Goal: Task Accomplishment & Management: Manage account settings

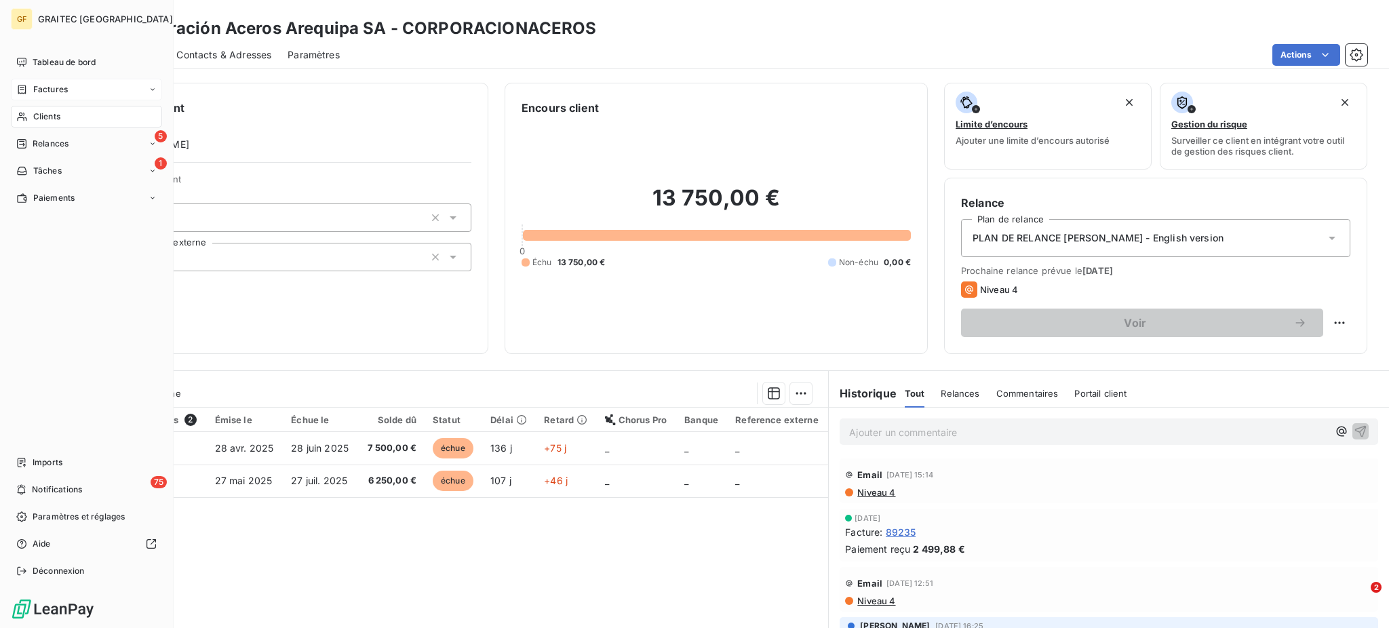
click at [59, 92] on span "Factures" at bounding box center [50, 89] width 35 height 12
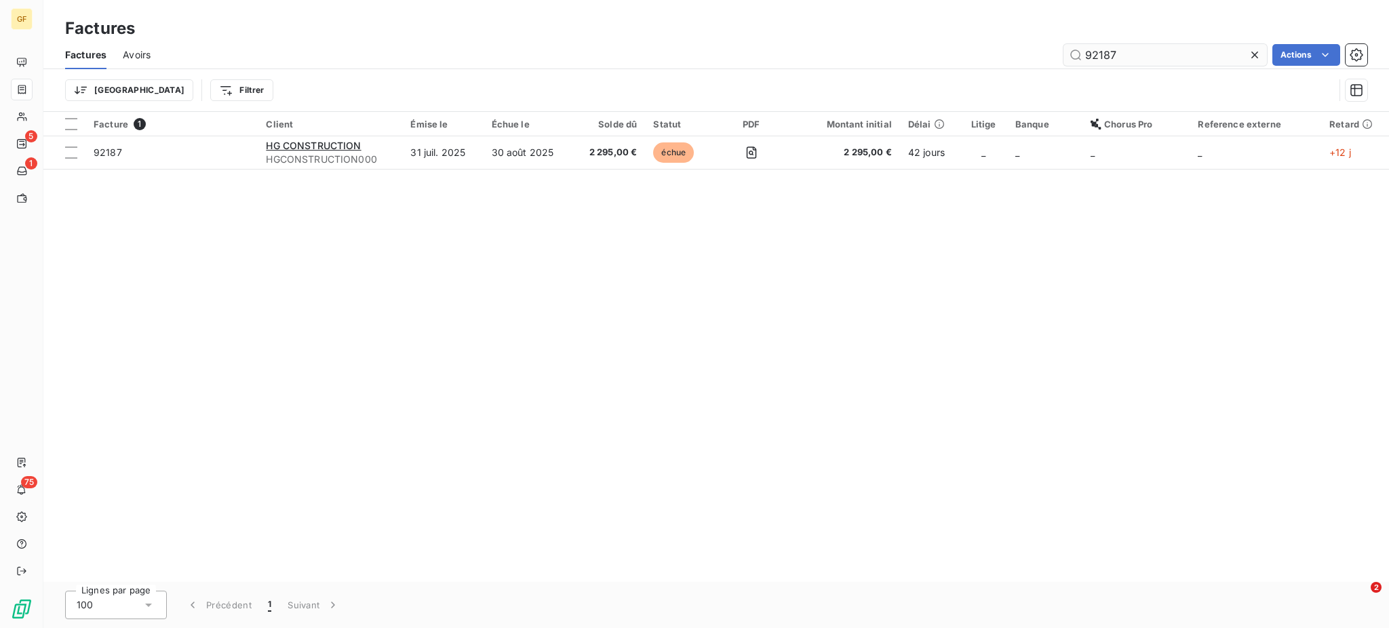
drag, startPoint x: 1094, startPoint y: 54, endPoint x: 1108, endPoint y: 54, distance: 14.3
click at [1108, 54] on input "92187" at bounding box center [1165, 55] width 203 height 22
drag, startPoint x: 1089, startPoint y: 55, endPoint x: 1123, endPoint y: 54, distance: 33.9
click at [1123, 54] on input "92187" at bounding box center [1165, 55] width 203 height 22
type input "91406"
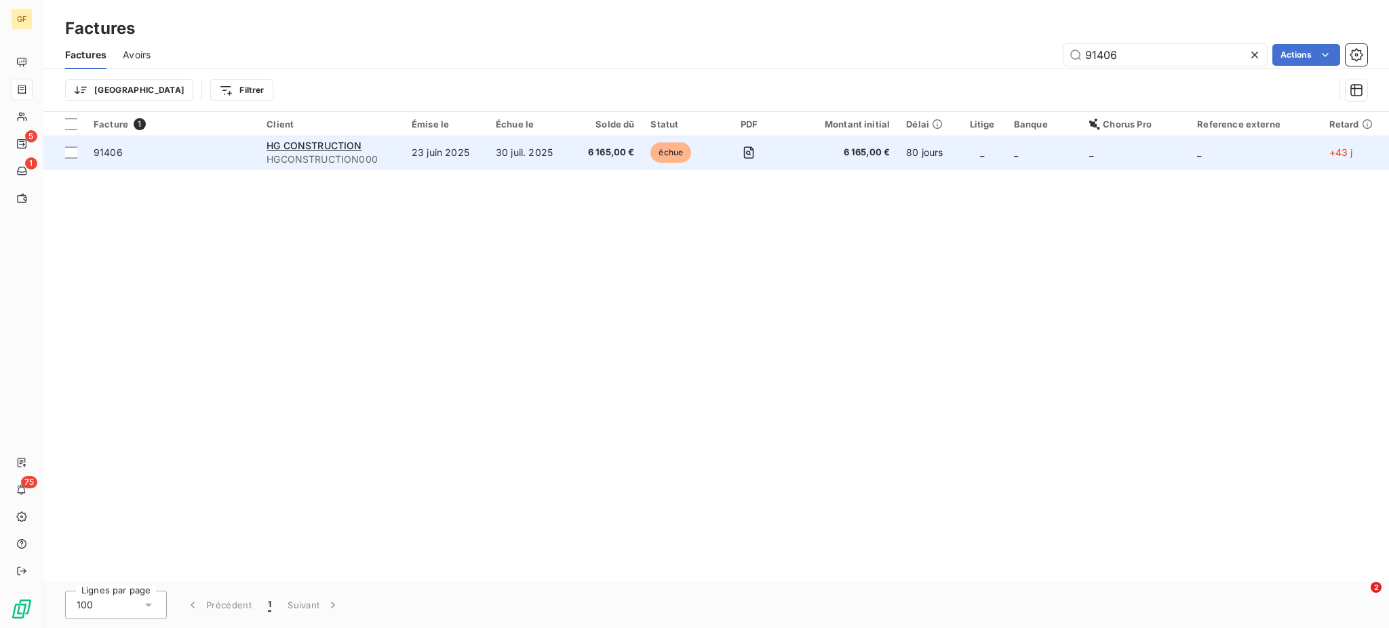
click at [467, 157] on td "23 juin 2025" at bounding box center [446, 152] width 84 height 33
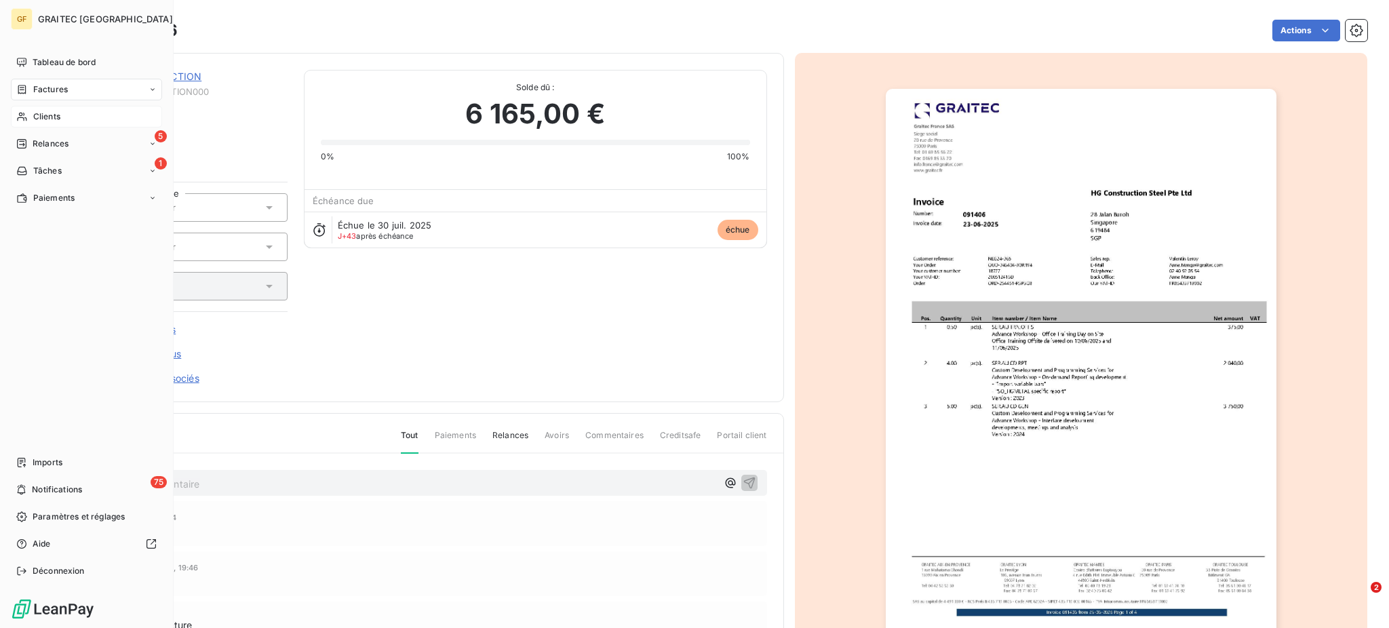
click at [47, 111] on span "Clients" at bounding box center [46, 117] width 27 height 12
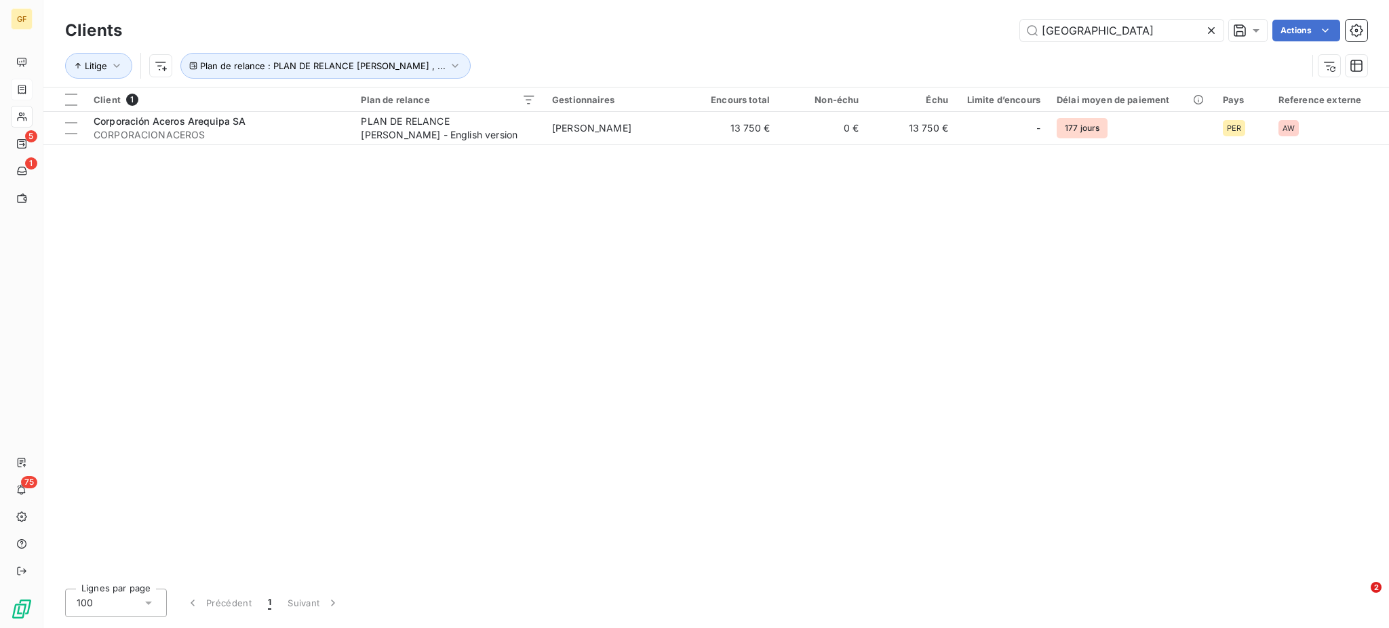
drag, startPoint x: 1133, startPoint y: 22, endPoint x: 986, endPoint y: 47, distance: 149.3
click at [986, 47] on div "Clients arequipa Actions Litige Plan de relance : PLAN DE RELANCE [PERSON_NAME]…" at bounding box center [716, 51] width 1302 height 71
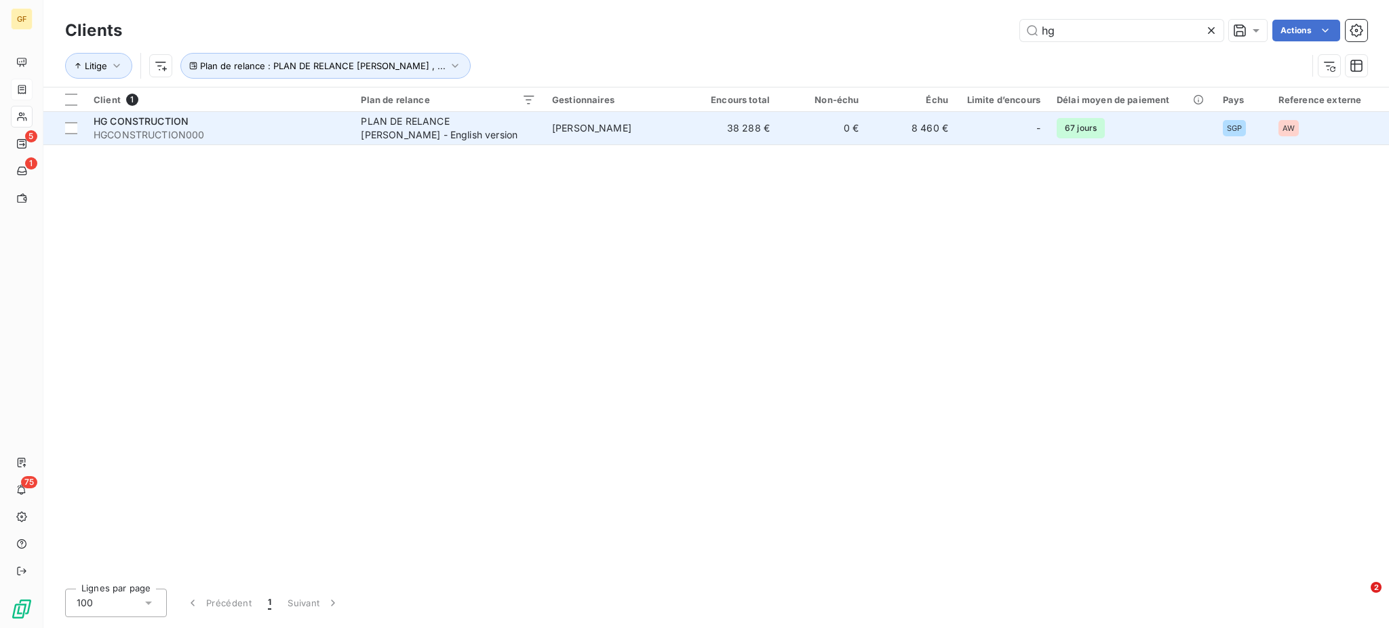
type input "hg"
click at [394, 134] on div "PLAN DE RELANCE [PERSON_NAME] - English version" at bounding box center [446, 128] width 170 height 27
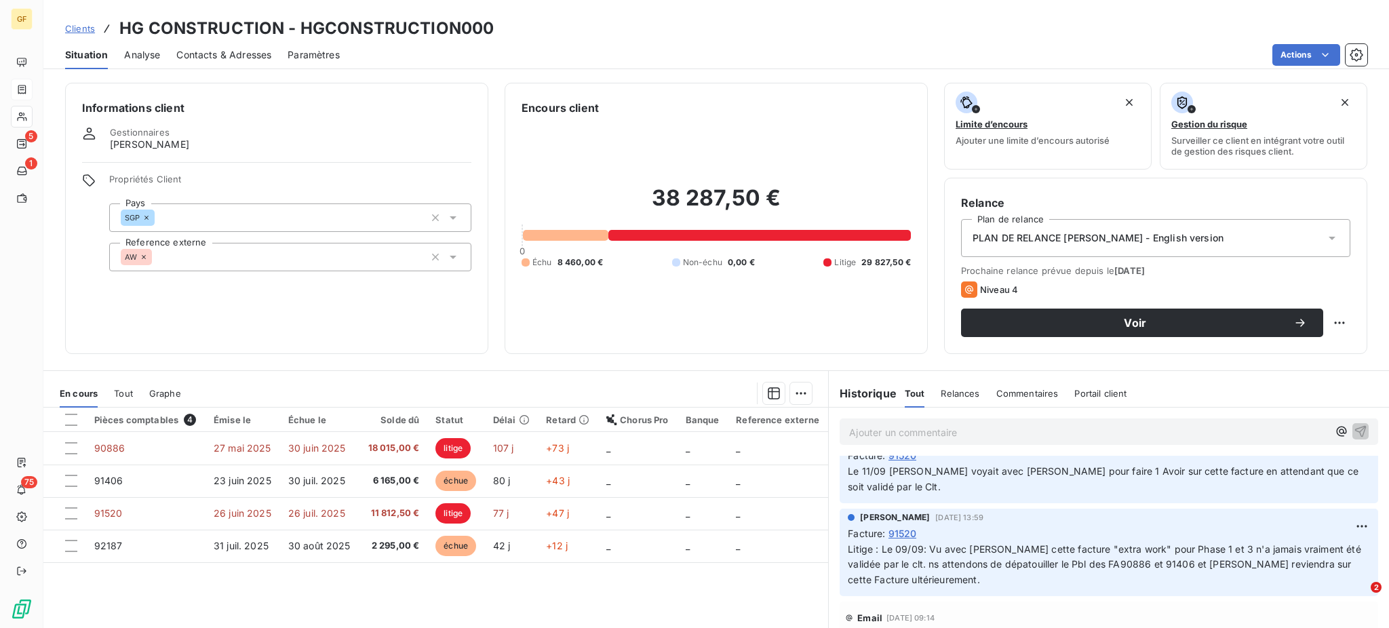
scroll to position [180, 0]
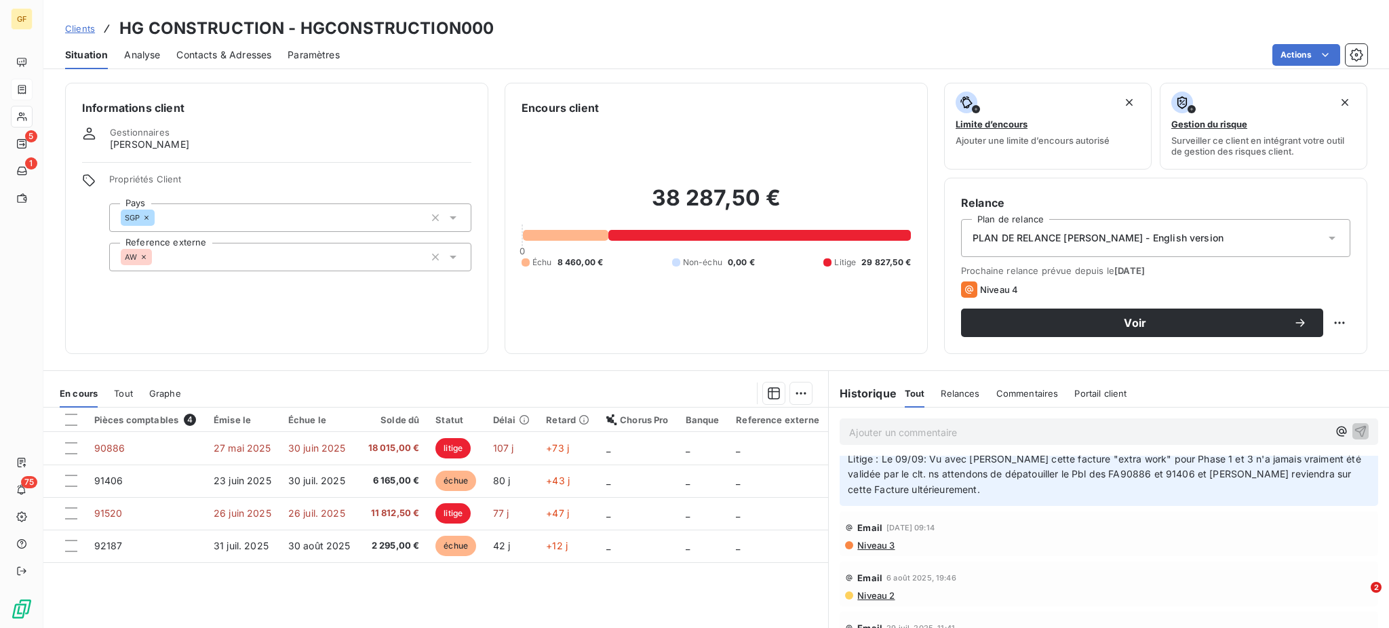
click at [878, 542] on span "Niveau 3" at bounding box center [875, 545] width 39 height 11
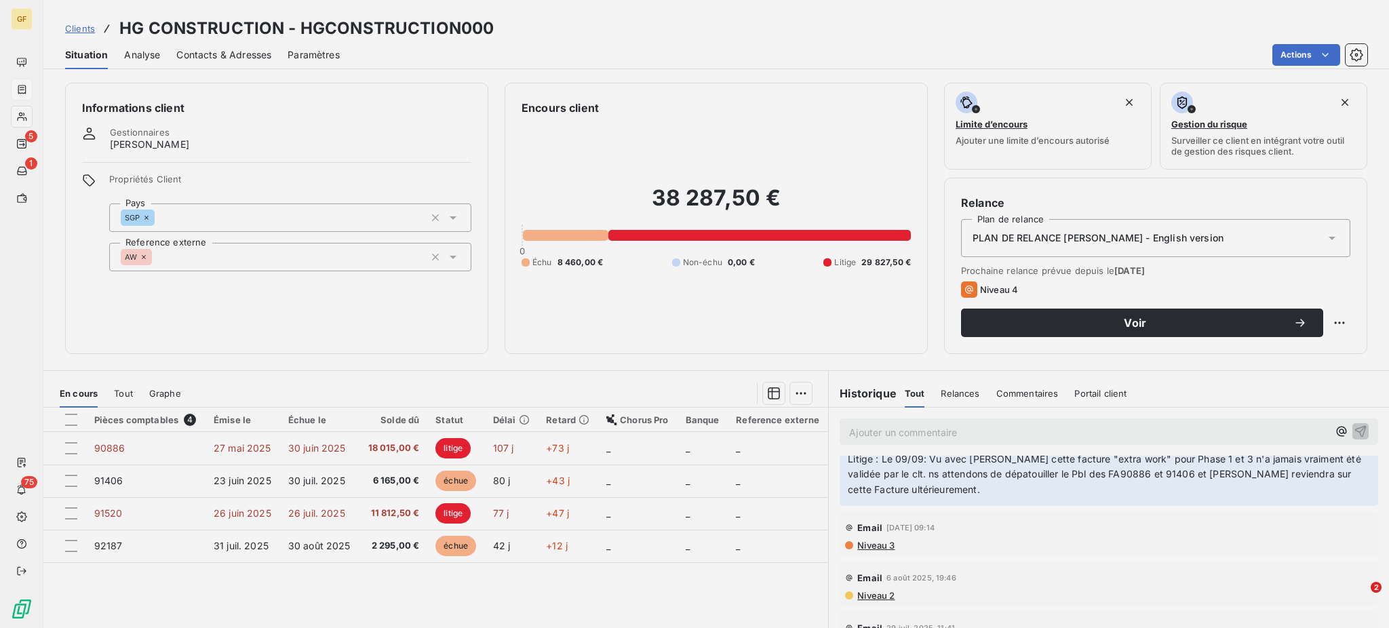
scroll to position [197, 0]
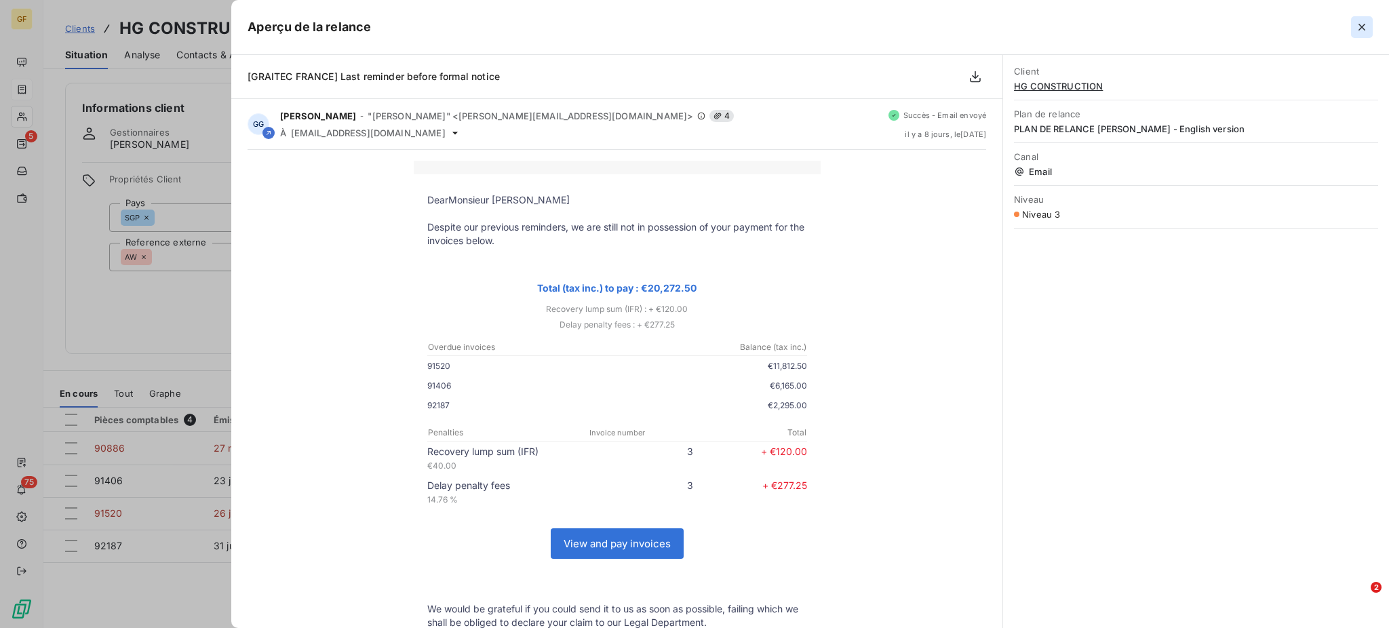
click at [1361, 31] on icon "button" at bounding box center [1362, 27] width 14 height 14
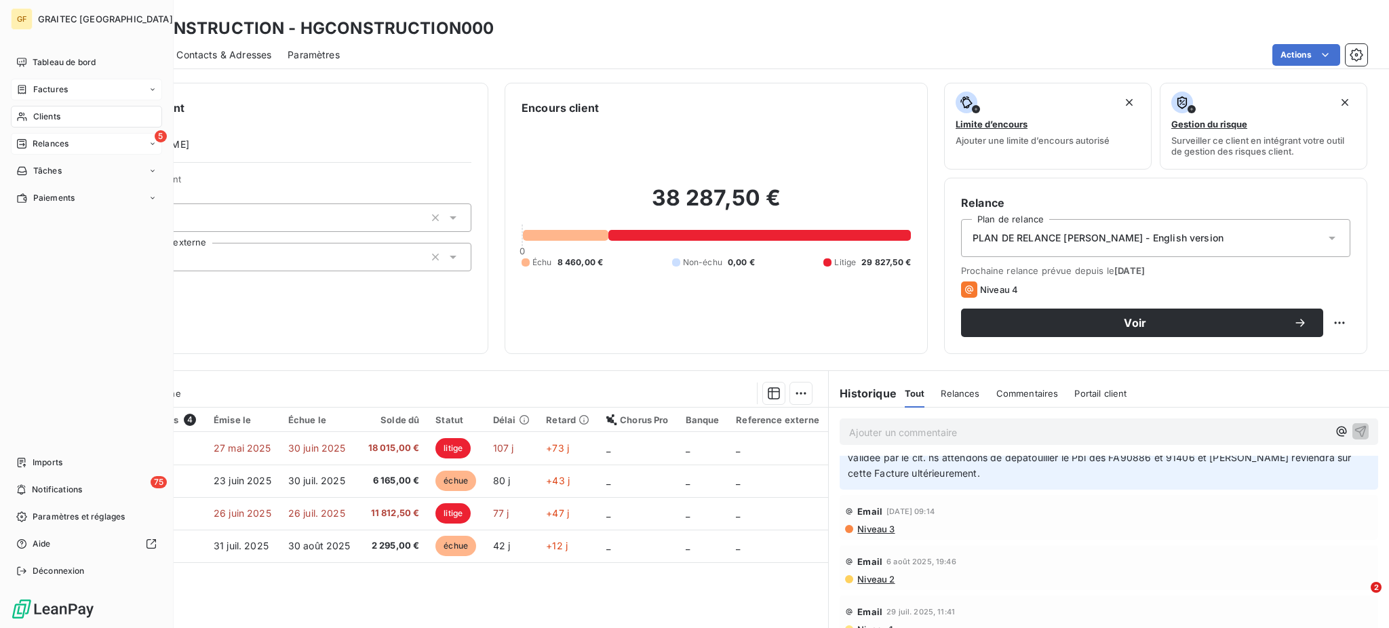
click at [51, 141] on span "Relances" at bounding box center [51, 144] width 36 height 12
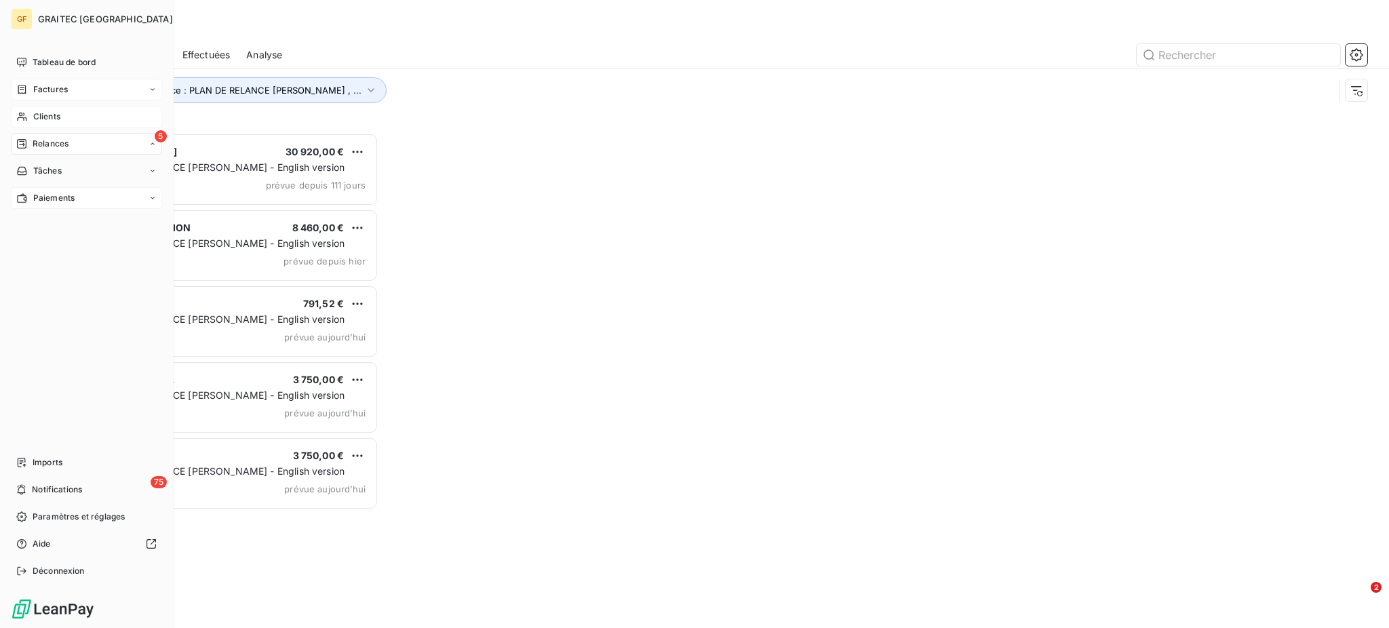
scroll to position [482, 299]
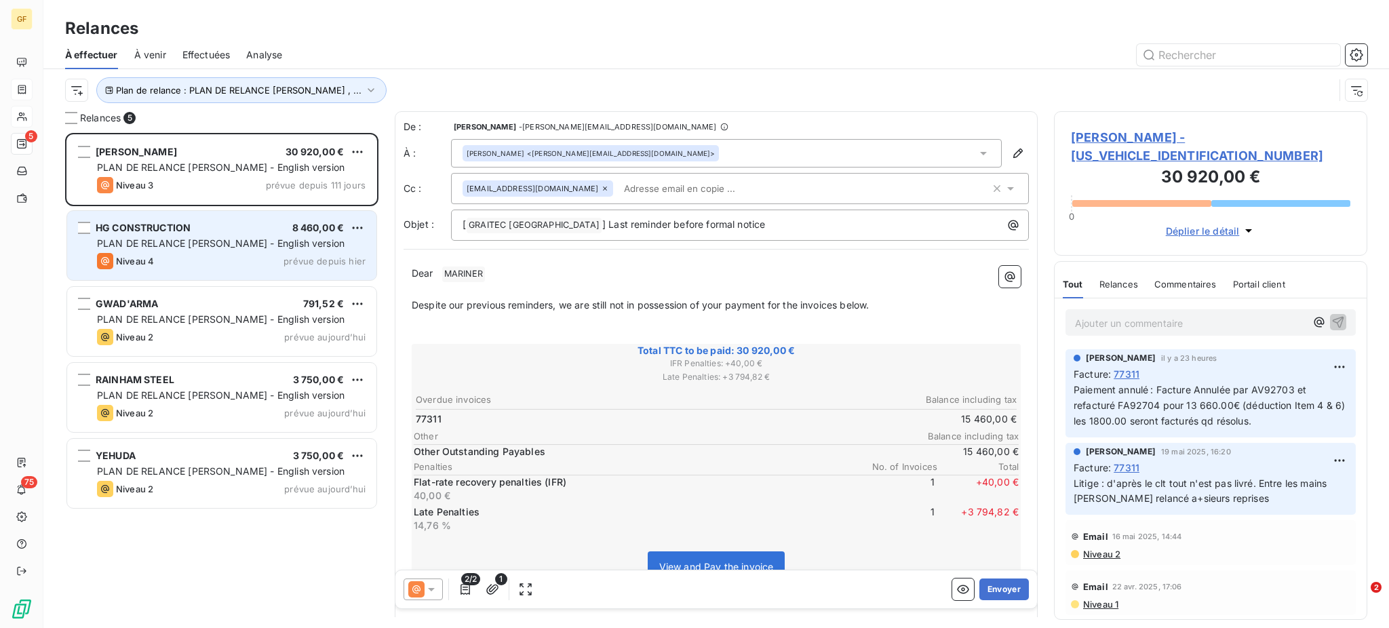
click at [205, 256] on div "Niveau 4 prévue depuis [DATE]" at bounding box center [231, 261] width 269 height 16
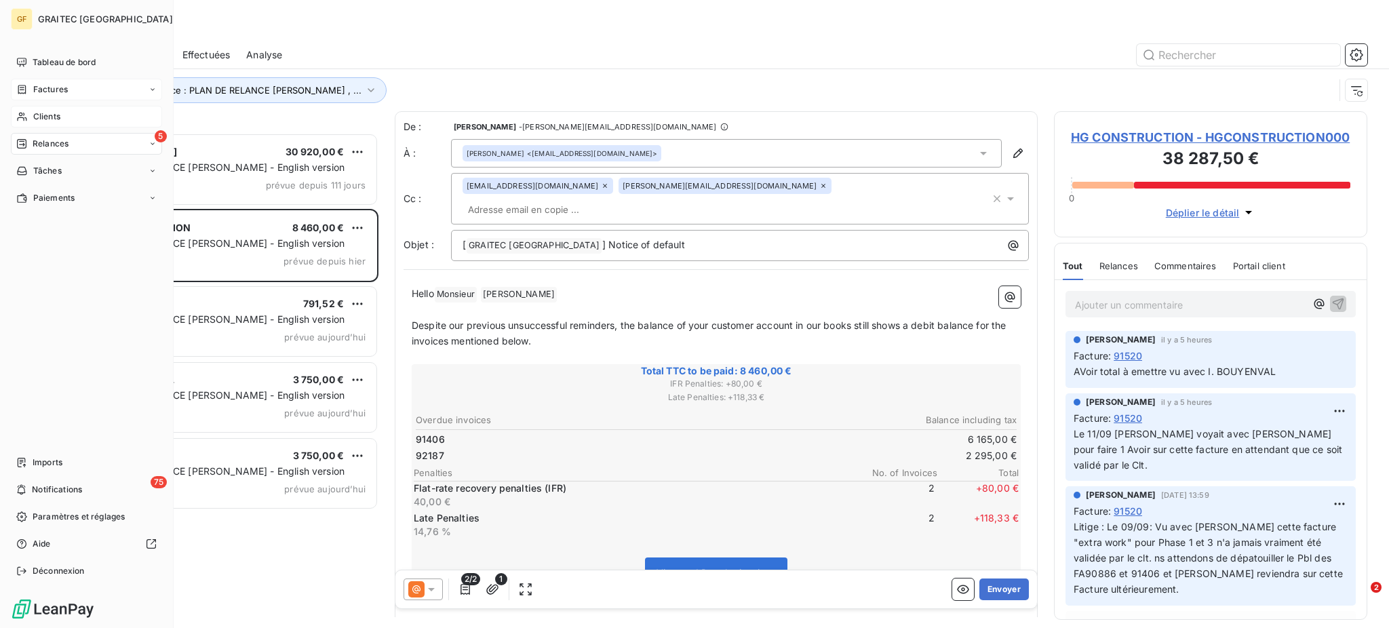
click at [47, 118] on span "Clients" at bounding box center [46, 117] width 27 height 12
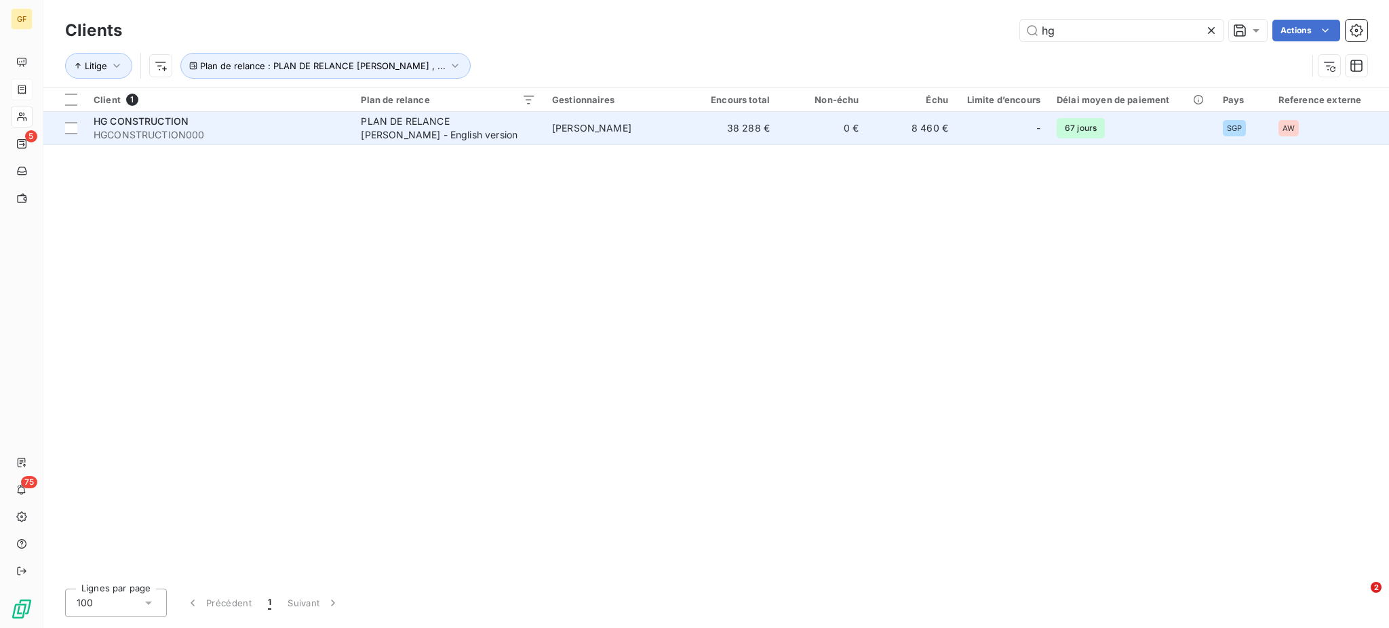
click at [489, 120] on div "PLAN DE RELANCE [PERSON_NAME] - English version" at bounding box center [446, 128] width 170 height 27
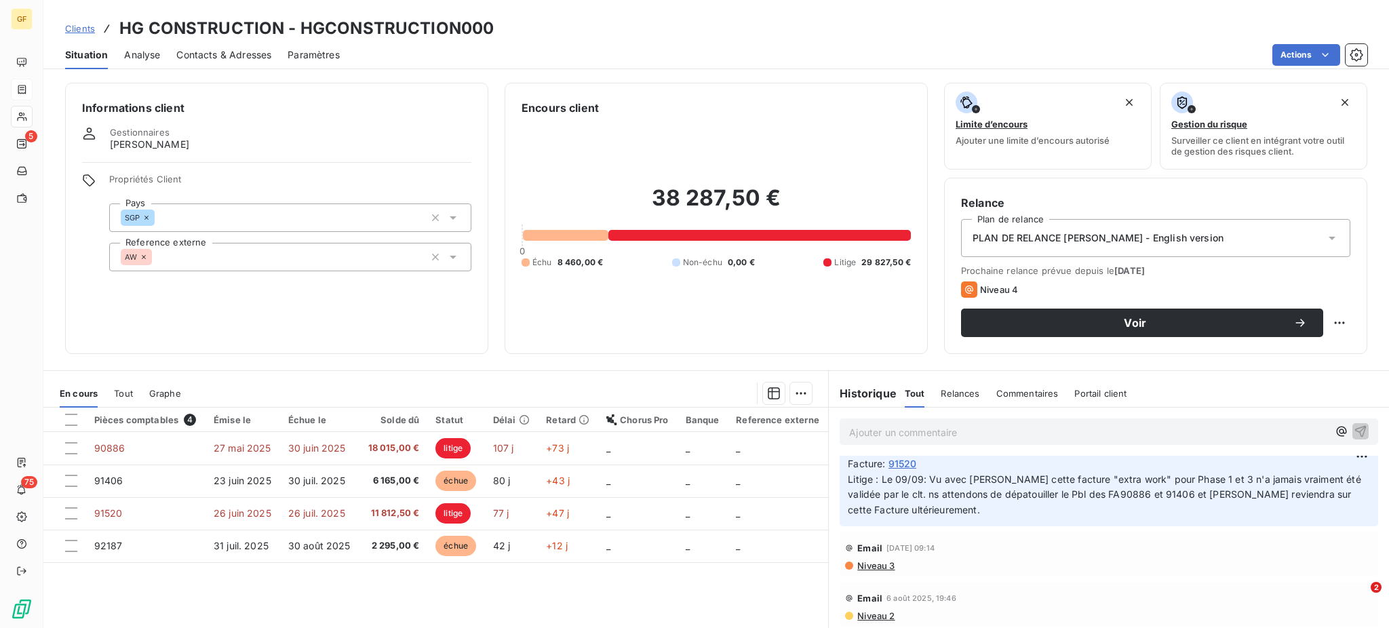
scroll to position [180, 0]
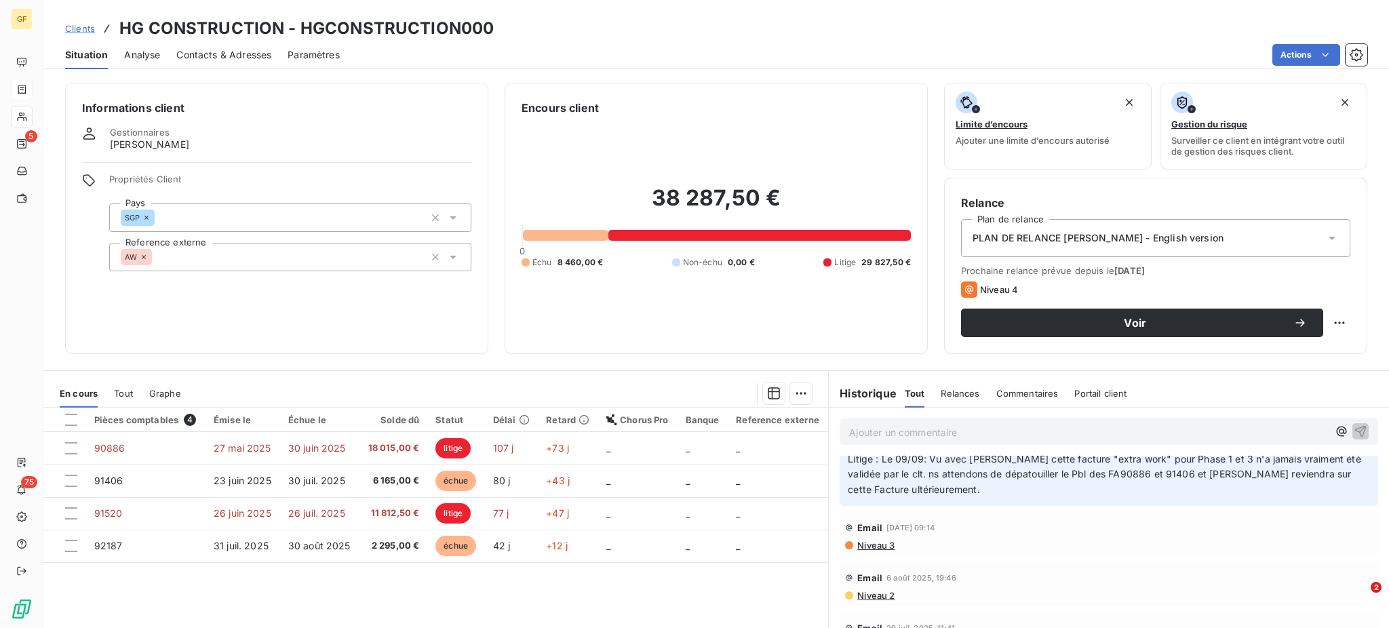
click at [856, 547] on span "Niveau 3" at bounding box center [875, 545] width 39 height 11
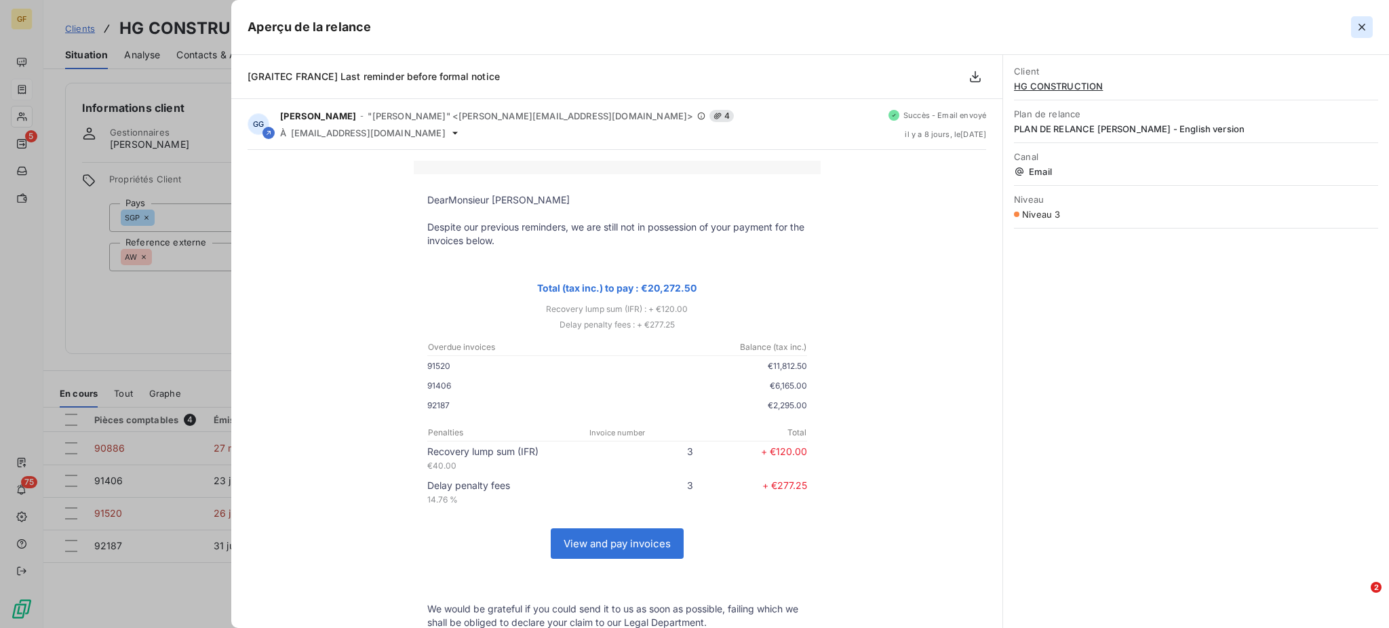
click at [1365, 22] on icon "button" at bounding box center [1362, 27] width 14 height 14
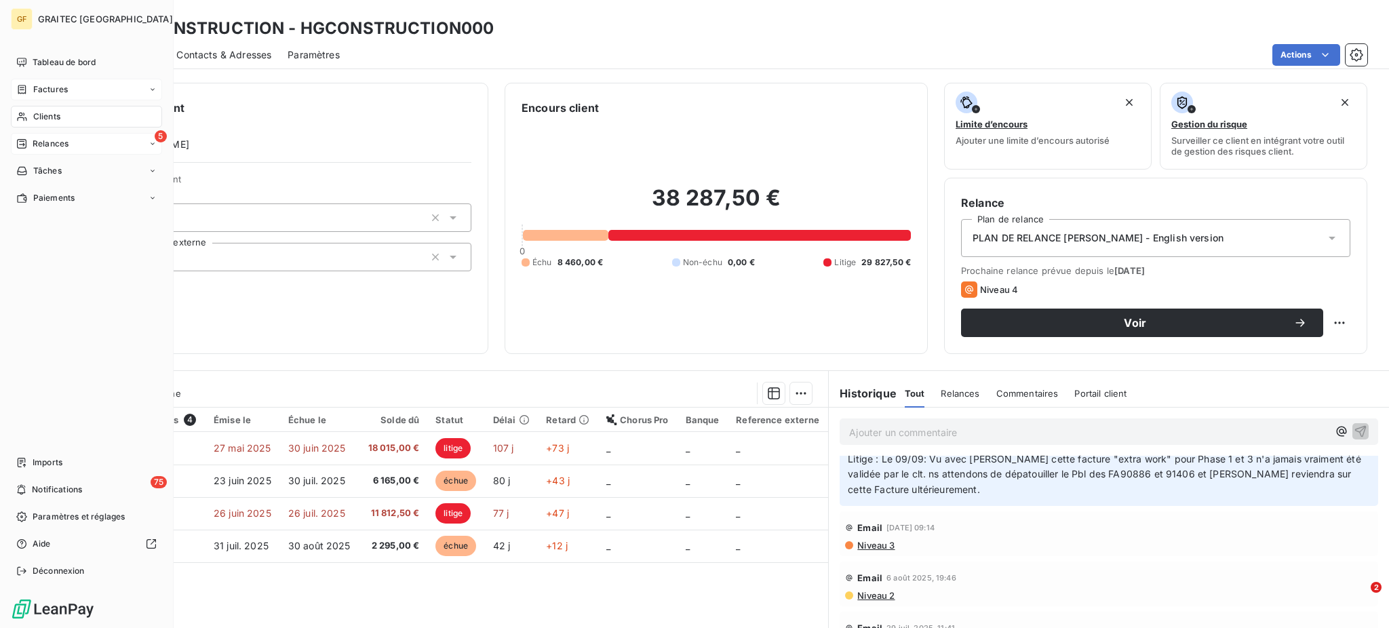
click at [46, 140] on span "Relances" at bounding box center [51, 144] width 36 height 12
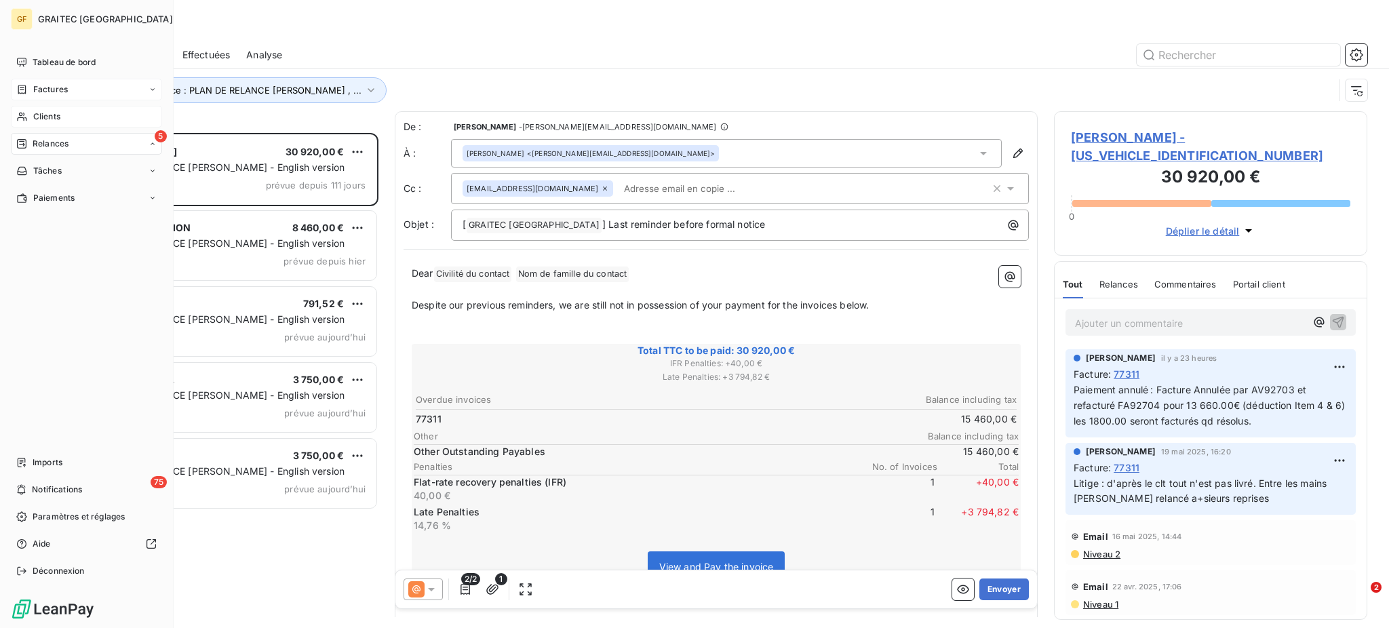
scroll to position [482, 299]
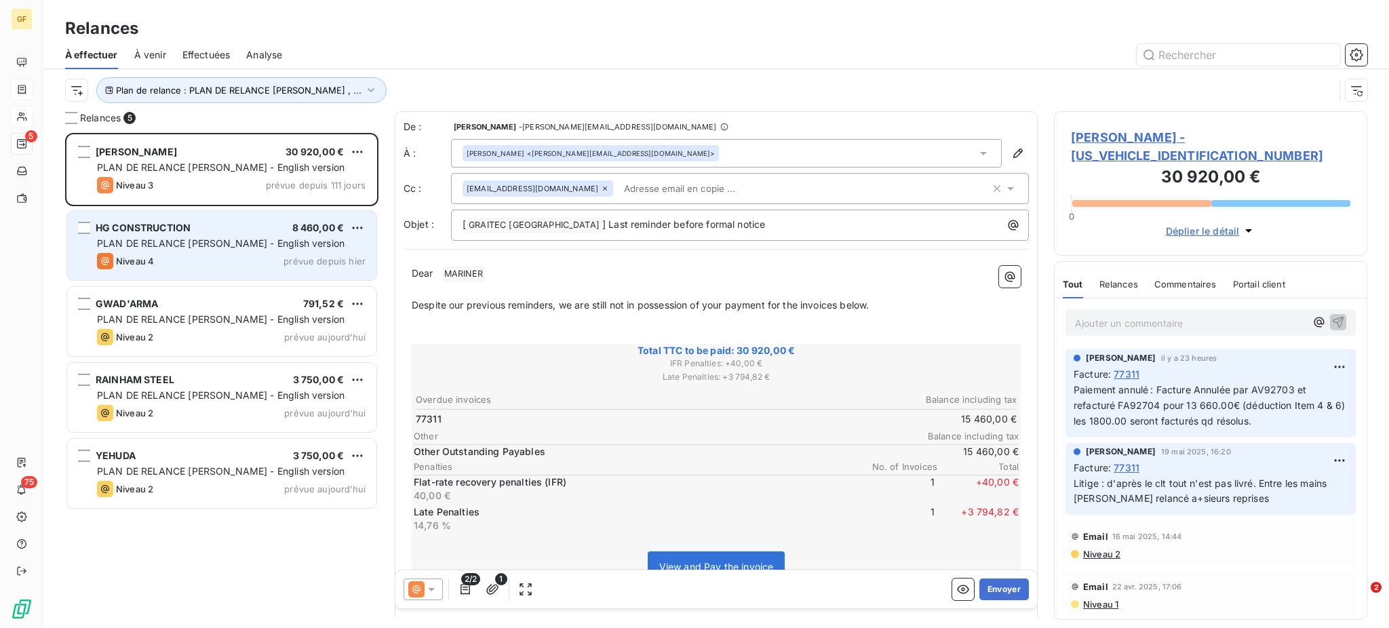
click at [244, 260] on div "Niveau 4 prévue depuis [DATE]" at bounding box center [231, 261] width 269 height 16
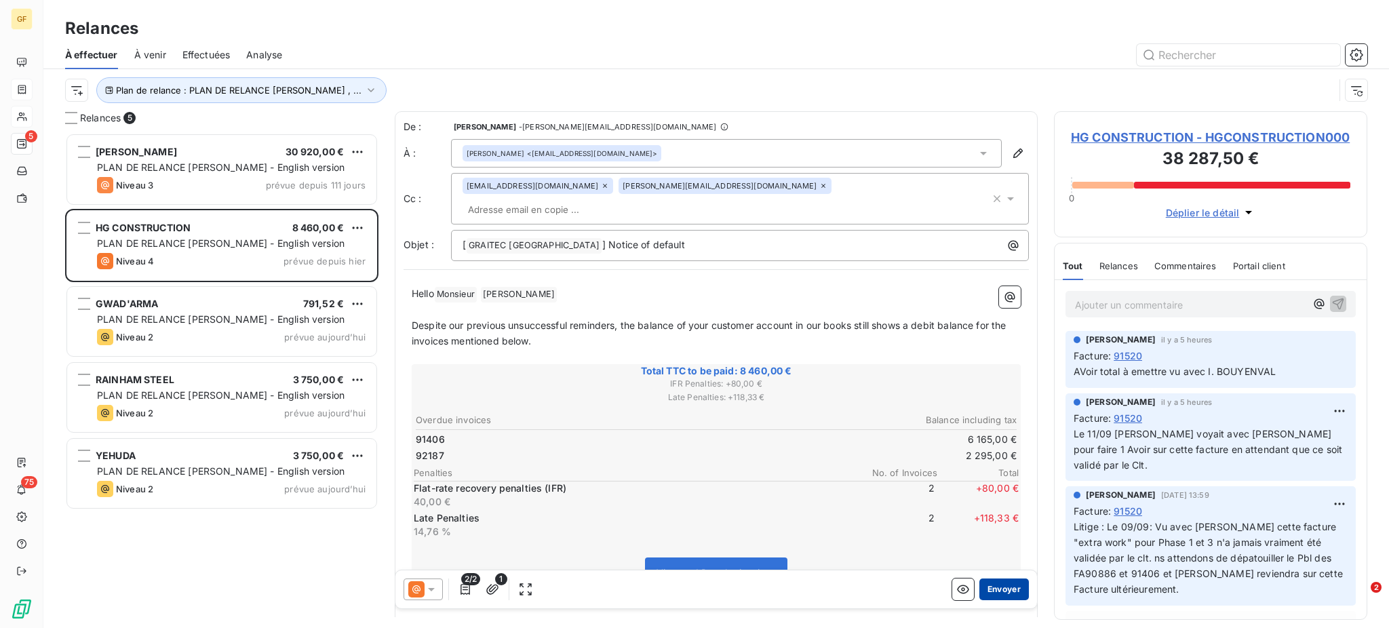
click at [990, 587] on button "Envoyer" at bounding box center [1004, 590] width 50 height 22
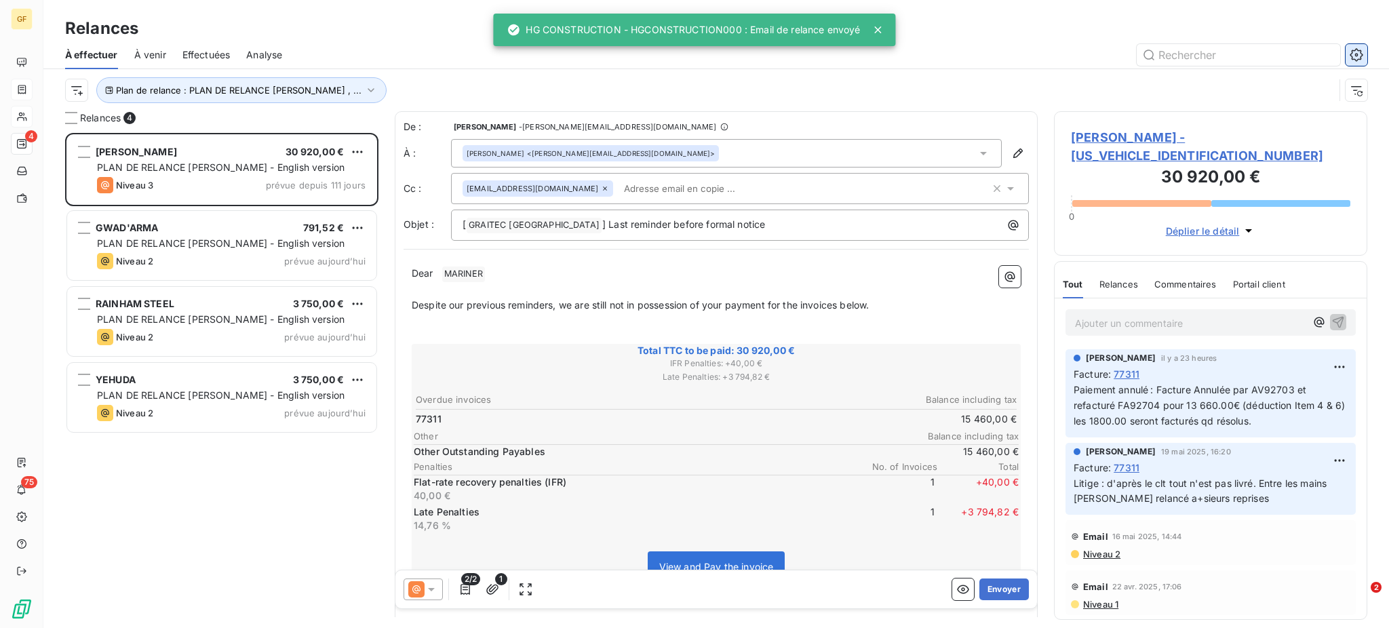
click at [1362, 50] on icon "button" at bounding box center [1357, 55] width 14 height 14
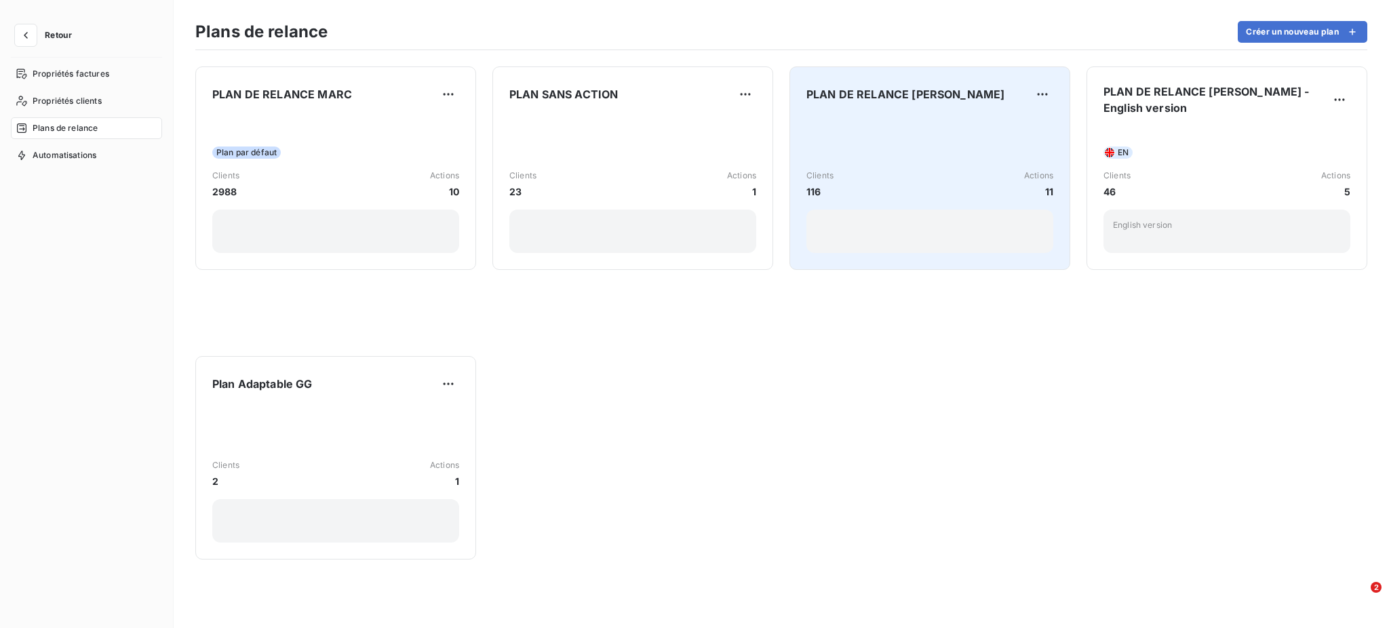
click at [916, 196] on div "Clients 116 Actions 11" at bounding box center [930, 184] width 247 height 29
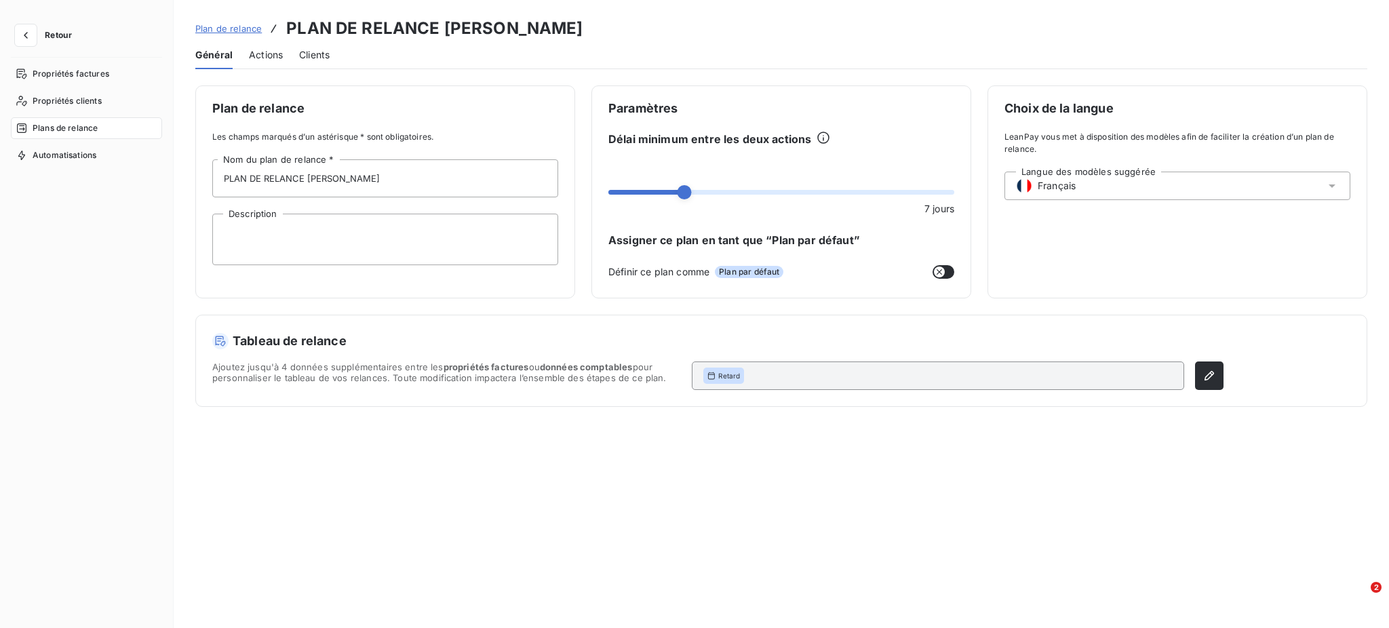
click at [263, 53] on span "Actions" at bounding box center [266, 55] width 34 height 14
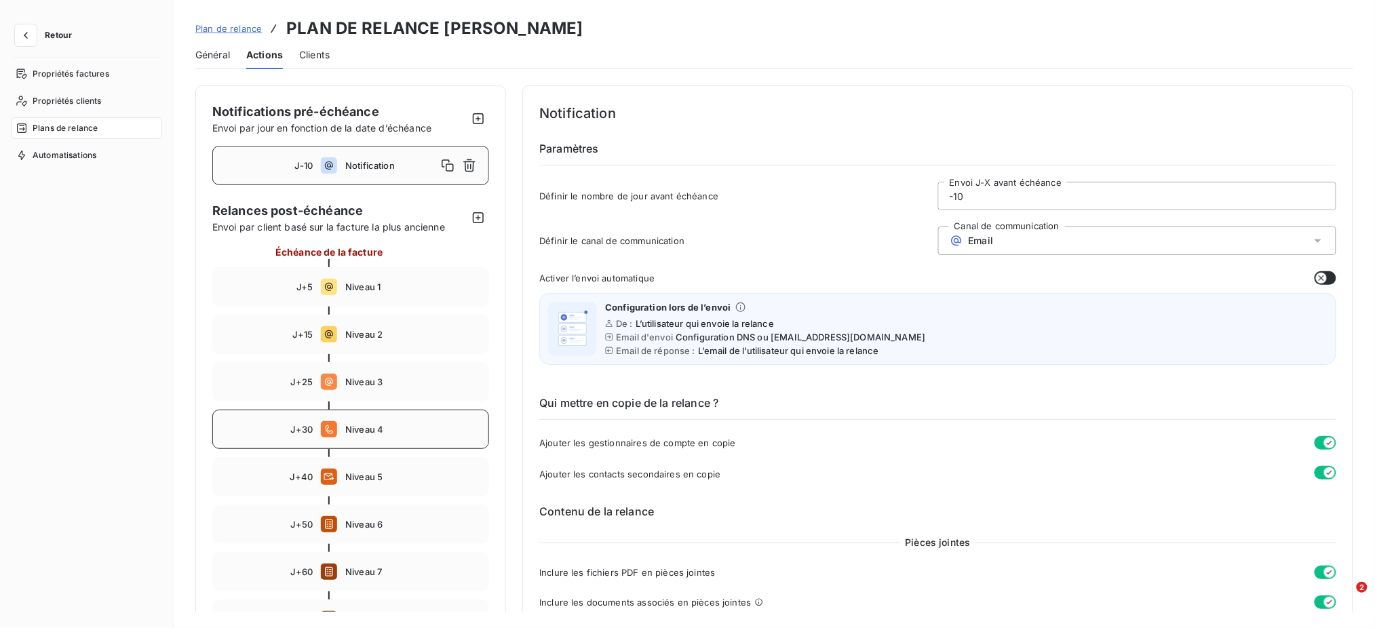
click at [360, 429] on span "Niveau 4" at bounding box center [412, 429] width 135 height 11
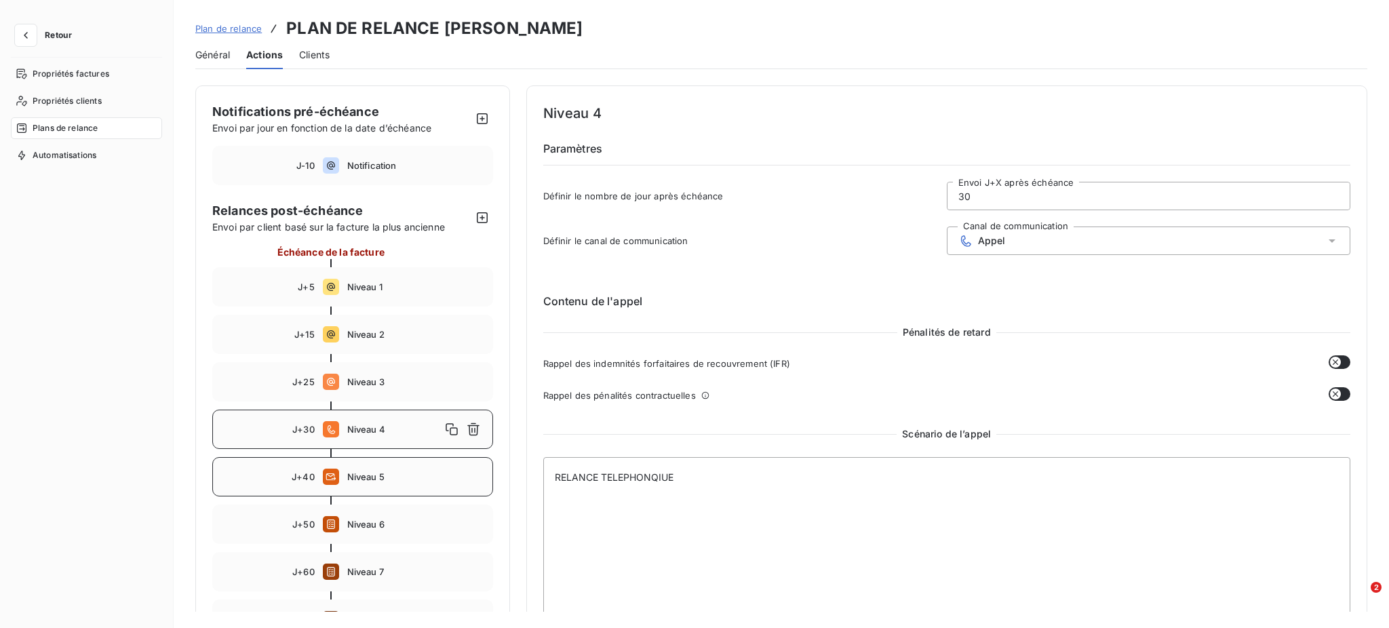
click at [364, 471] on span "Niveau 5" at bounding box center [415, 476] width 137 height 11
type input "40"
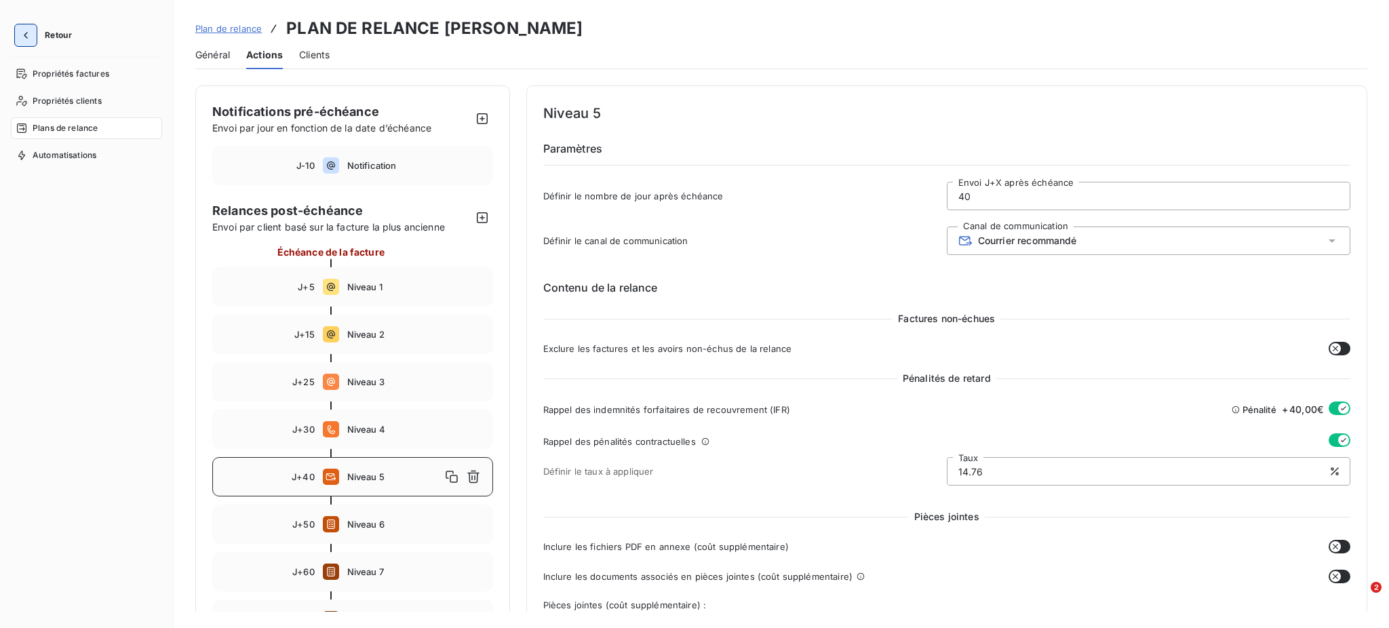
click at [26, 31] on icon "button" at bounding box center [26, 35] width 14 height 14
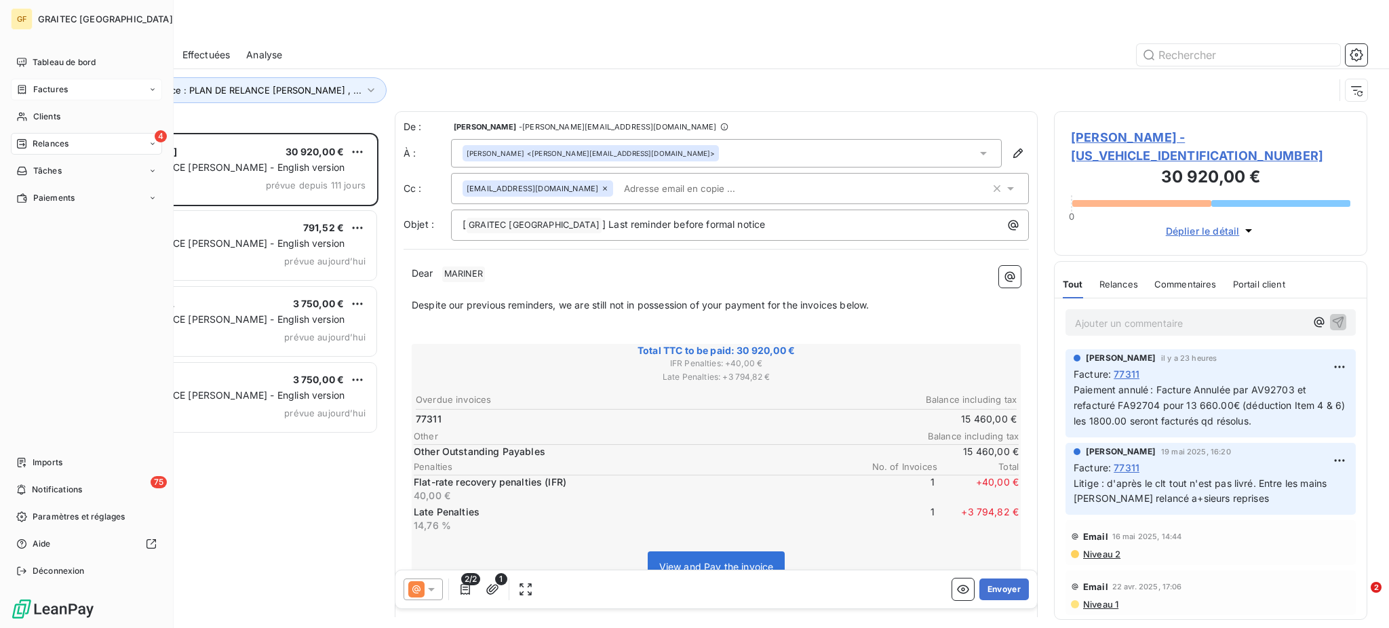
scroll to position [482, 299]
click at [50, 119] on span "Clients" at bounding box center [46, 117] width 27 height 12
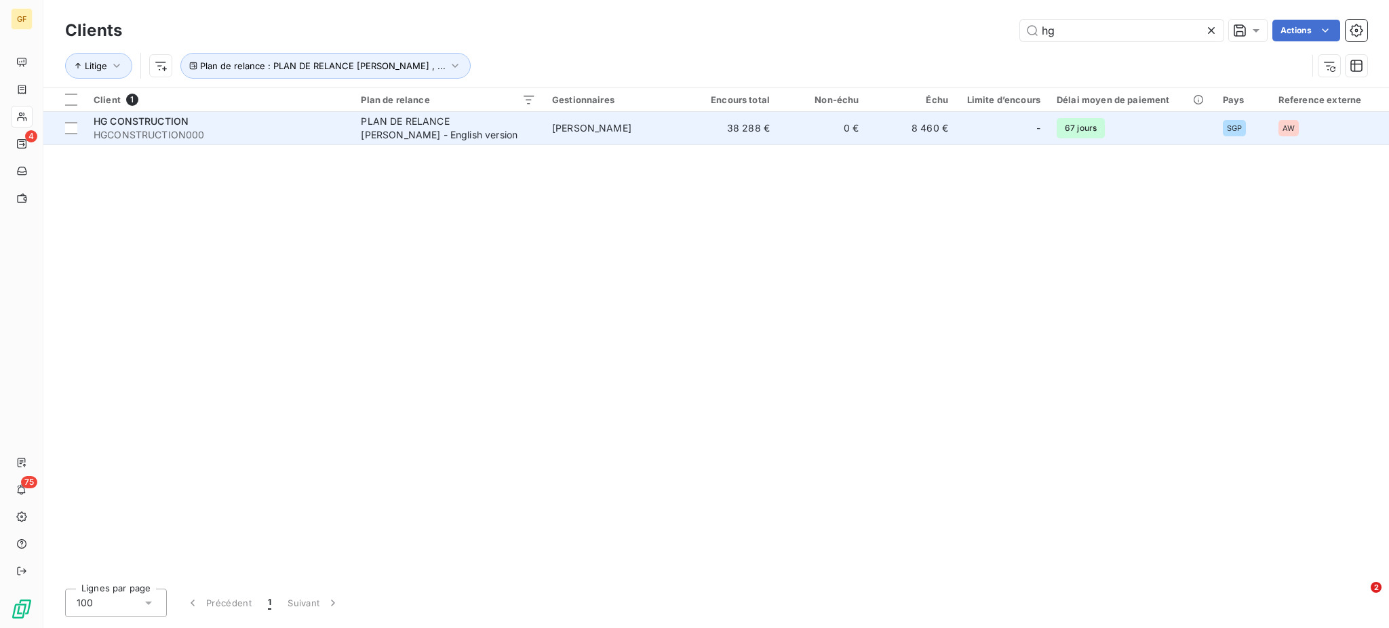
click at [482, 125] on div "PLAN DE RELANCE [PERSON_NAME] - English version" at bounding box center [446, 128] width 170 height 27
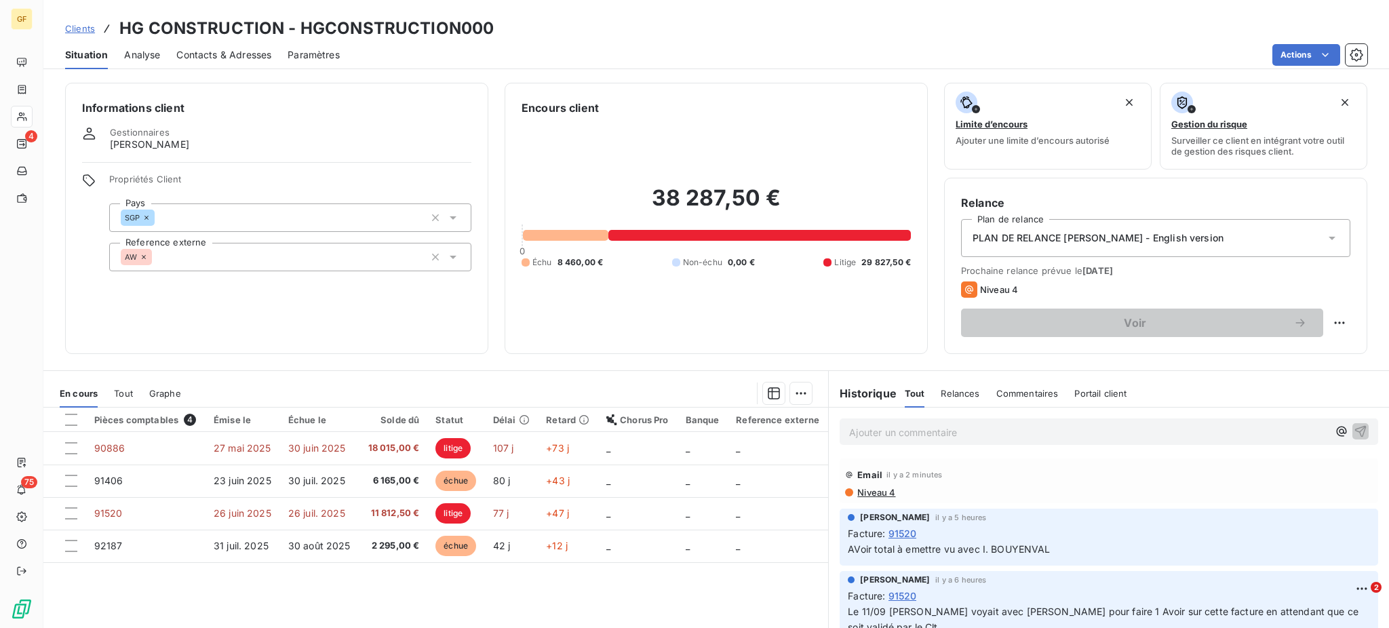
click at [223, 61] on span "Contacts & Adresses" at bounding box center [223, 55] width 95 height 14
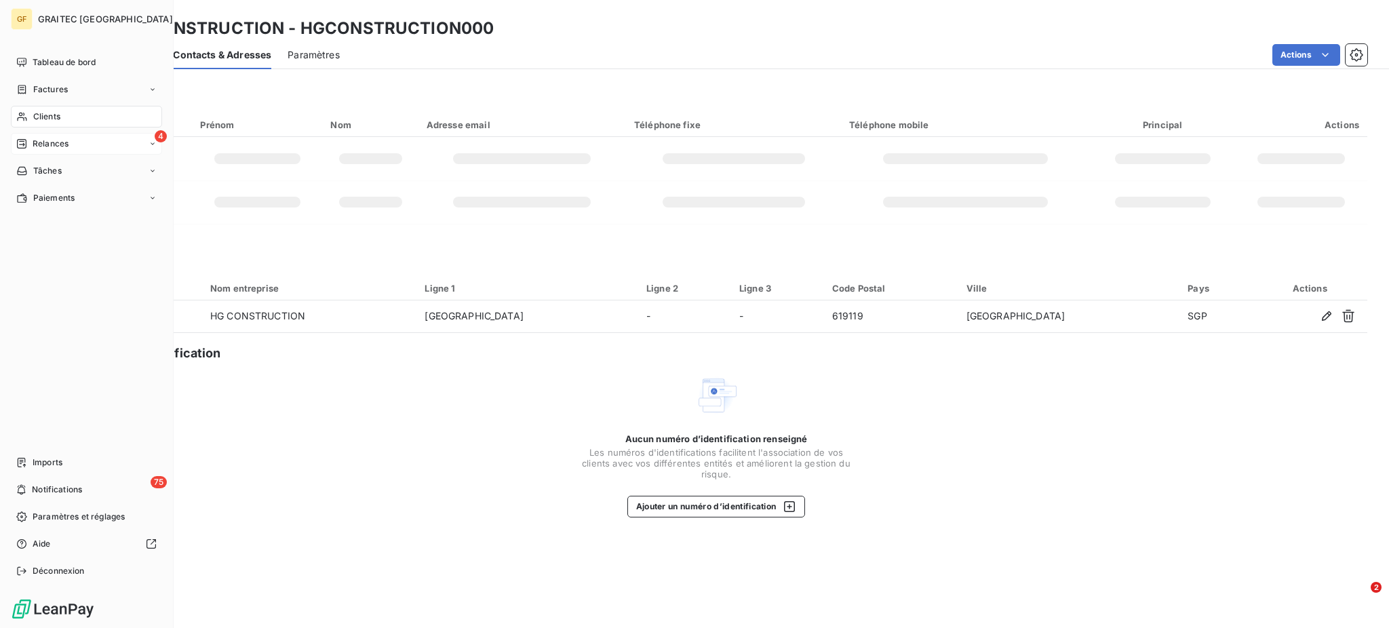
click at [41, 144] on span "Relances" at bounding box center [51, 144] width 36 height 12
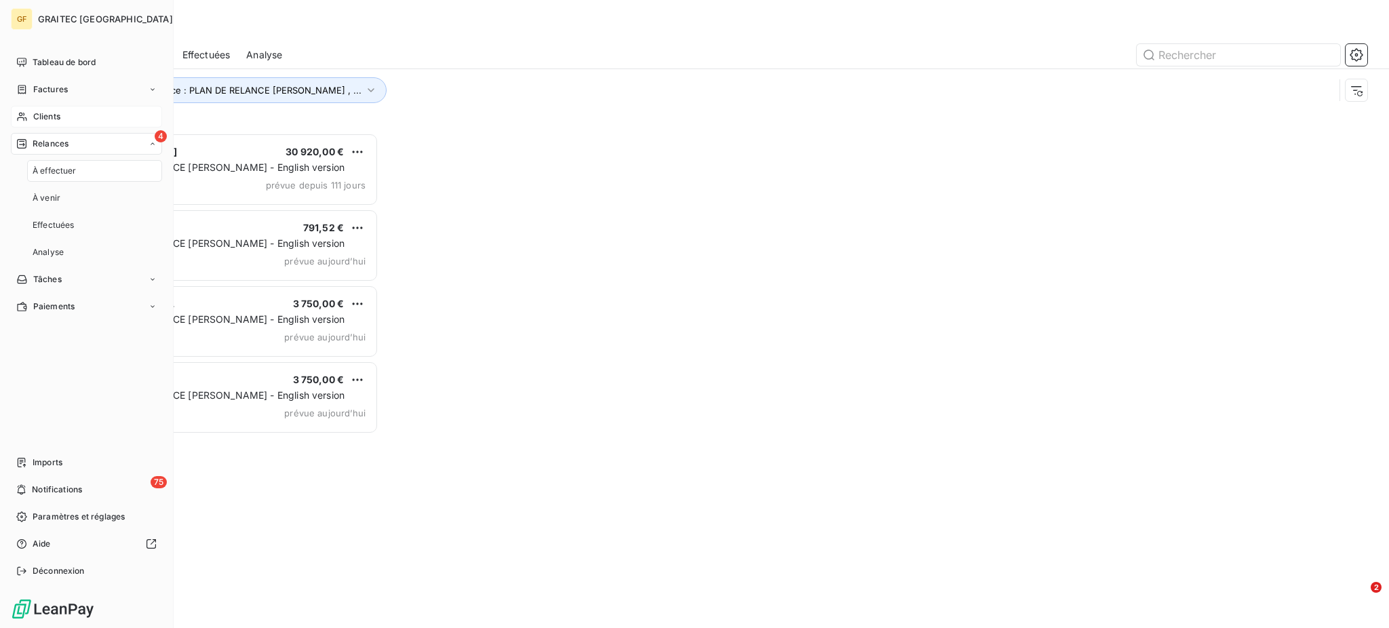
scroll to position [482, 299]
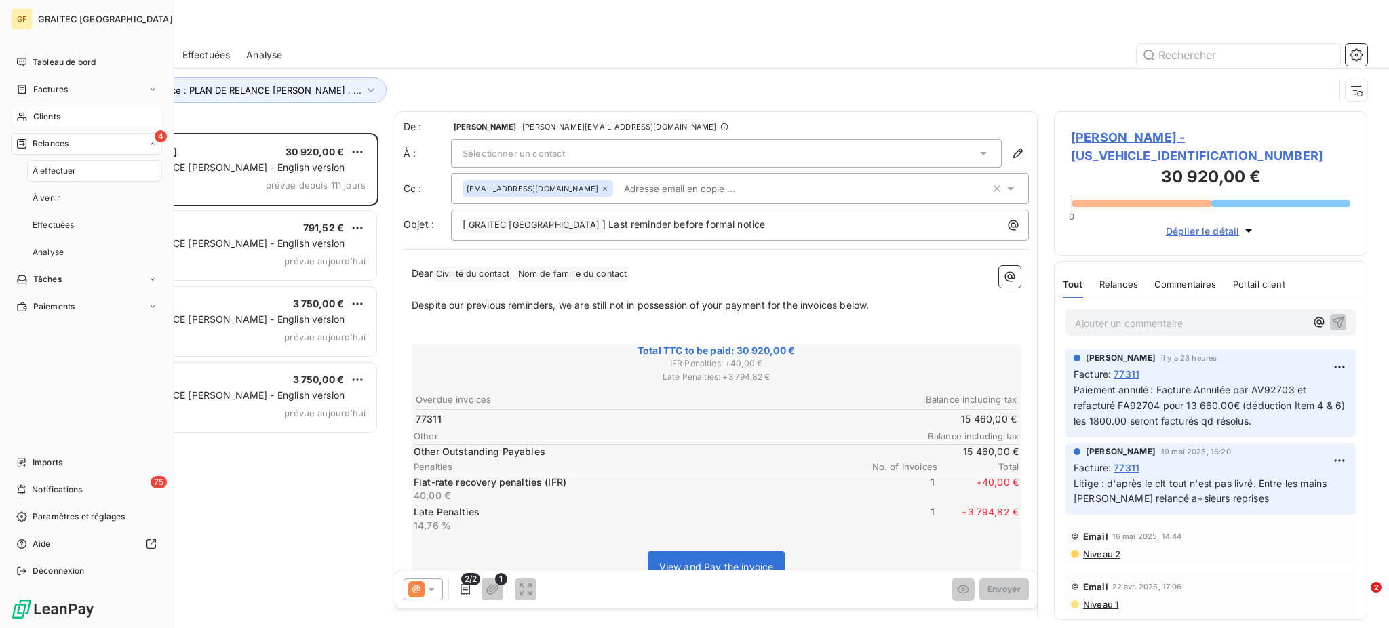
click at [55, 118] on span "Clients" at bounding box center [46, 117] width 27 height 12
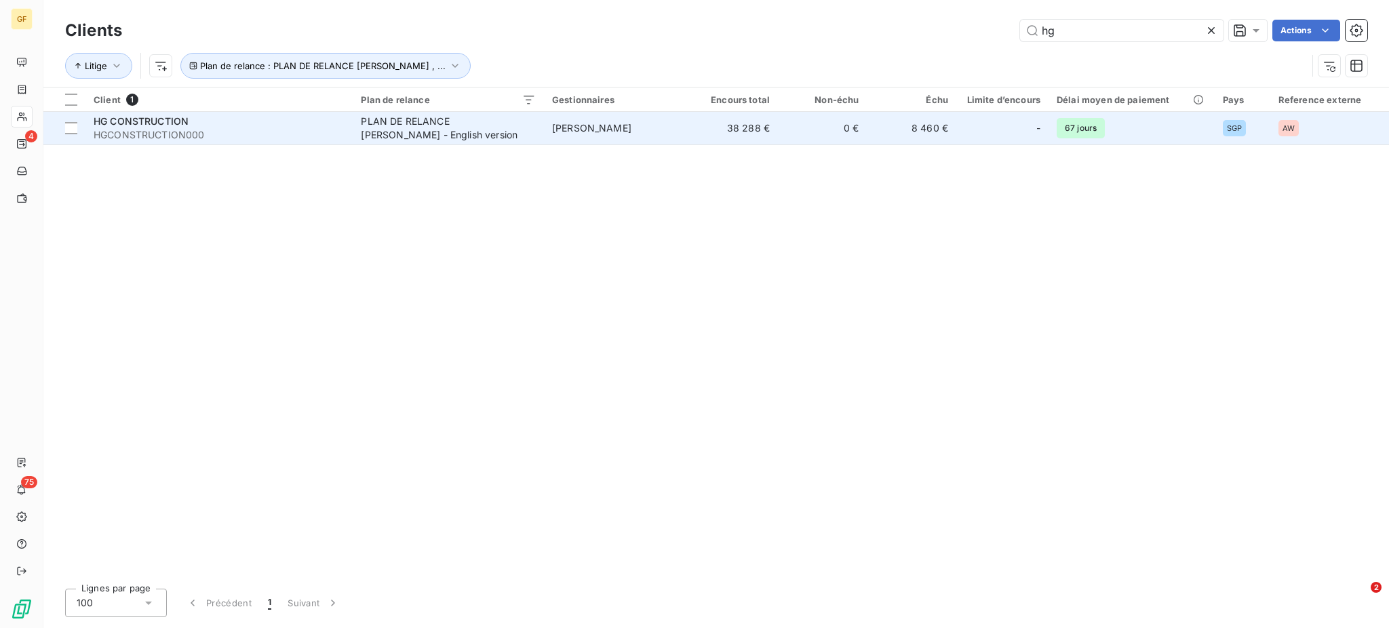
click at [473, 129] on div "PLAN DE RELANCE [PERSON_NAME] - English version" at bounding box center [446, 128] width 170 height 27
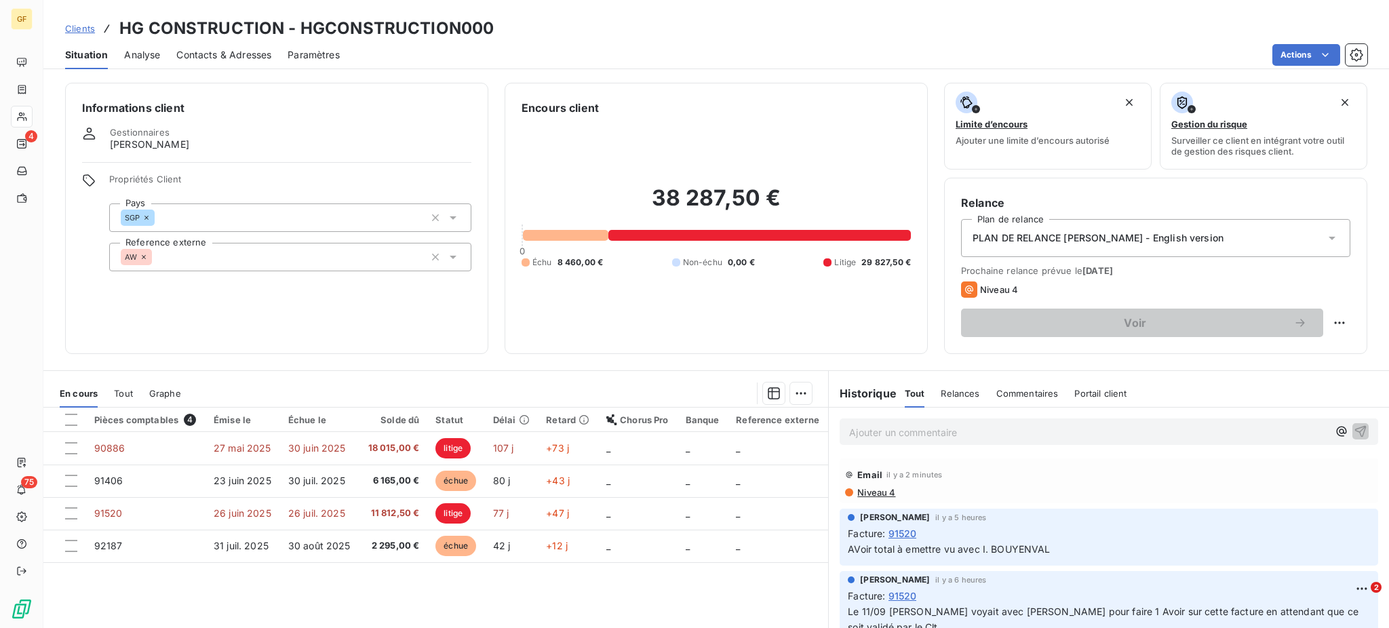
click at [473, 129] on div "Informations client Gestionnaires [PERSON_NAME] Propriétés Client Pays SGP Refe…" at bounding box center [276, 218] width 423 height 271
click at [191, 48] on span "Contacts & Adresses" at bounding box center [223, 55] width 95 height 14
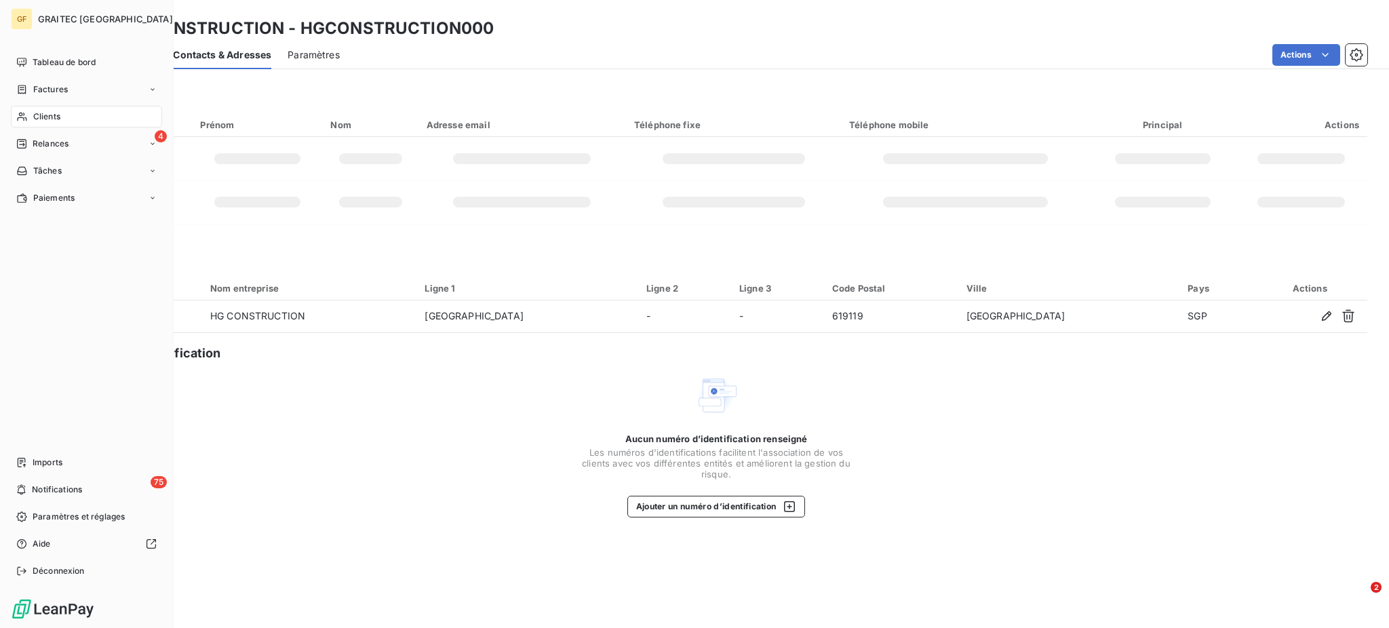
click at [41, 115] on span "Clients" at bounding box center [46, 117] width 27 height 12
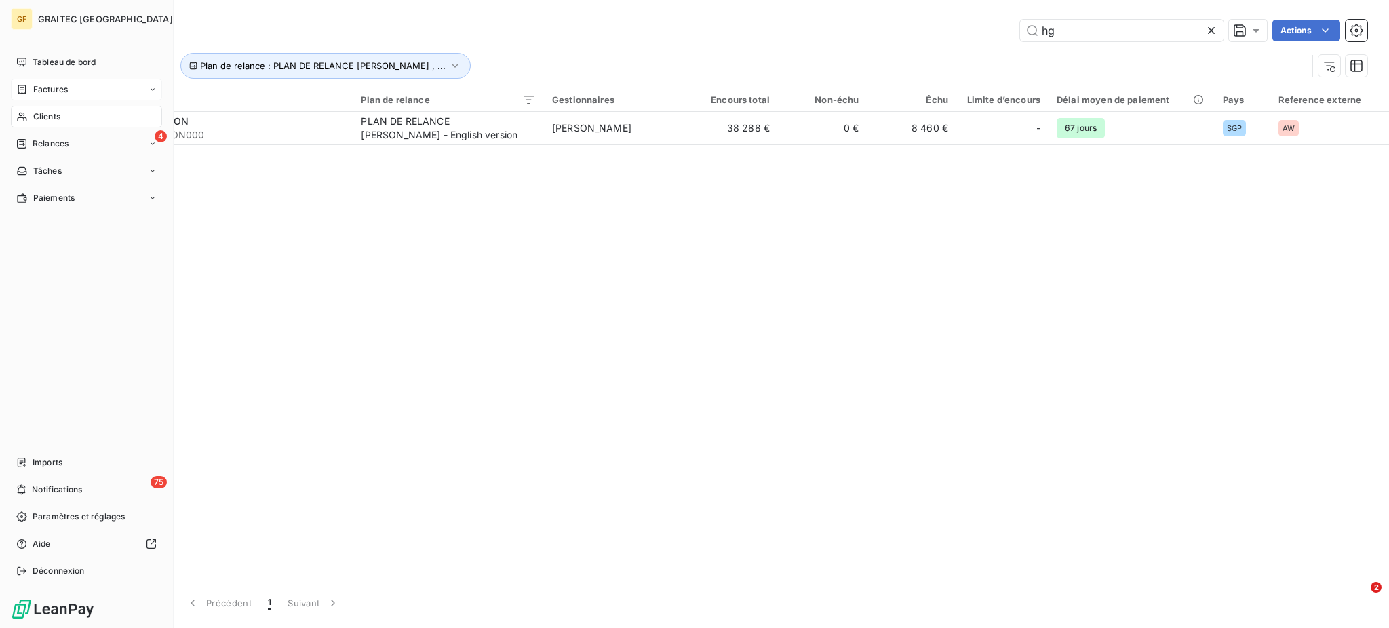
click at [56, 88] on span "Factures" at bounding box center [50, 89] width 35 height 12
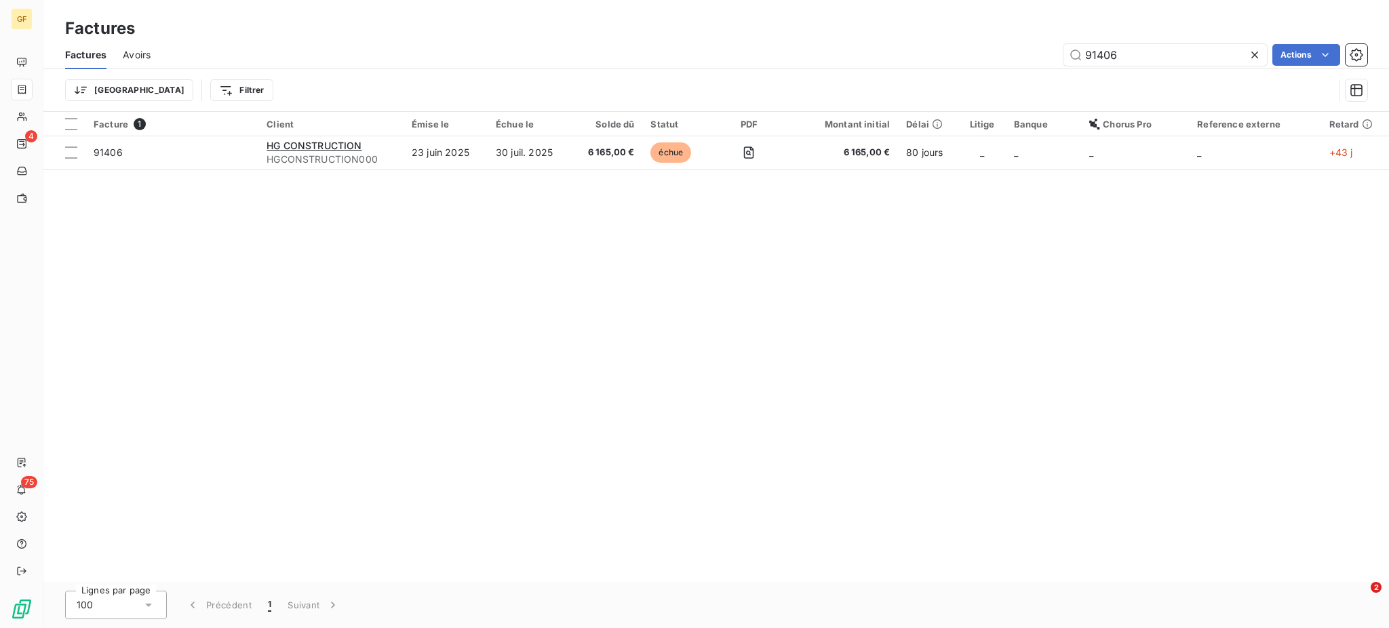
drag, startPoint x: 1125, startPoint y: 54, endPoint x: 1054, endPoint y: 54, distance: 70.5
click at [1054, 54] on div "91406 Actions" at bounding box center [767, 55] width 1201 height 22
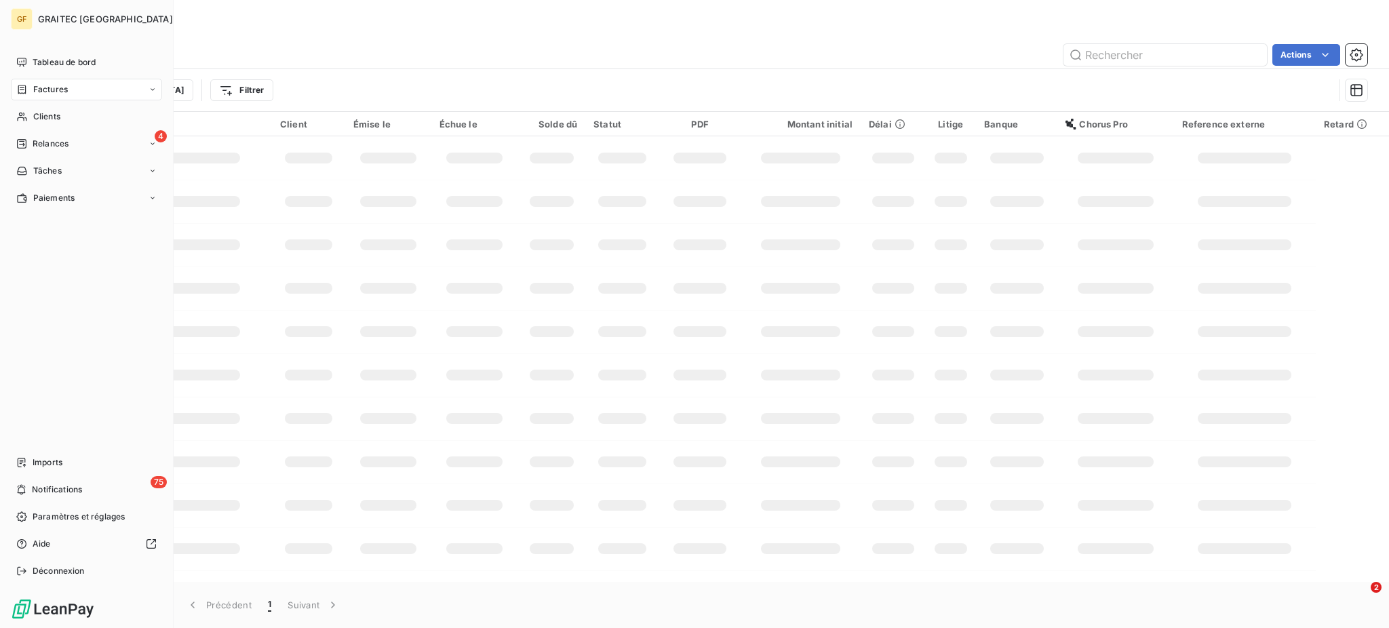
click at [56, 92] on span "Factures" at bounding box center [50, 89] width 35 height 12
click at [50, 170] on span "Clients" at bounding box center [46, 171] width 27 height 12
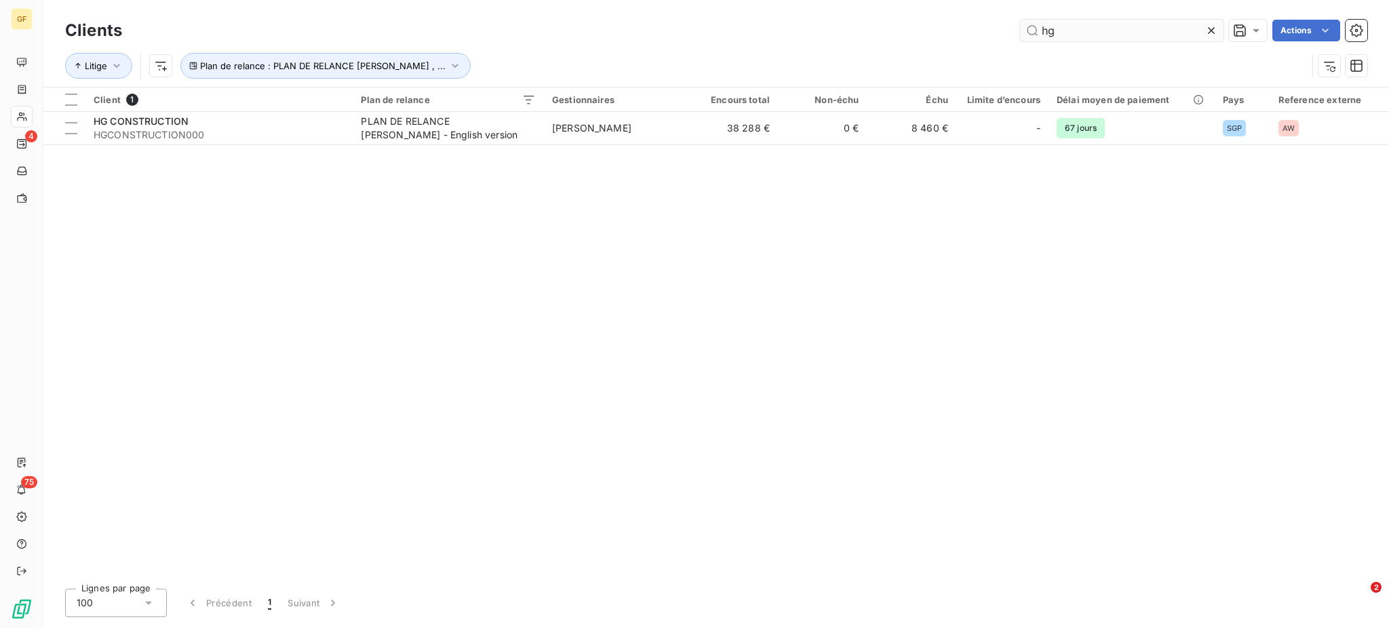
drag, startPoint x: 1074, startPoint y: 27, endPoint x: 1039, endPoint y: 33, distance: 35.7
click at [1039, 33] on input "hg" at bounding box center [1121, 31] width 203 height 22
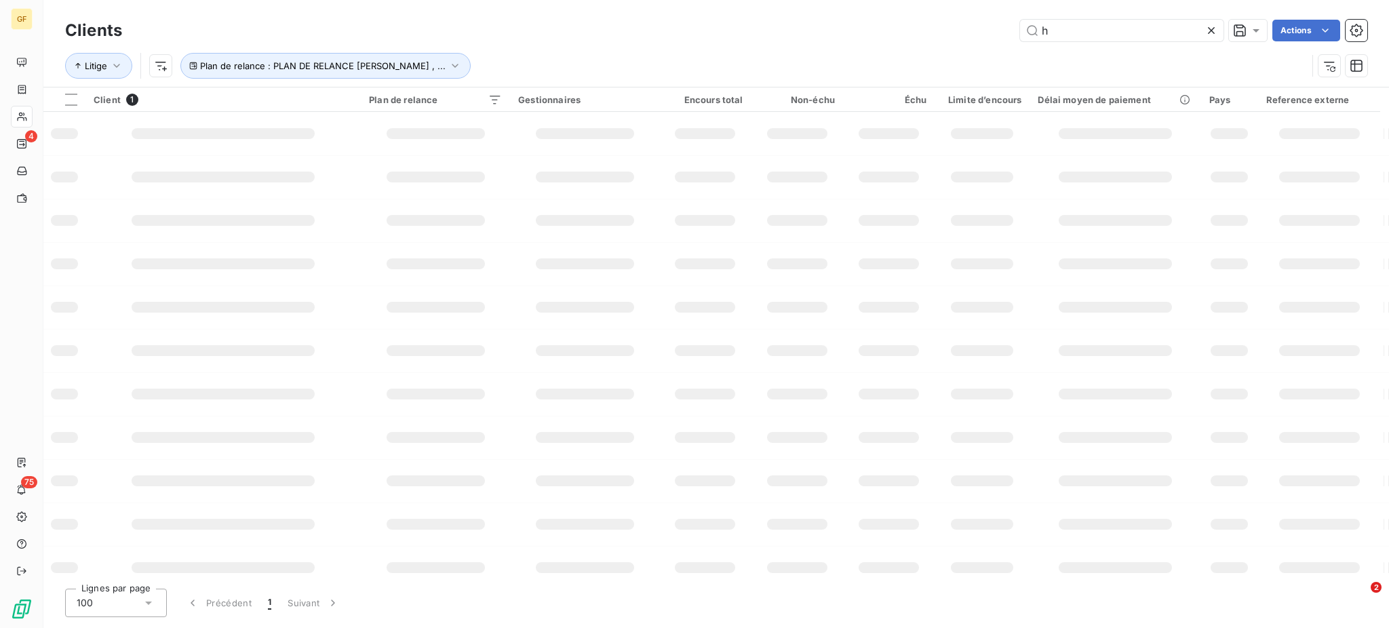
type input "hg"
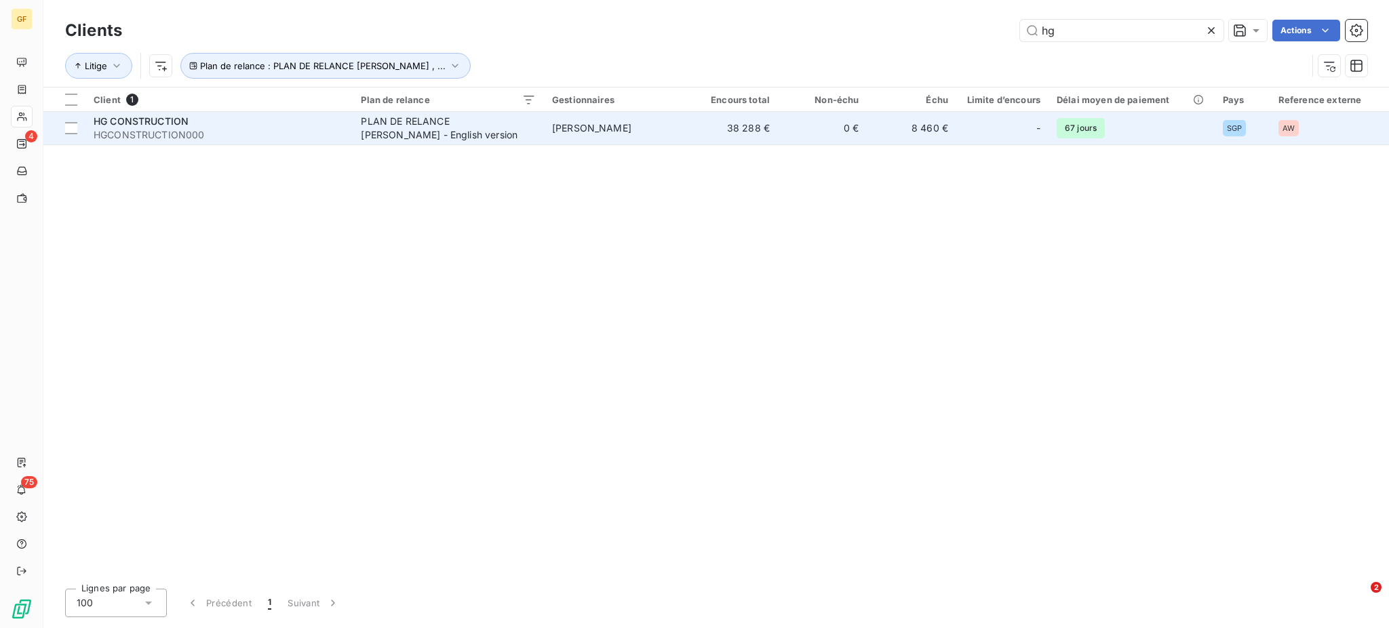
click at [465, 132] on div "PLAN DE RELANCE [PERSON_NAME] - English version" at bounding box center [446, 128] width 170 height 27
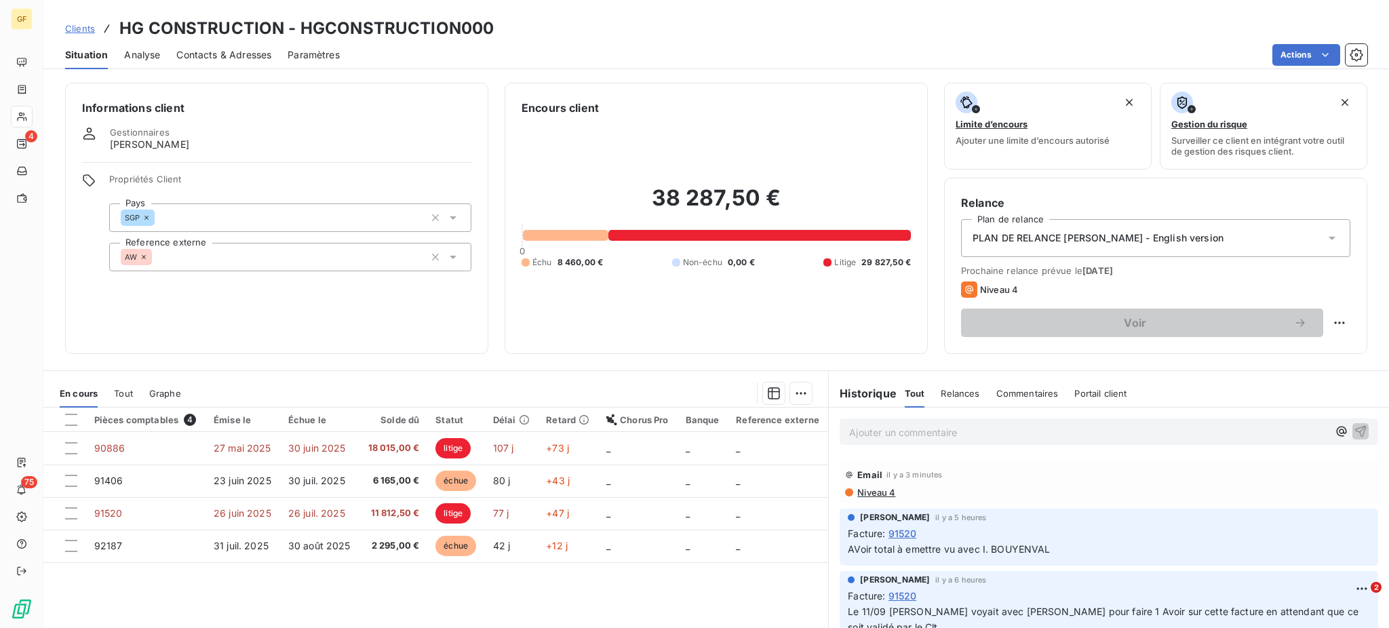
click at [223, 50] on span "Contacts & Adresses" at bounding box center [223, 55] width 95 height 14
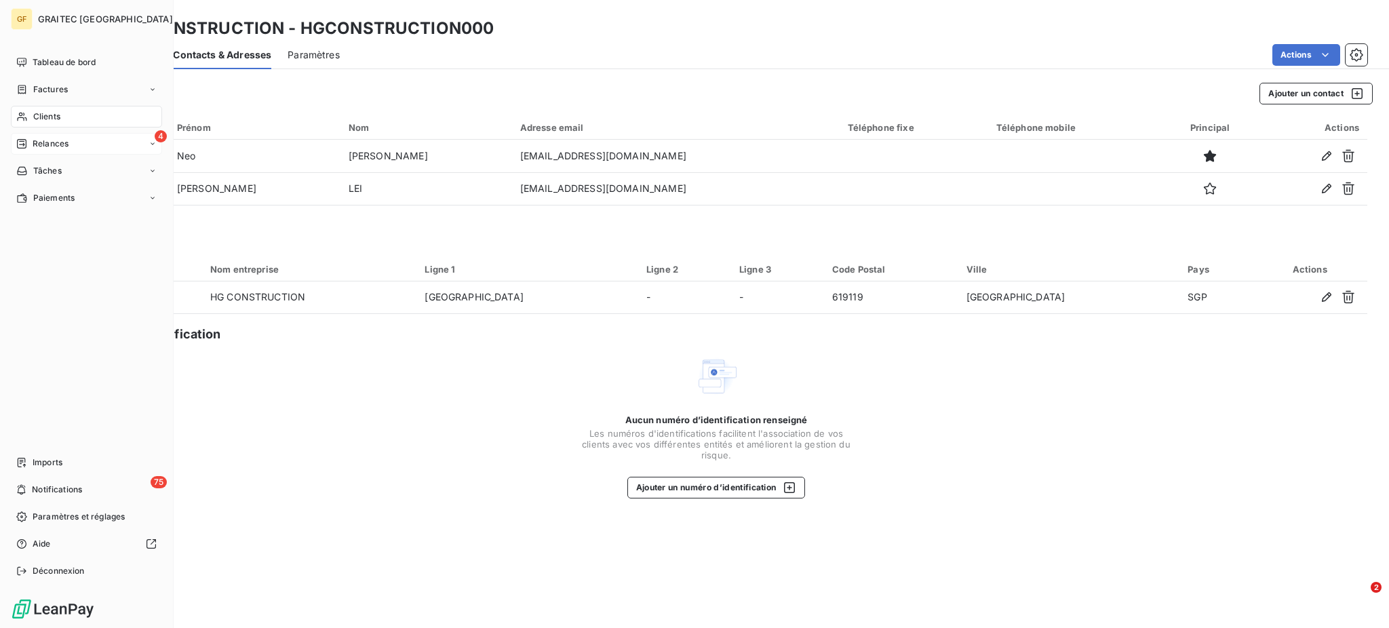
click at [45, 138] on span "Relances" at bounding box center [51, 144] width 36 height 12
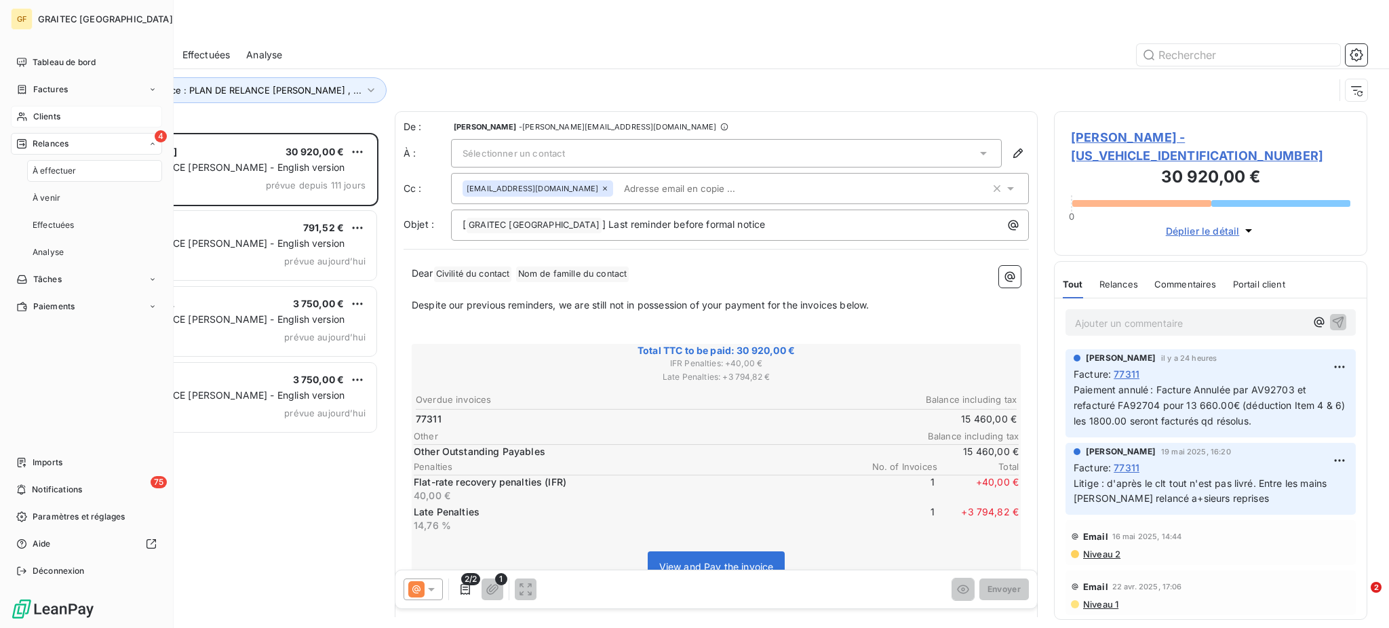
scroll to position [482, 299]
click at [47, 142] on span "Relances" at bounding box center [51, 144] width 36 height 12
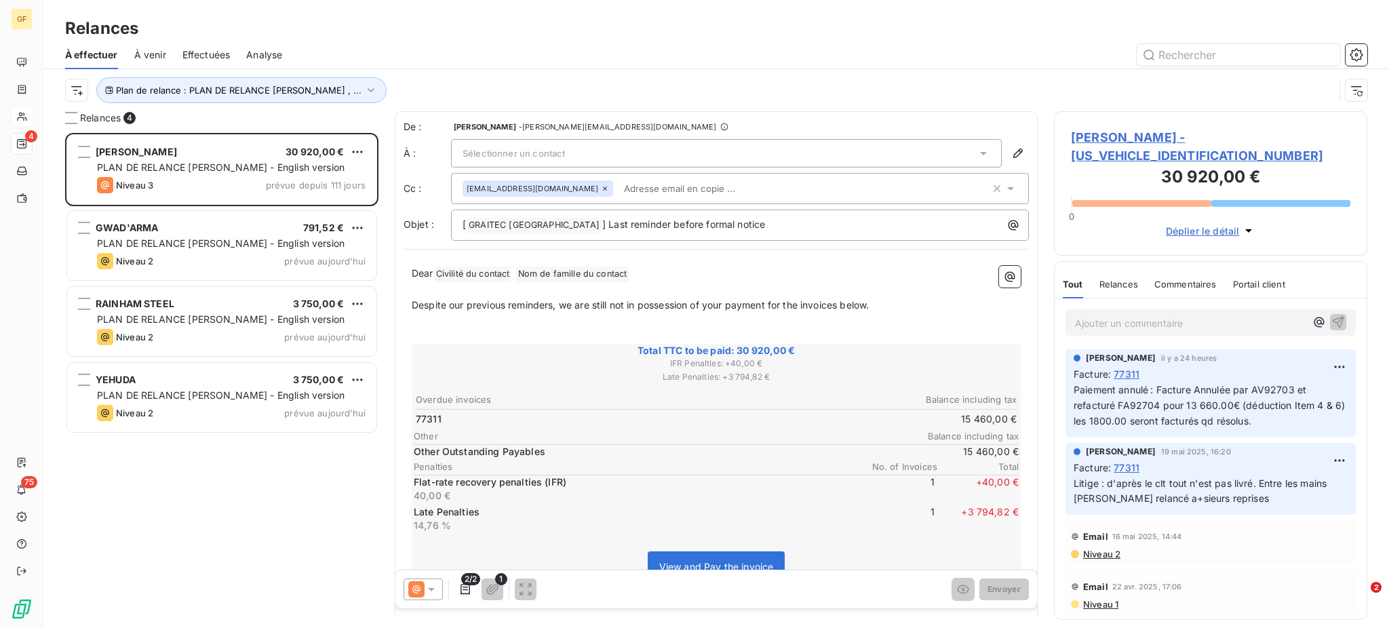
click at [208, 50] on span "Effectuées" at bounding box center [206, 55] width 48 height 14
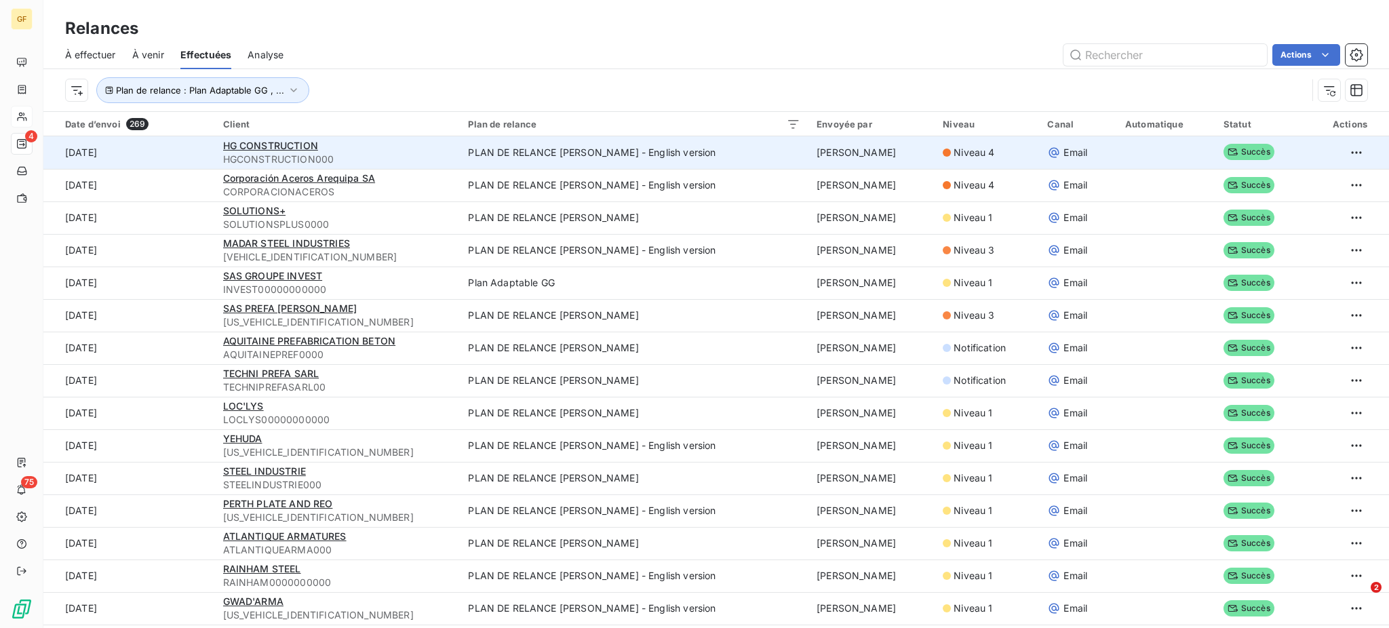
click at [347, 156] on span "HGCONSTRUCTION000" at bounding box center [337, 160] width 229 height 14
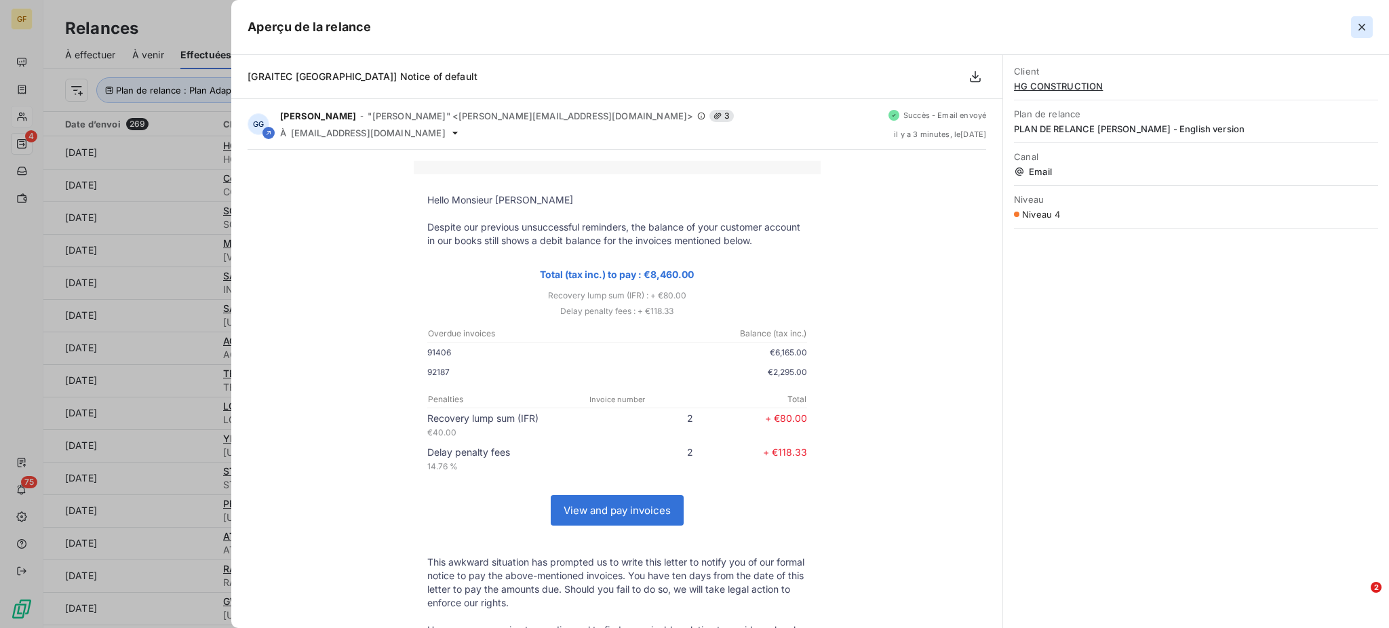
click at [1361, 30] on icon "button" at bounding box center [1362, 27] width 14 height 14
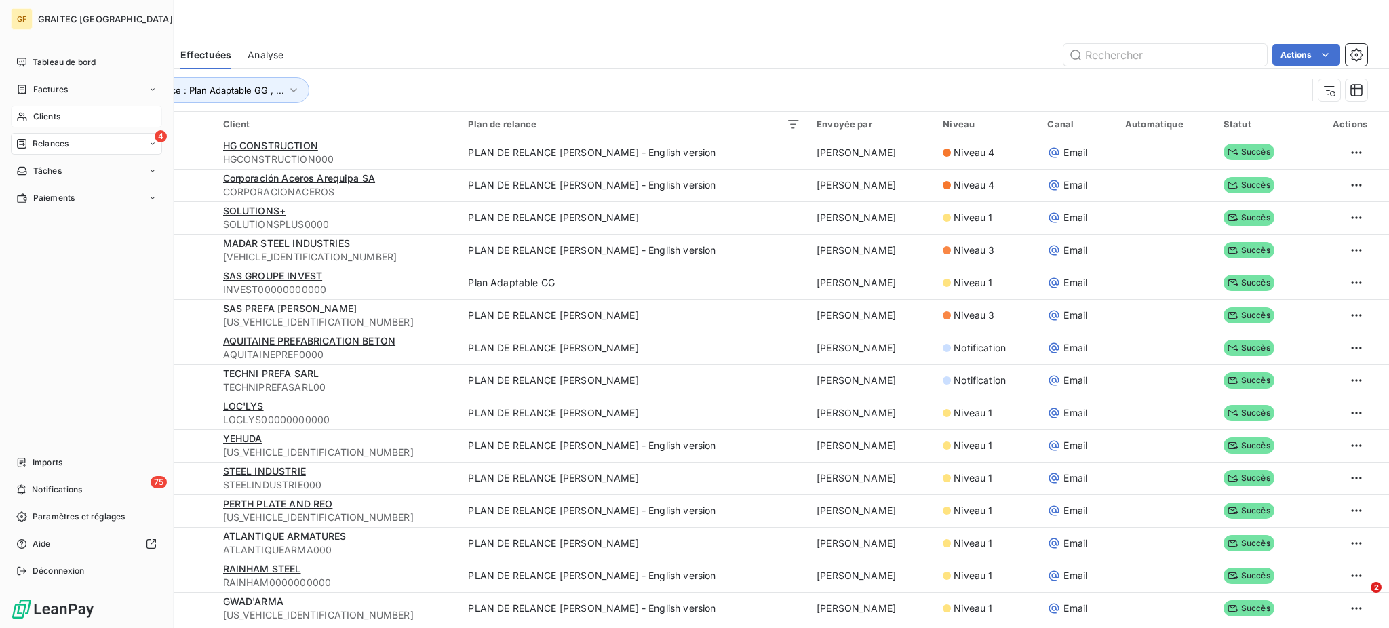
click at [50, 145] on span "Relances" at bounding box center [51, 144] width 36 height 12
click at [47, 141] on span "Relances" at bounding box center [51, 144] width 36 height 12
click at [44, 140] on span "Relances" at bounding box center [51, 144] width 36 height 12
click at [53, 80] on div "Factures" at bounding box center [86, 90] width 151 height 22
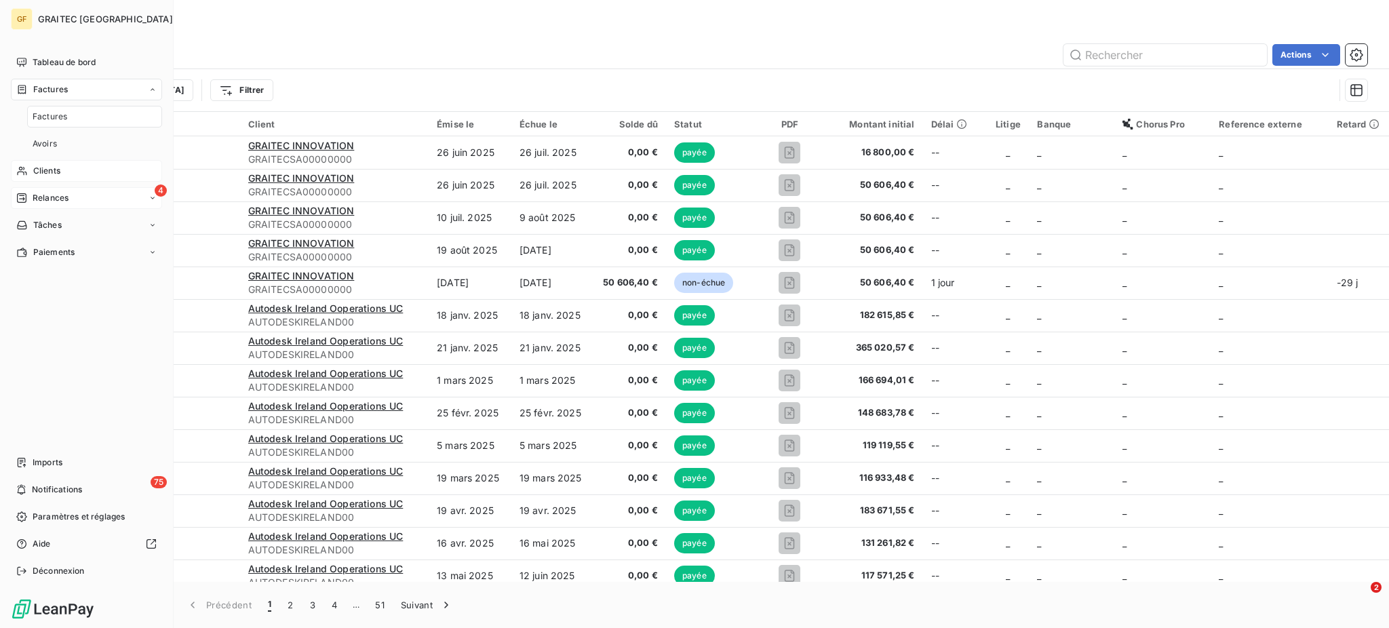
click at [56, 194] on span "Relances" at bounding box center [51, 198] width 36 height 12
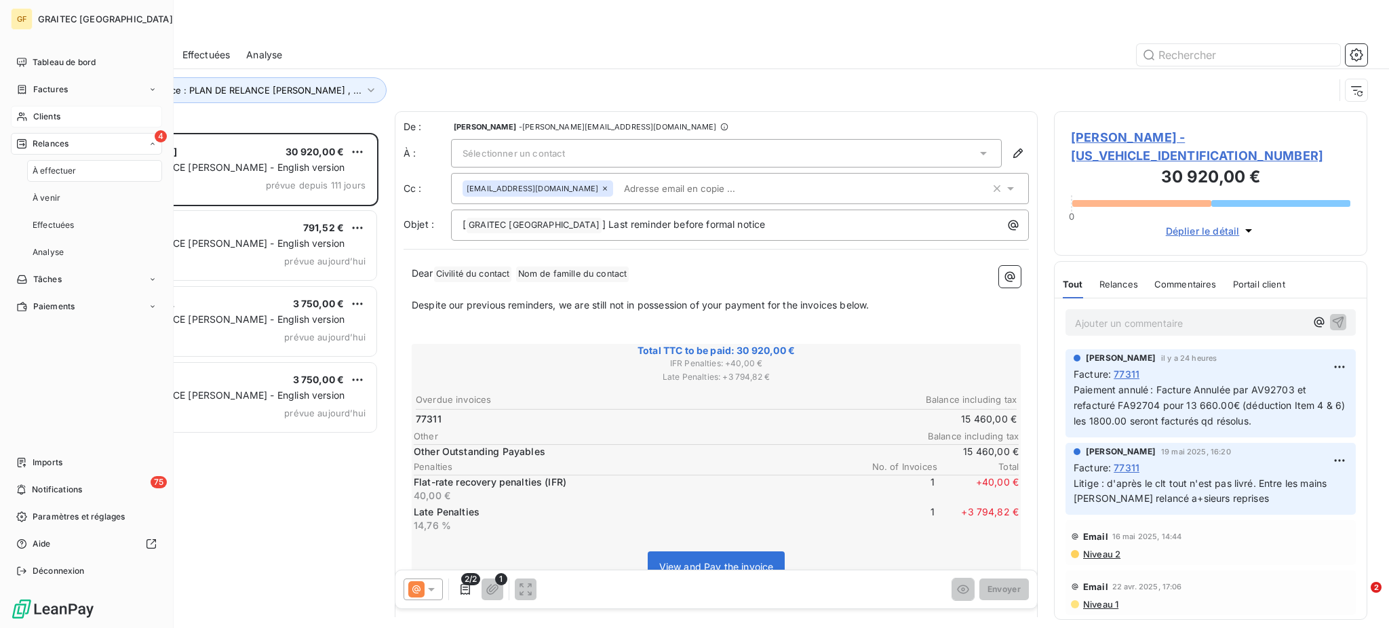
scroll to position [482, 299]
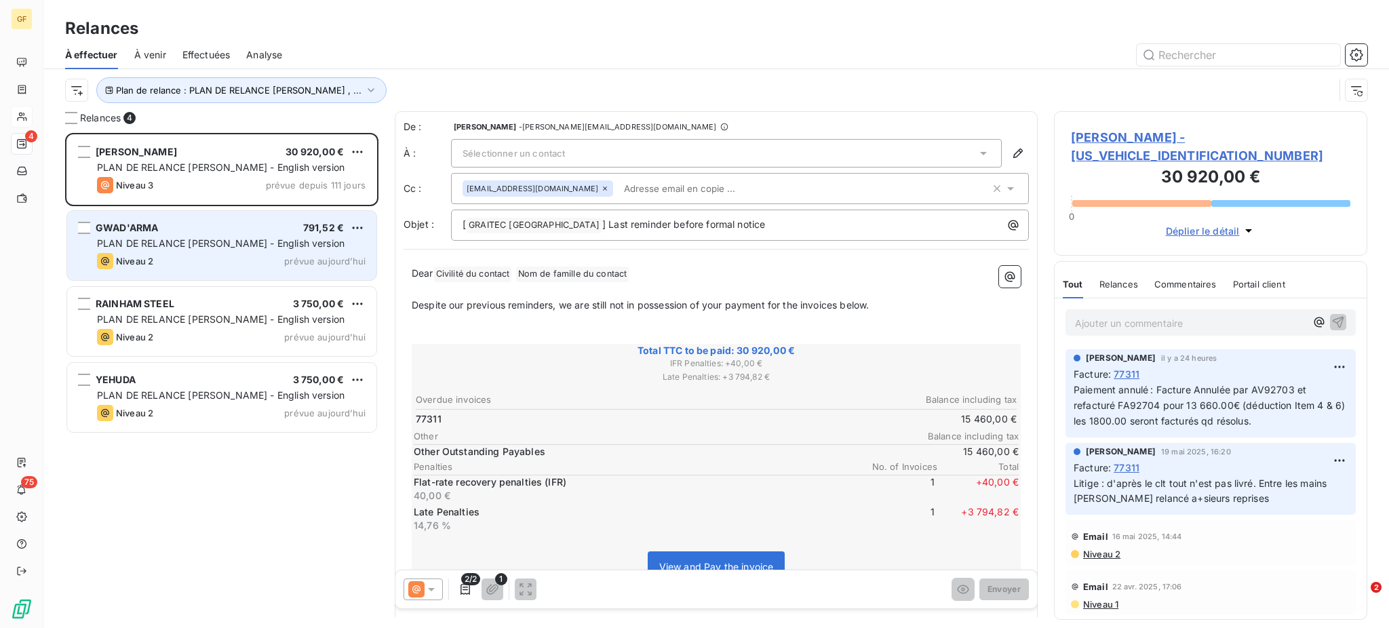
click at [264, 252] on div "GWAD'ARMA 791,52 € PLAN DE RELANCE [PERSON_NAME] - English version Niveau 2 pré…" at bounding box center [221, 245] width 309 height 69
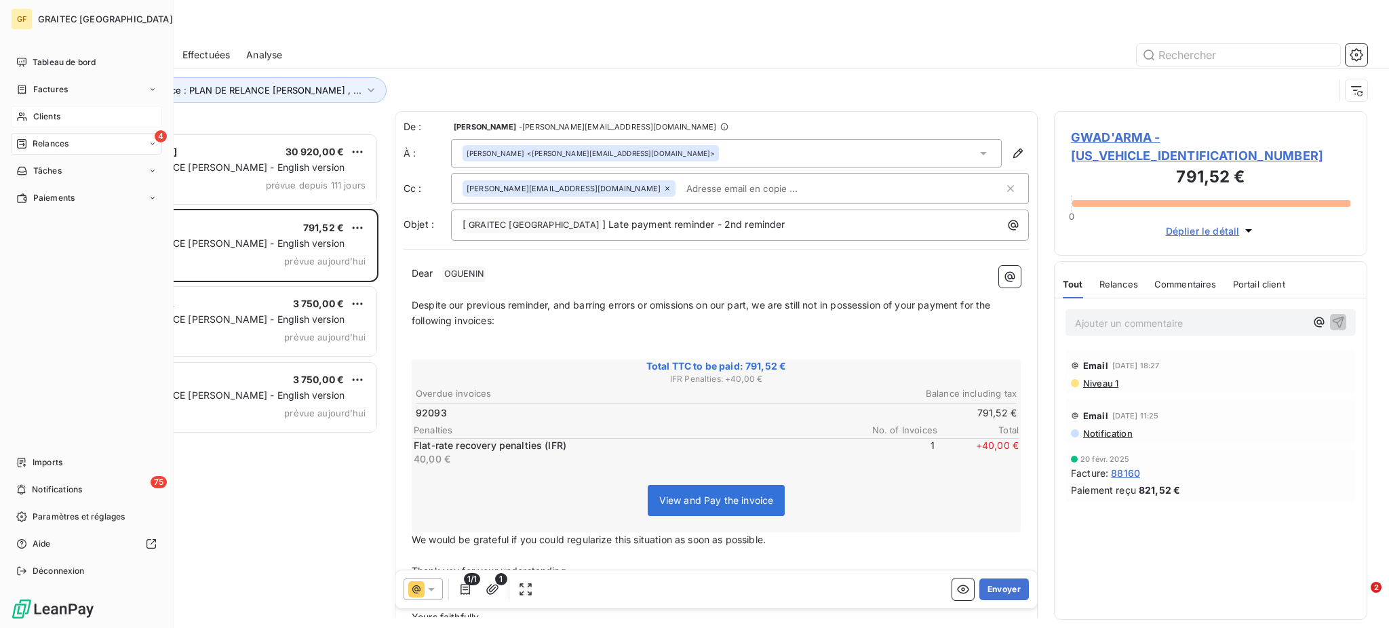
click at [36, 111] on span "Clients" at bounding box center [46, 117] width 27 height 12
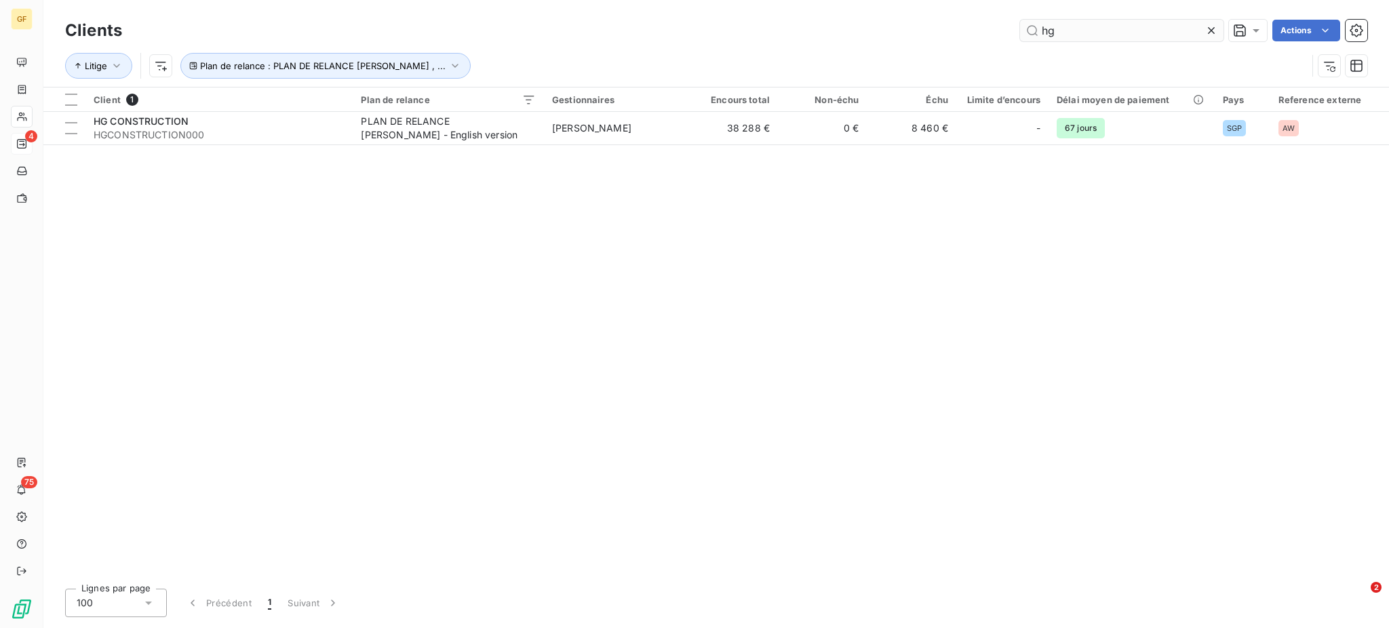
drag, startPoint x: 1093, startPoint y: 37, endPoint x: 1036, endPoint y: 28, distance: 58.2
click at [1036, 28] on input "hg" at bounding box center [1121, 31] width 203 height 22
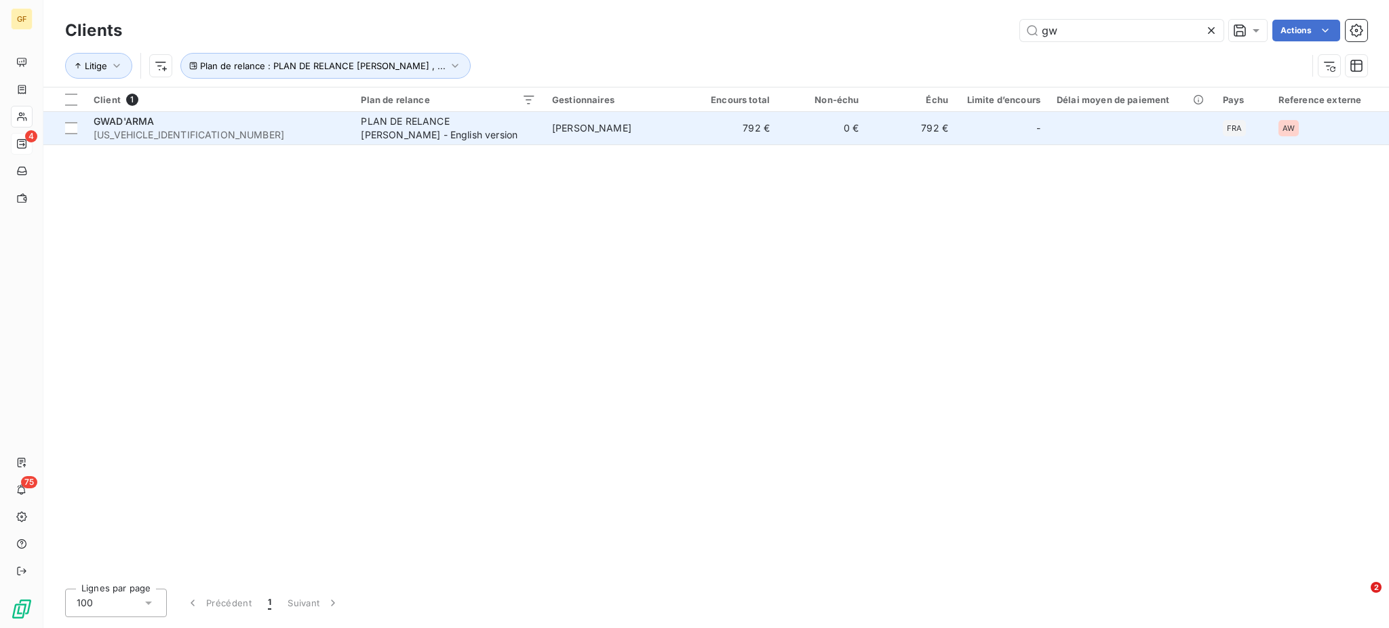
type input "gw"
click at [267, 130] on span "[US_VEHICLE_IDENTIFICATION_NUMBER]" at bounding box center [219, 135] width 251 height 14
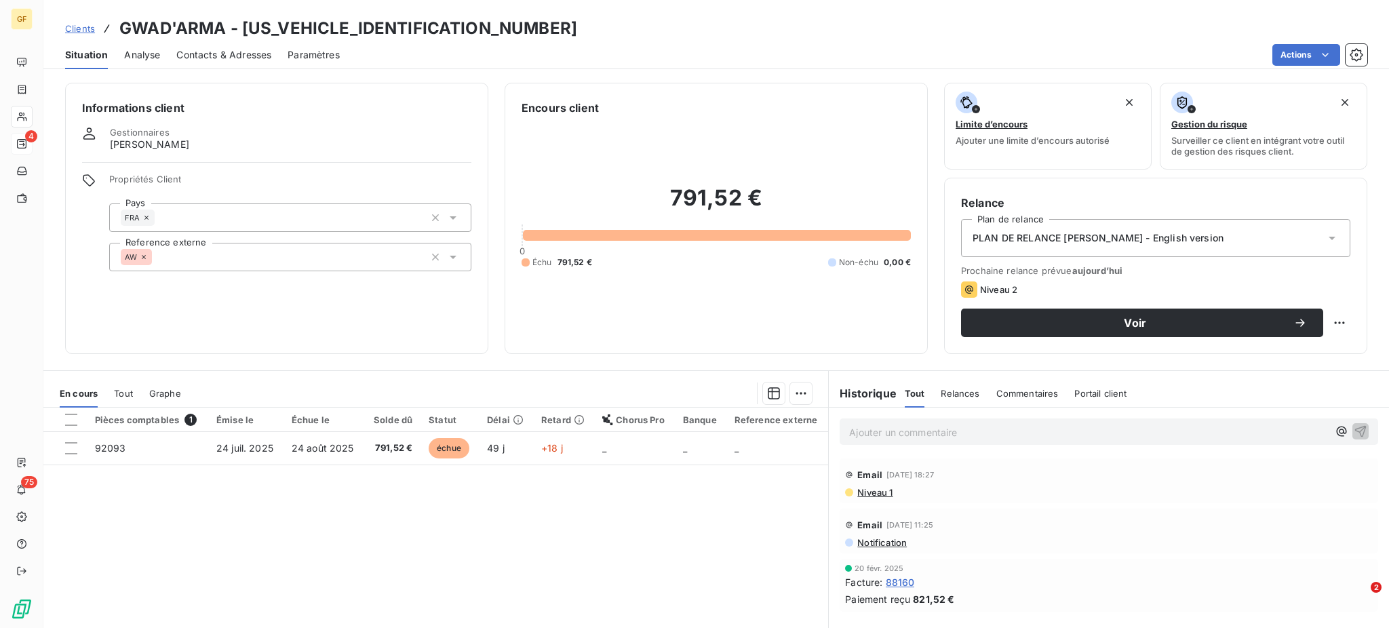
click at [1325, 237] on icon at bounding box center [1332, 238] width 14 height 14
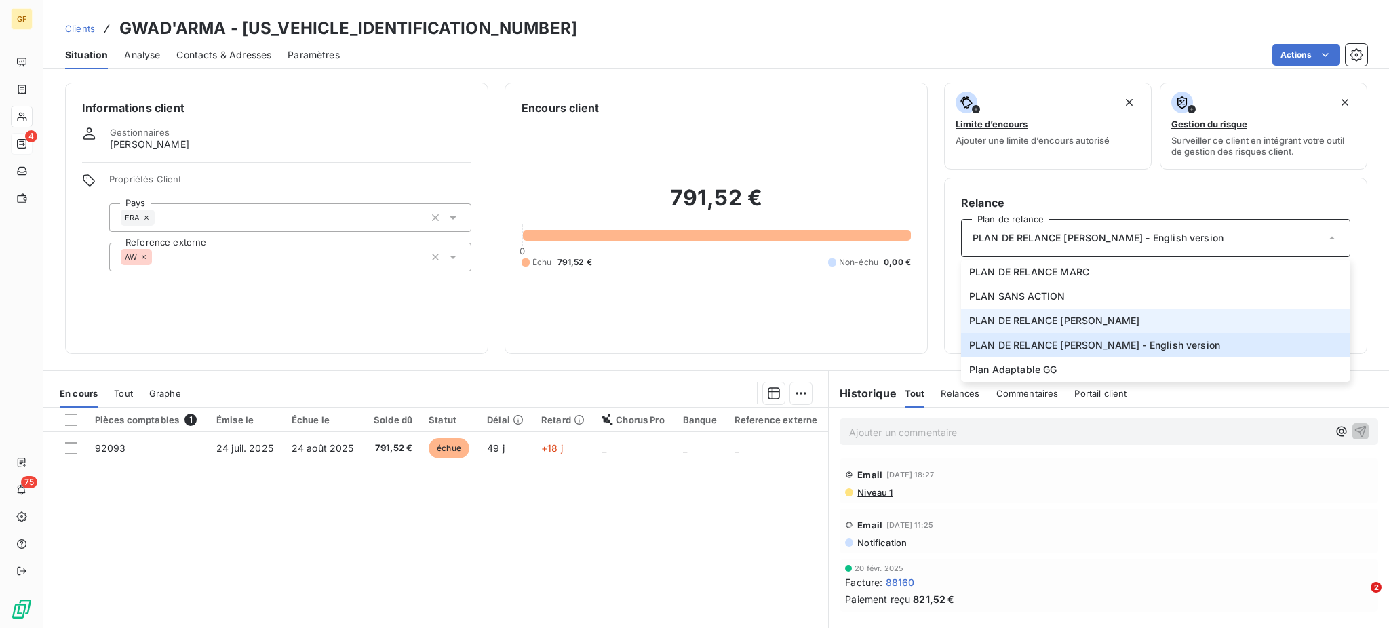
click at [1034, 311] on li "PLAN DE RELANCE [PERSON_NAME]" at bounding box center [1155, 321] width 389 height 24
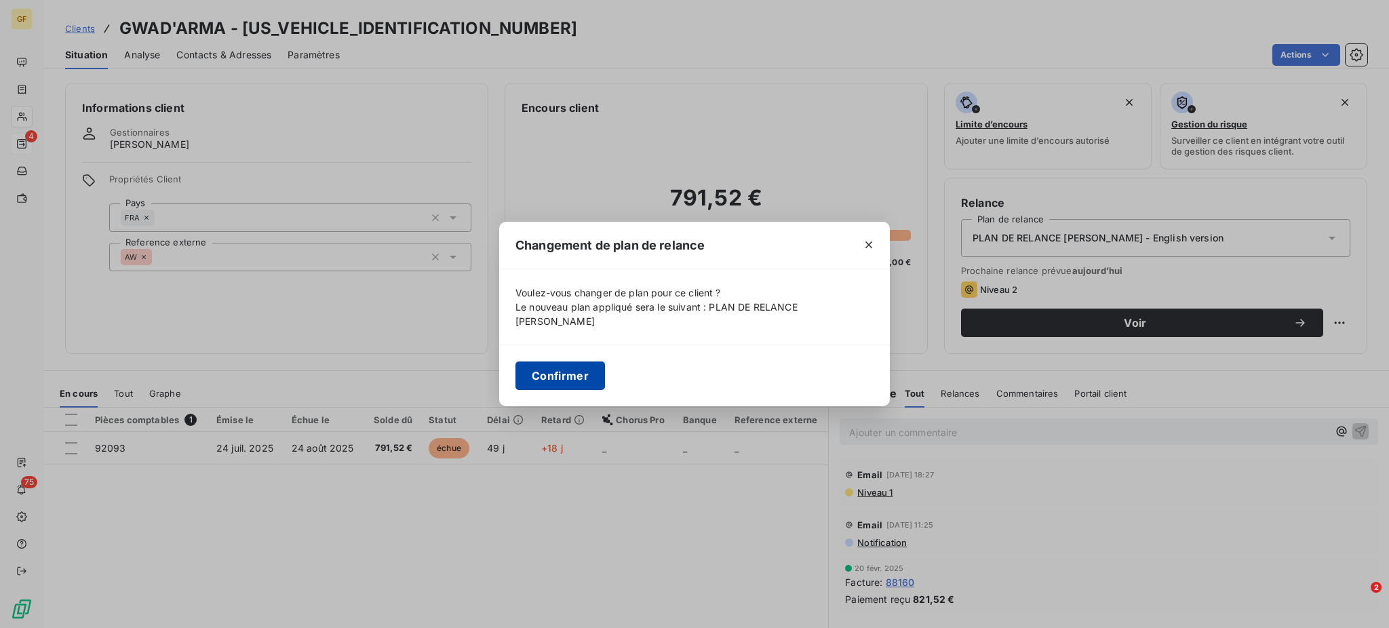
click at [562, 362] on button "Confirmer" at bounding box center [561, 376] width 90 height 28
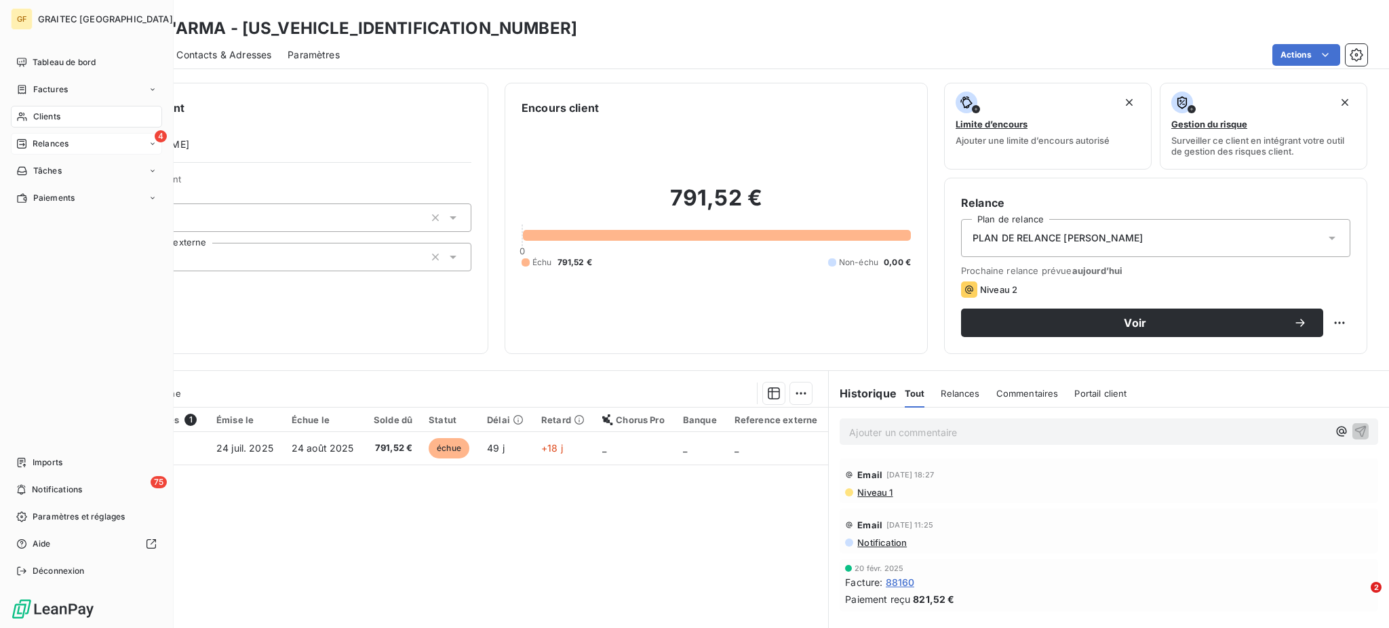
click at [47, 146] on span "Relances" at bounding box center [51, 144] width 36 height 12
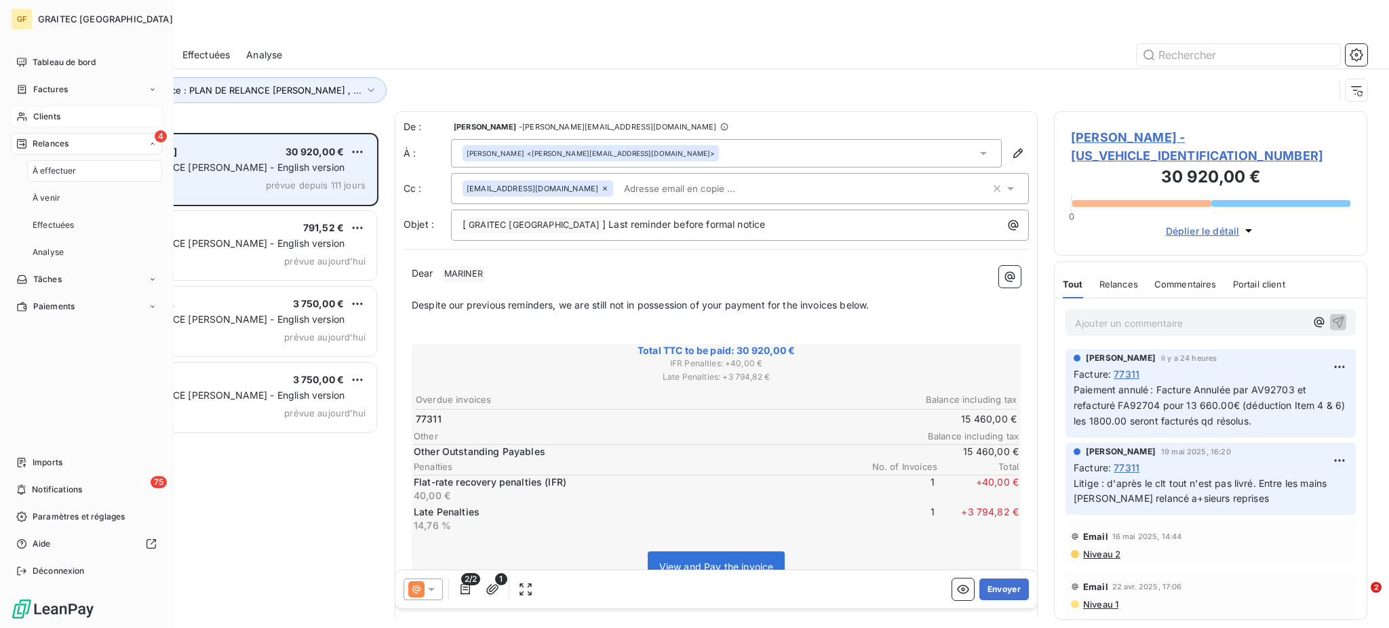
scroll to position [482, 299]
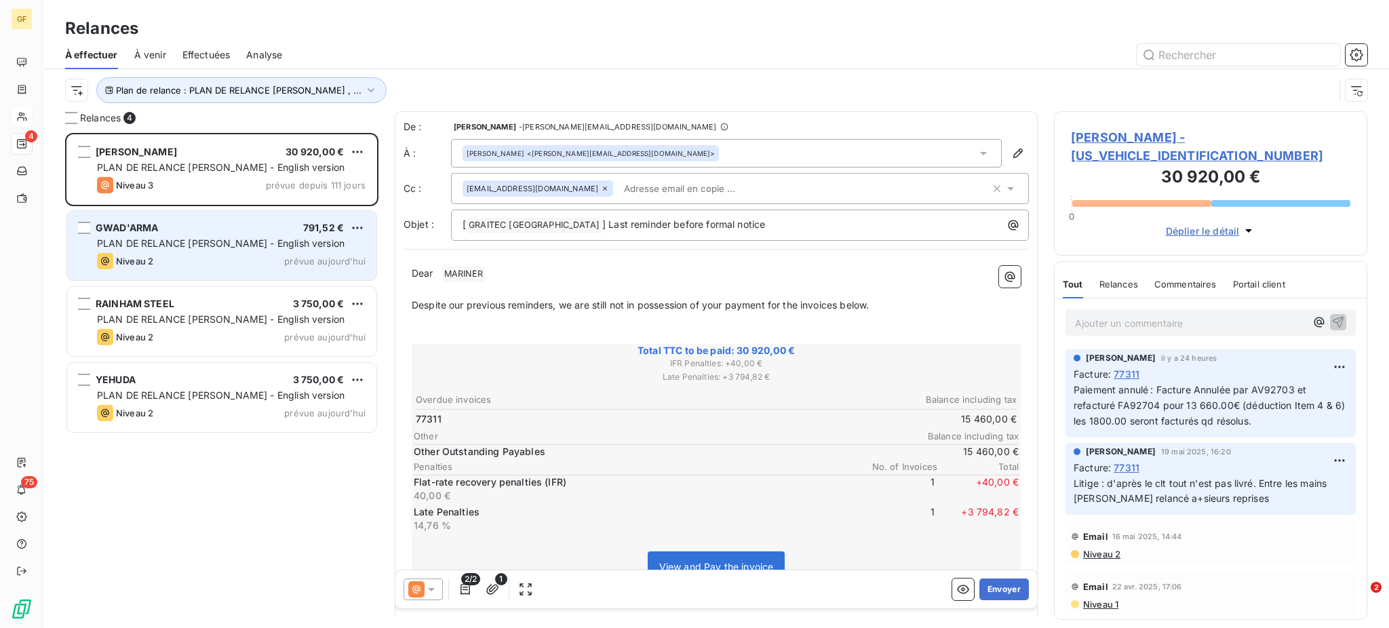
click at [147, 238] on span "PLAN DE RELANCE [PERSON_NAME] - English version" at bounding box center [221, 243] width 248 height 12
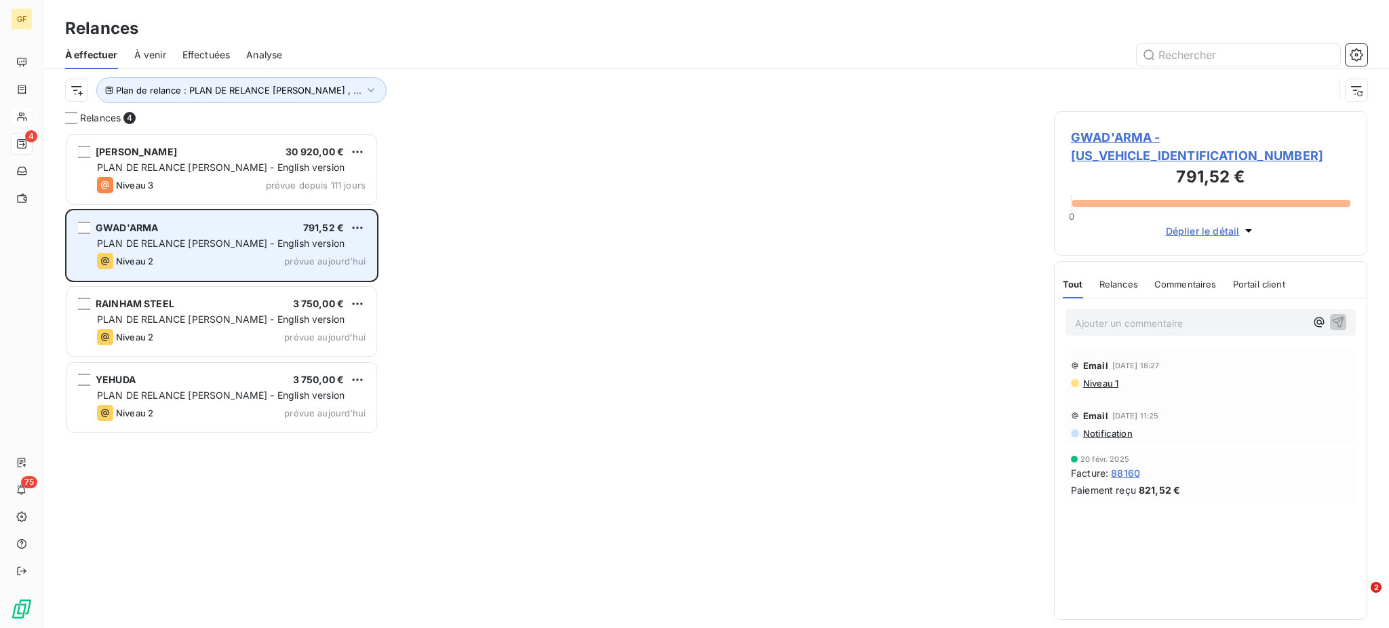
click at [227, 234] on div "GWAD'ARMA 791,52 € PLAN DE RELANCE [PERSON_NAME] - English version Niveau 2 pré…" at bounding box center [221, 245] width 309 height 69
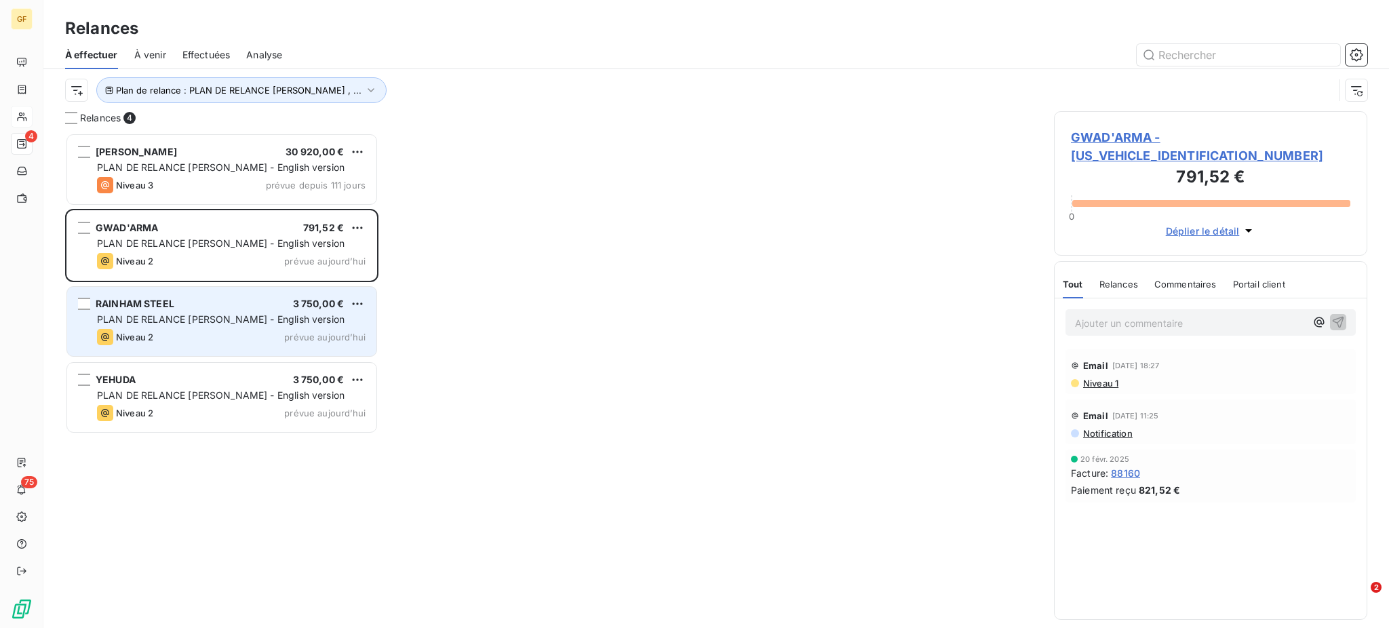
click at [208, 318] on span "PLAN DE RELANCE [PERSON_NAME] - English version" at bounding box center [221, 319] width 248 height 12
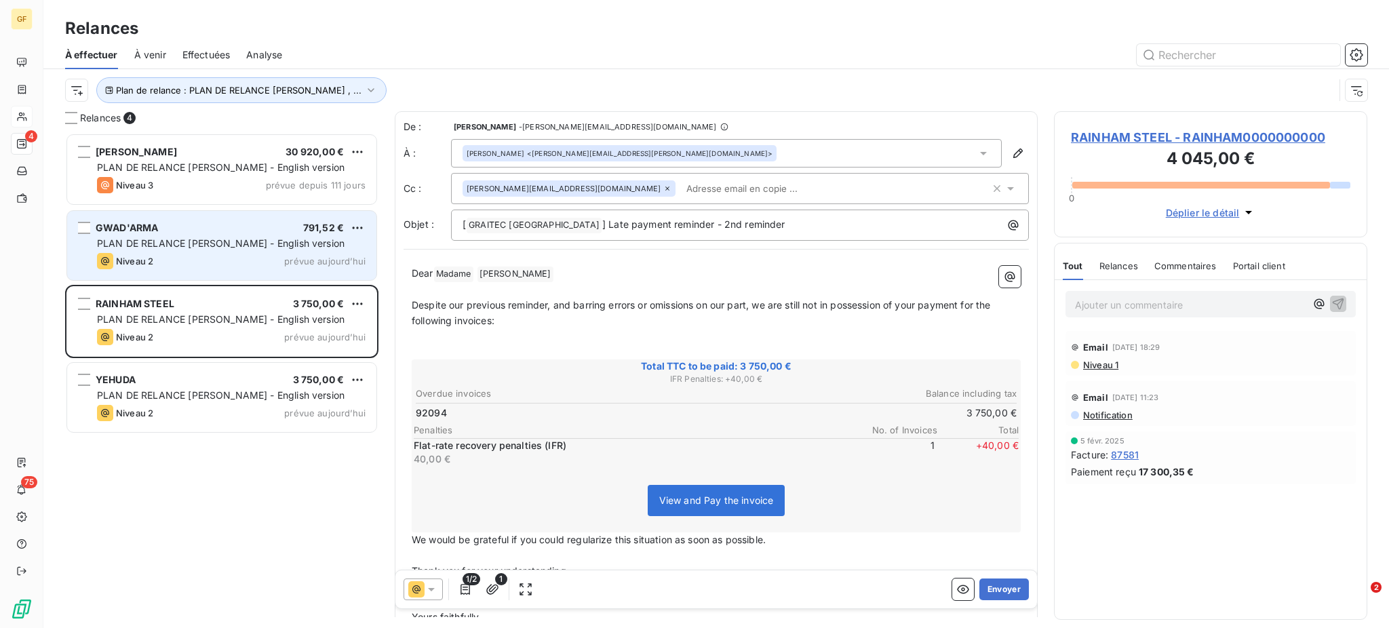
click at [230, 239] on span "PLAN DE RELANCE [PERSON_NAME] - English version" at bounding box center [221, 243] width 248 height 12
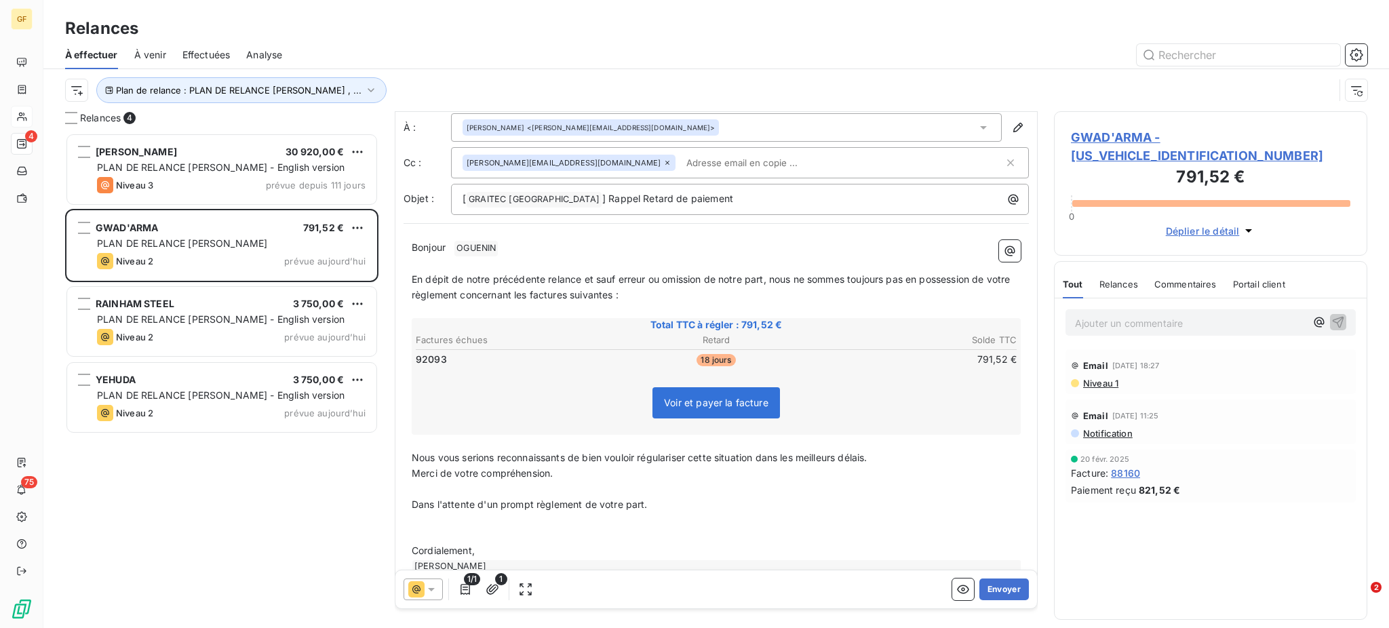
scroll to position [52, 0]
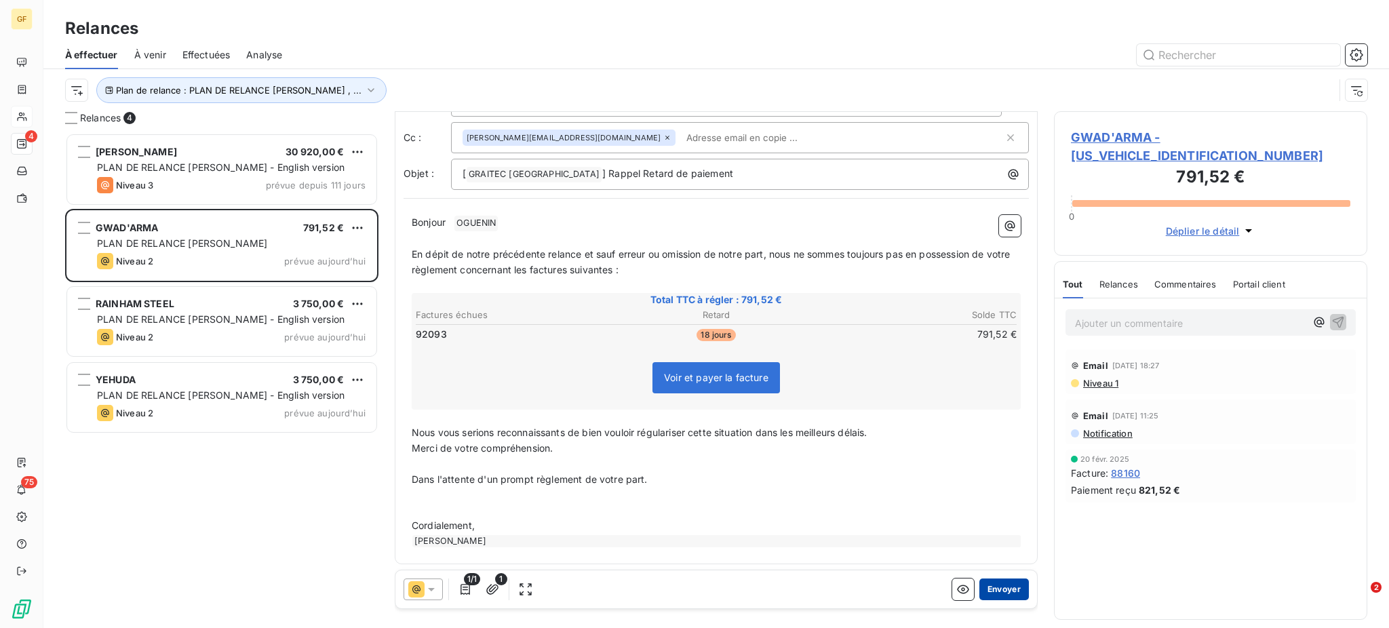
click at [984, 584] on button "Envoyer" at bounding box center [1004, 590] width 50 height 22
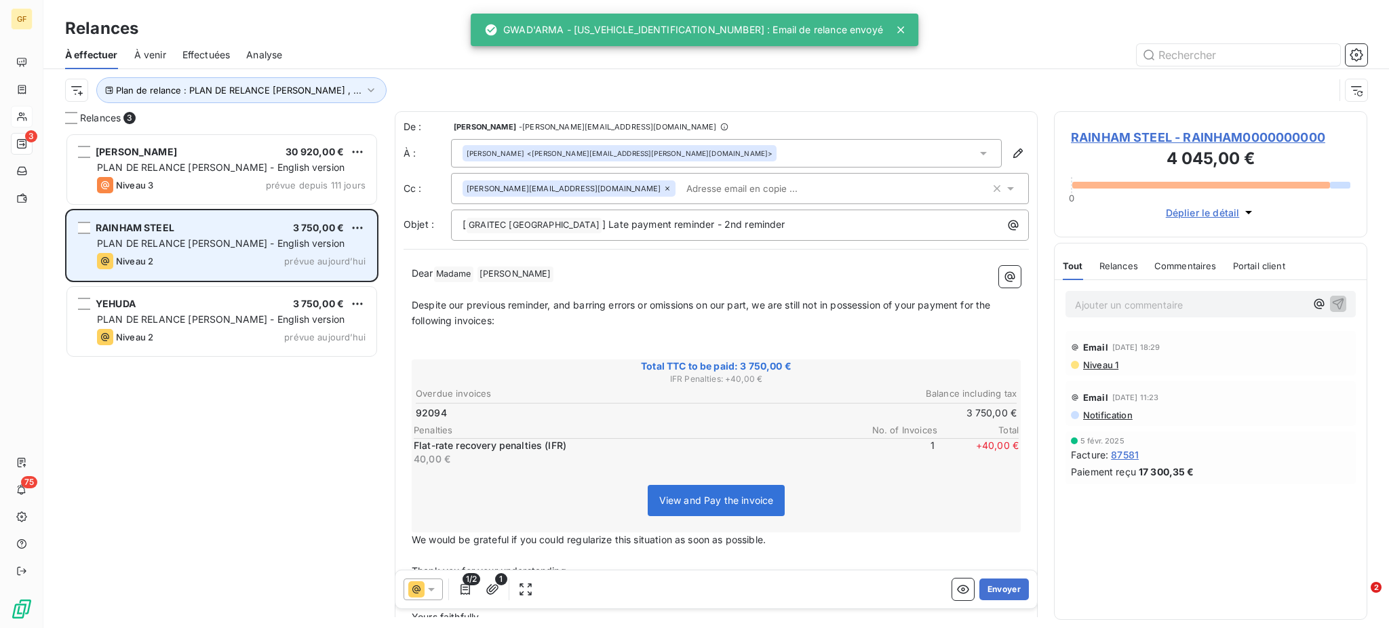
click at [296, 240] on span "PLAN DE RELANCE [PERSON_NAME] - English version" at bounding box center [221, 243] width 248 height 12
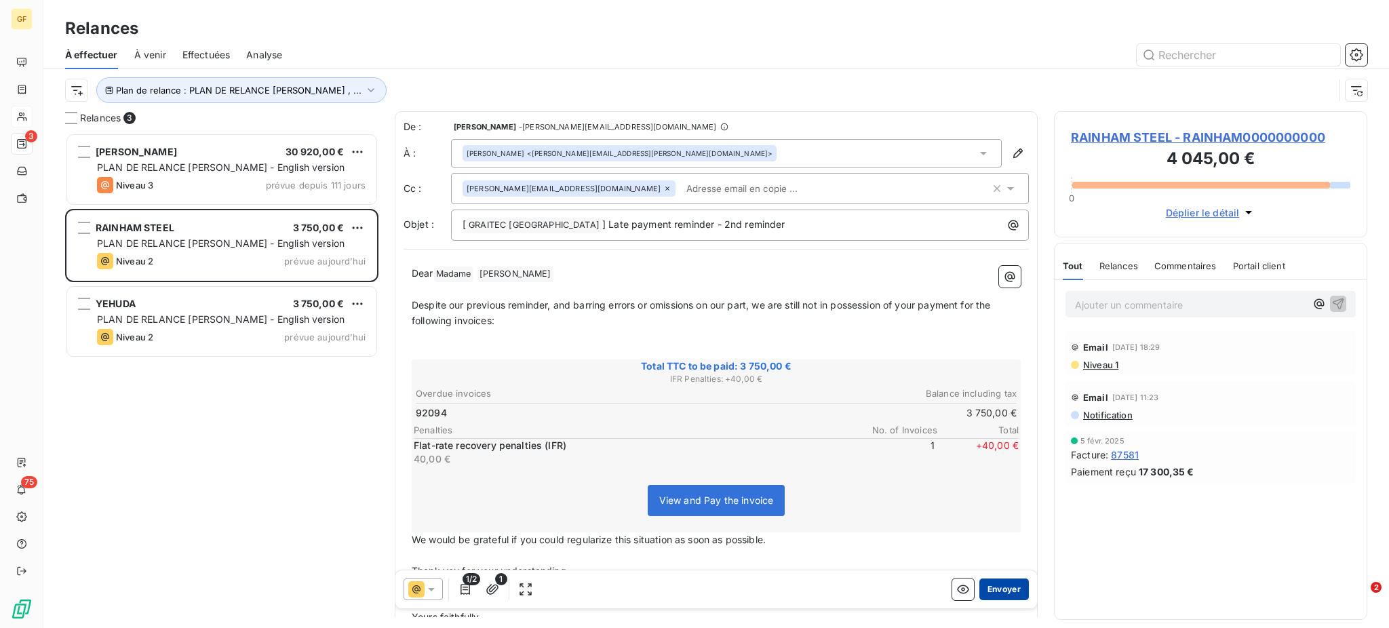
click at [986, 586] on button "Envoyer" at bounding box center [1004, 590] width 50 height 22
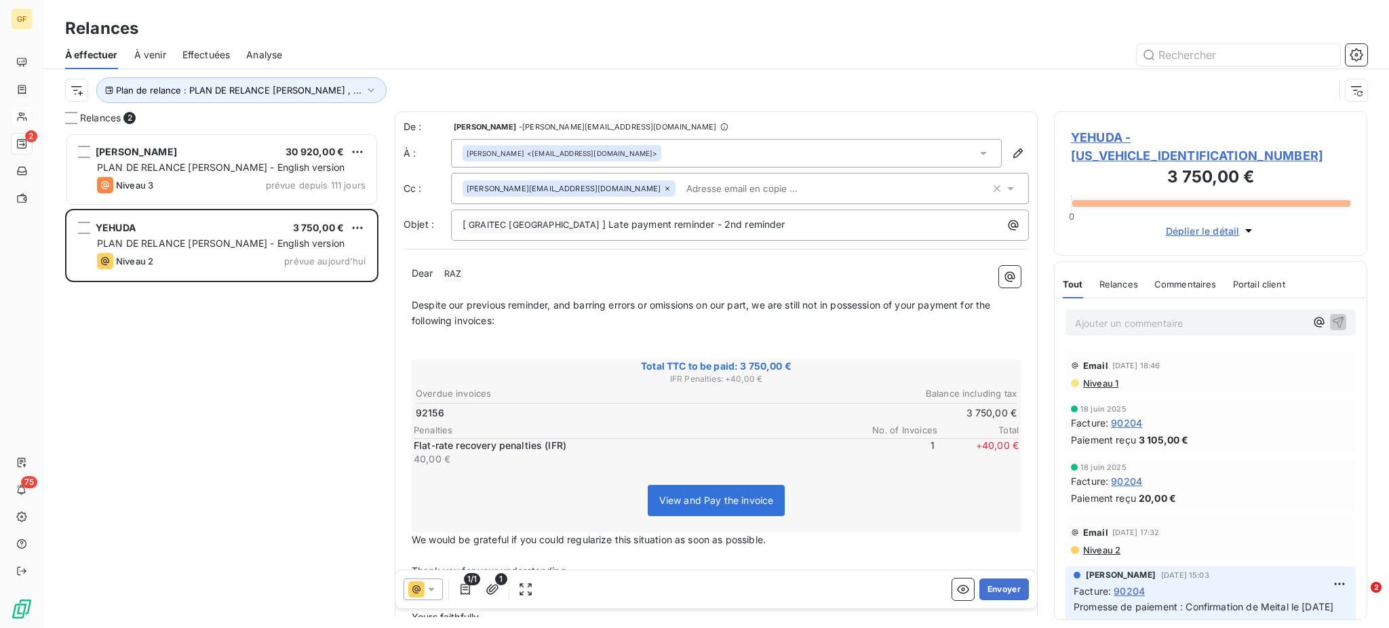
click at [663, 185] on icon at bounding box center [667, 189] width 8 height 8
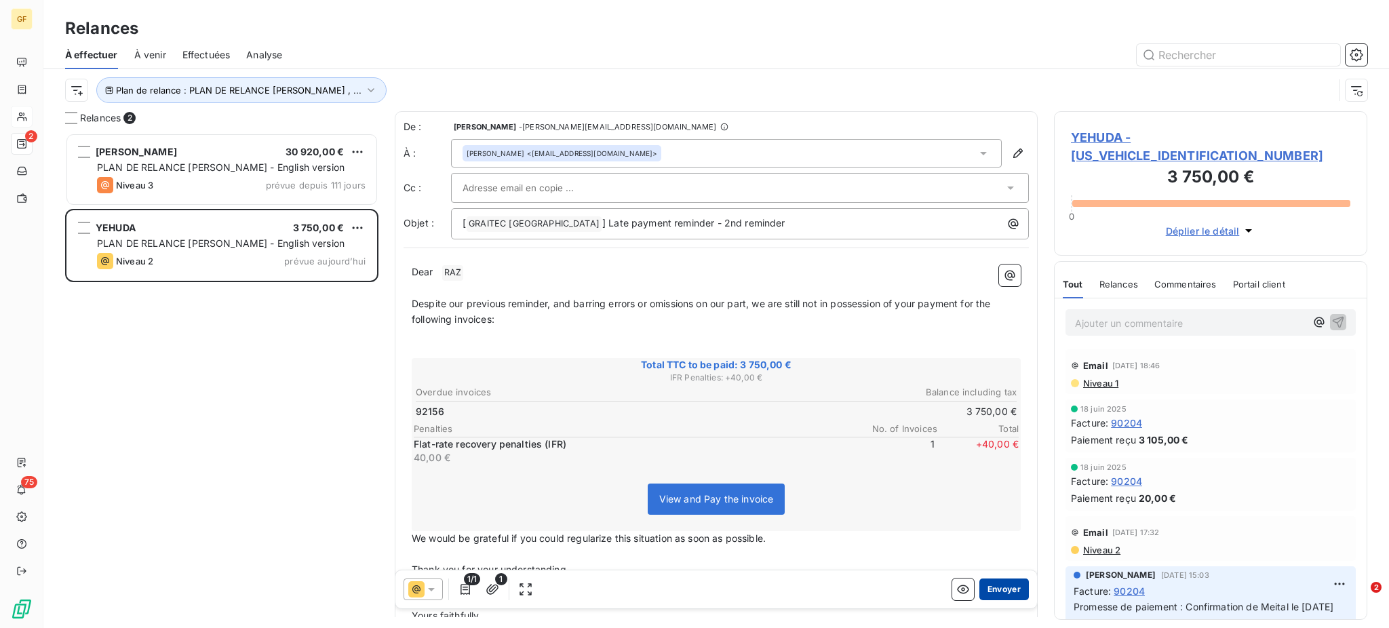
click at [990, 590] on button "Envoyer" at bounding box center [1004, 590] width 50 height 22
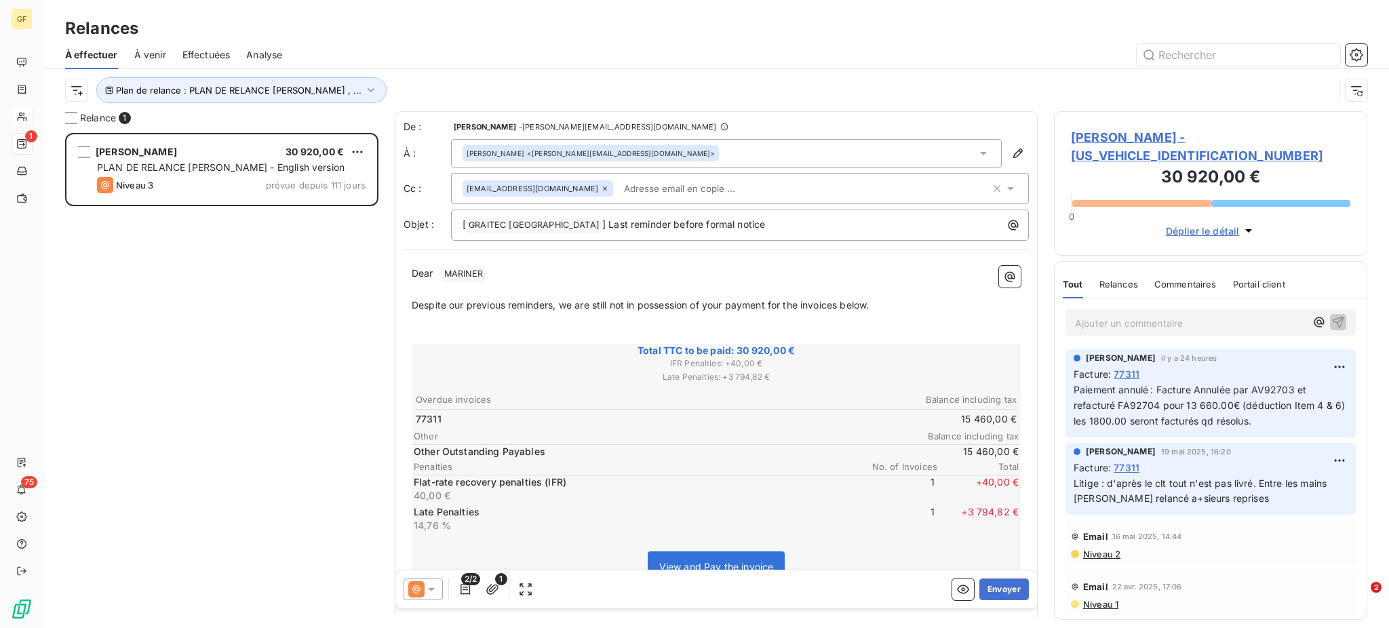
click at [208, 56] on span "Effectuées" at bounding box center [206, 55] width 48 height 14
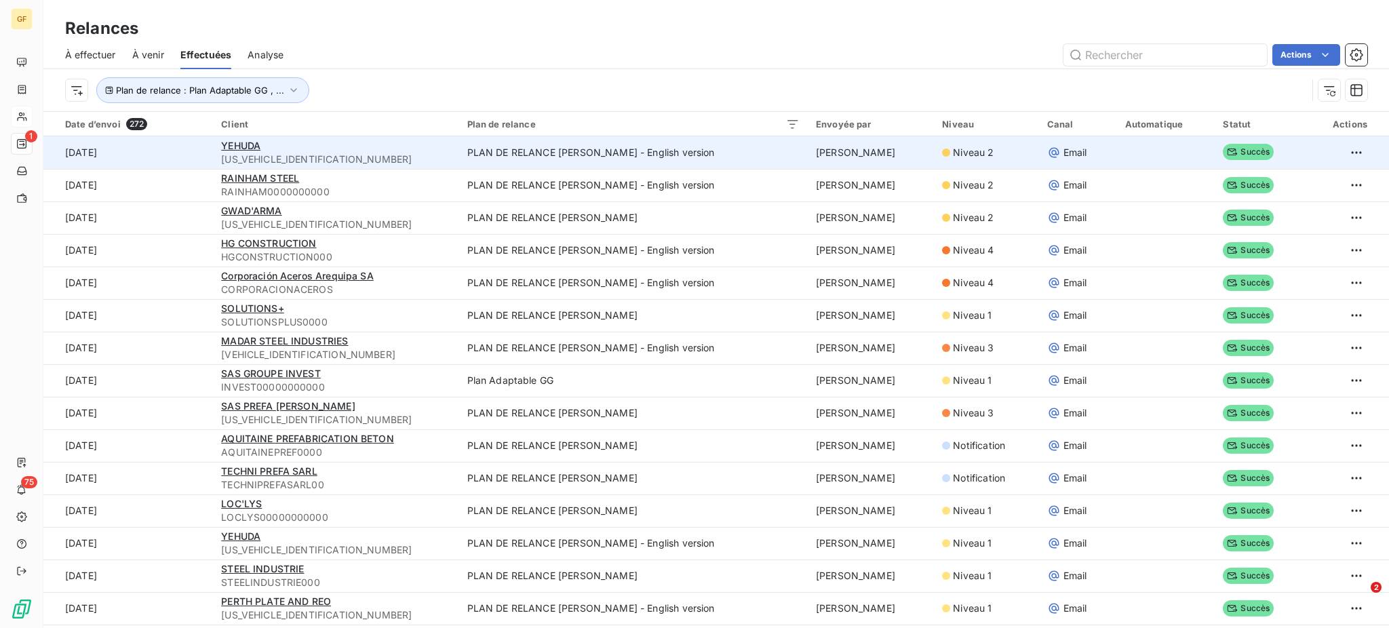
click at [955, 151] on span "Niveau 2" at bounding box center [973, 153] width 41 height 14
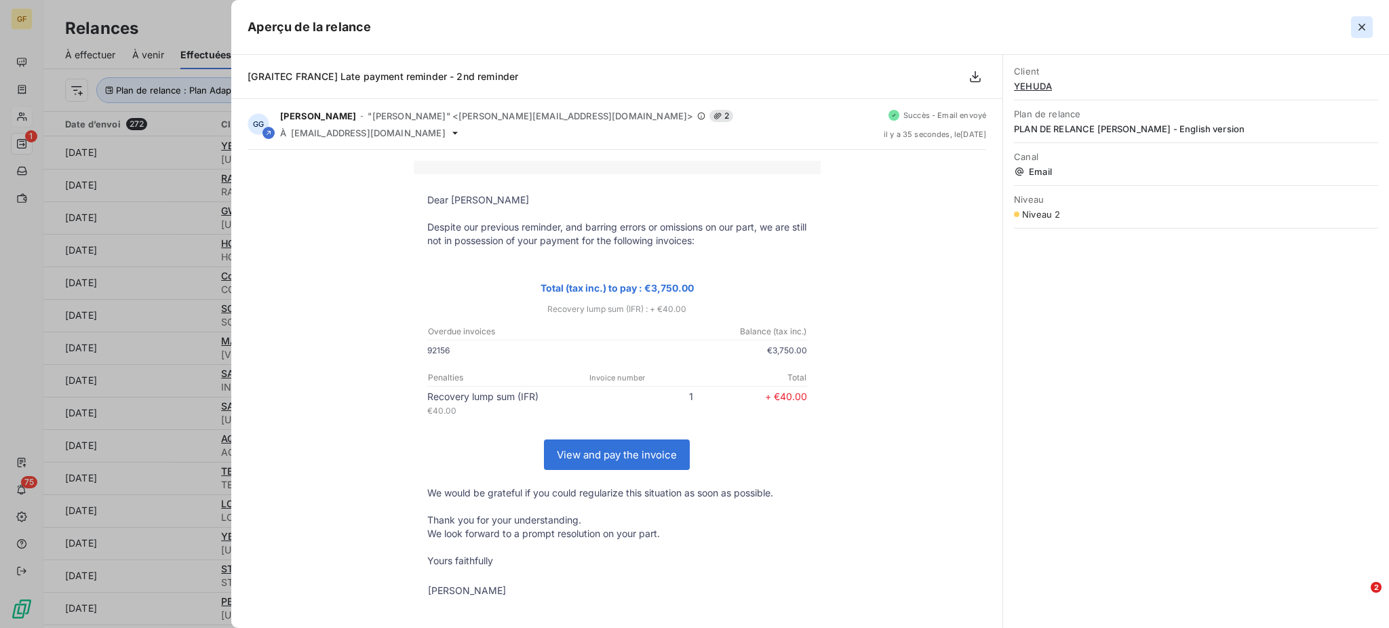
click at [1355, 26] on icon "button" at bounding box center [1362, 27] width 14 height 14
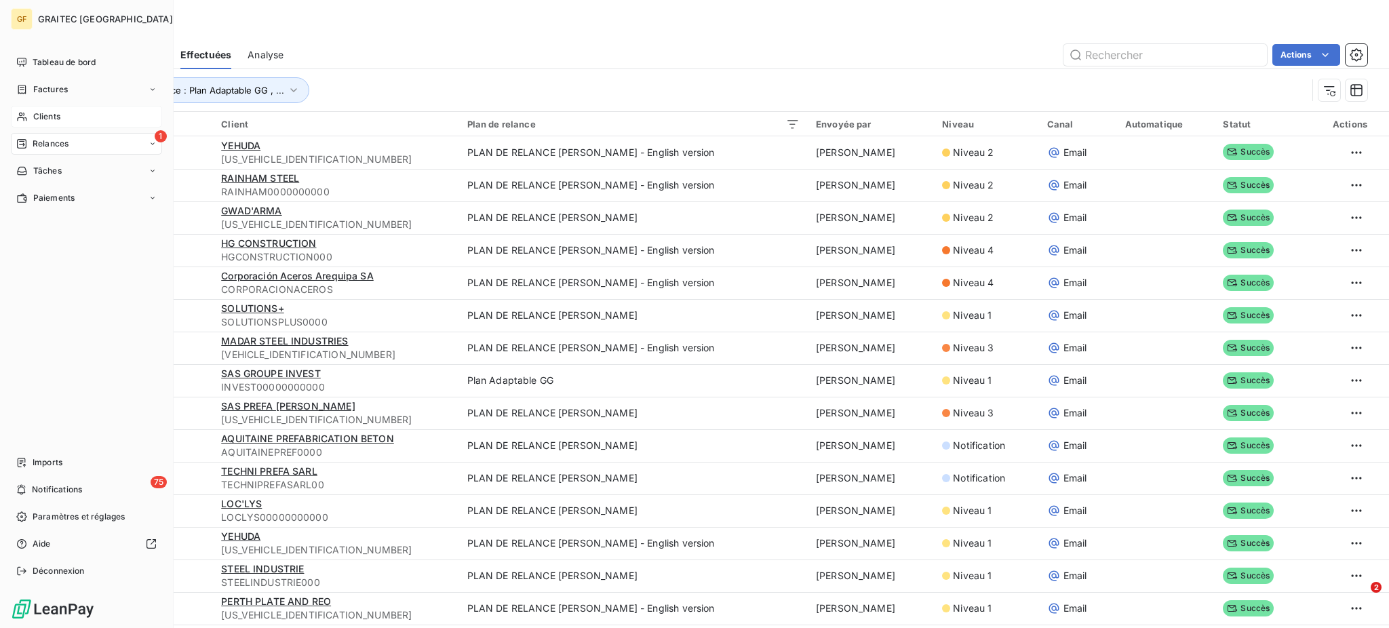
click at [40, 115] on span "Clients" at bounding box center [46, 117] width 27 height 12
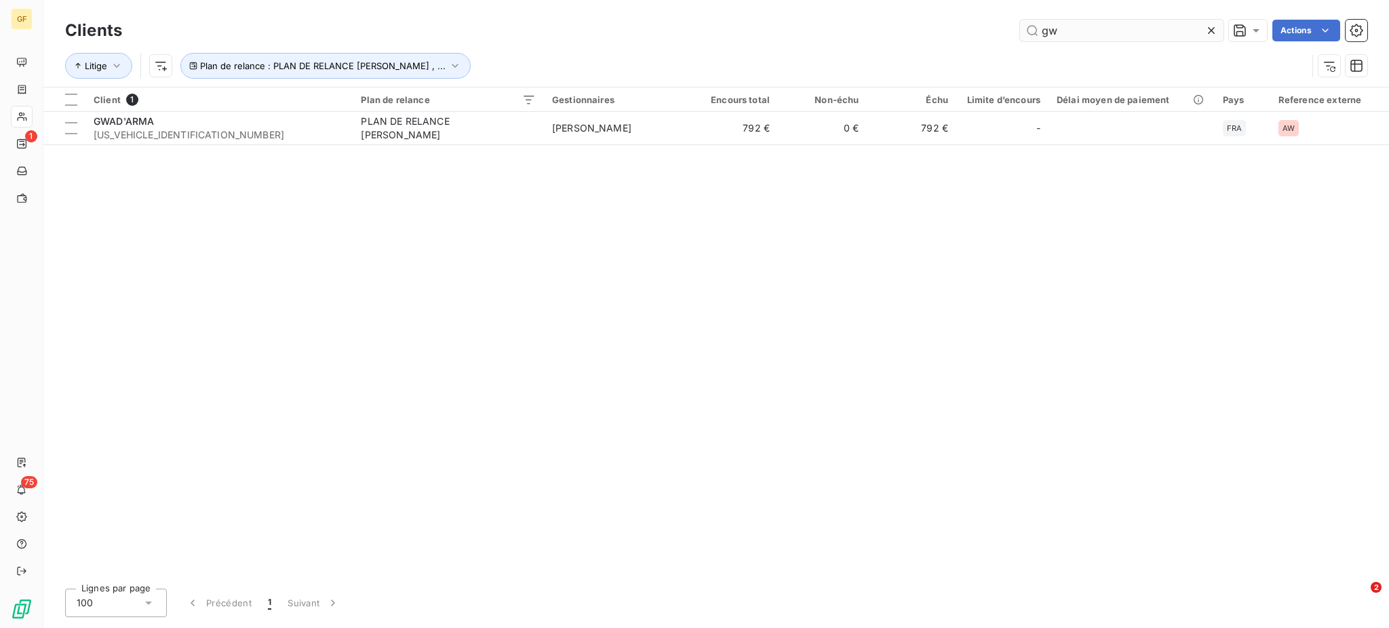
drag, startPoint x: 1064, startPoint y: 28, endPoint x: 1034, endPoint y: 31, distance: 29.2
click at [1034, 31] on input "gw" at bounding box center [1121, 31] width 203 height 22
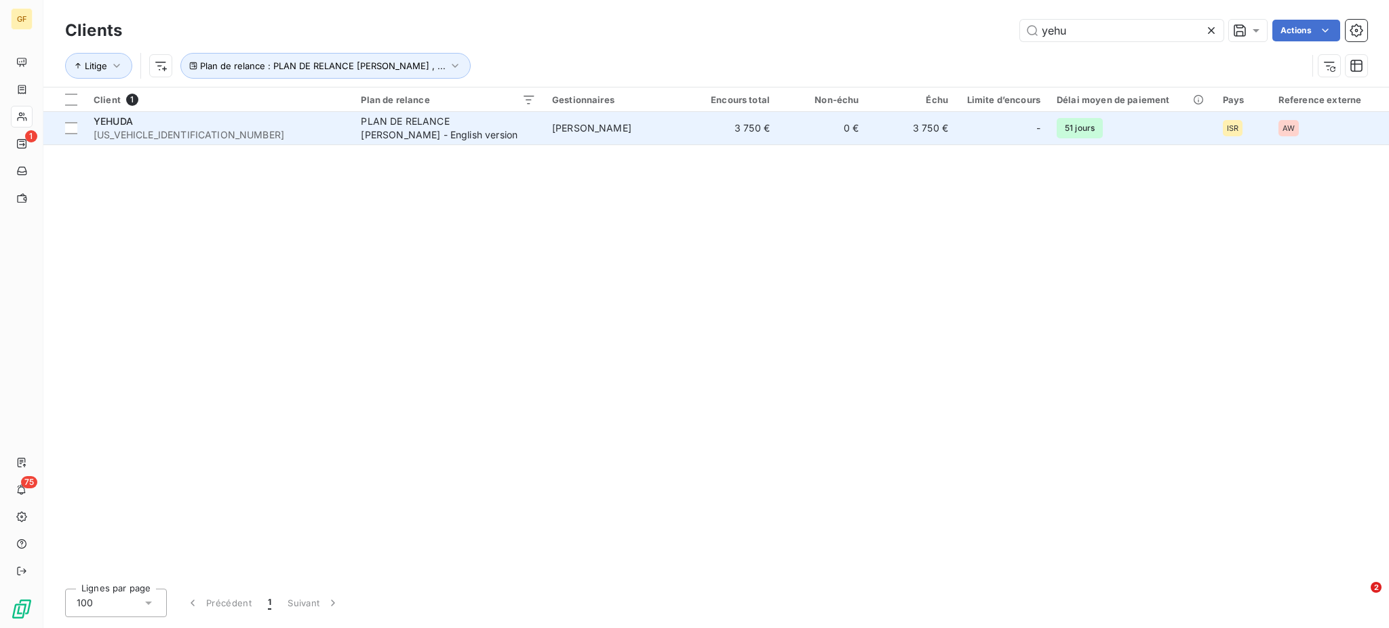
type input "yehu"
click at [303, 130] on span "[US_VEHICLE_IDENTIFICATION_NUMBER]" at bounding box center [219, 135] width 251 height 14
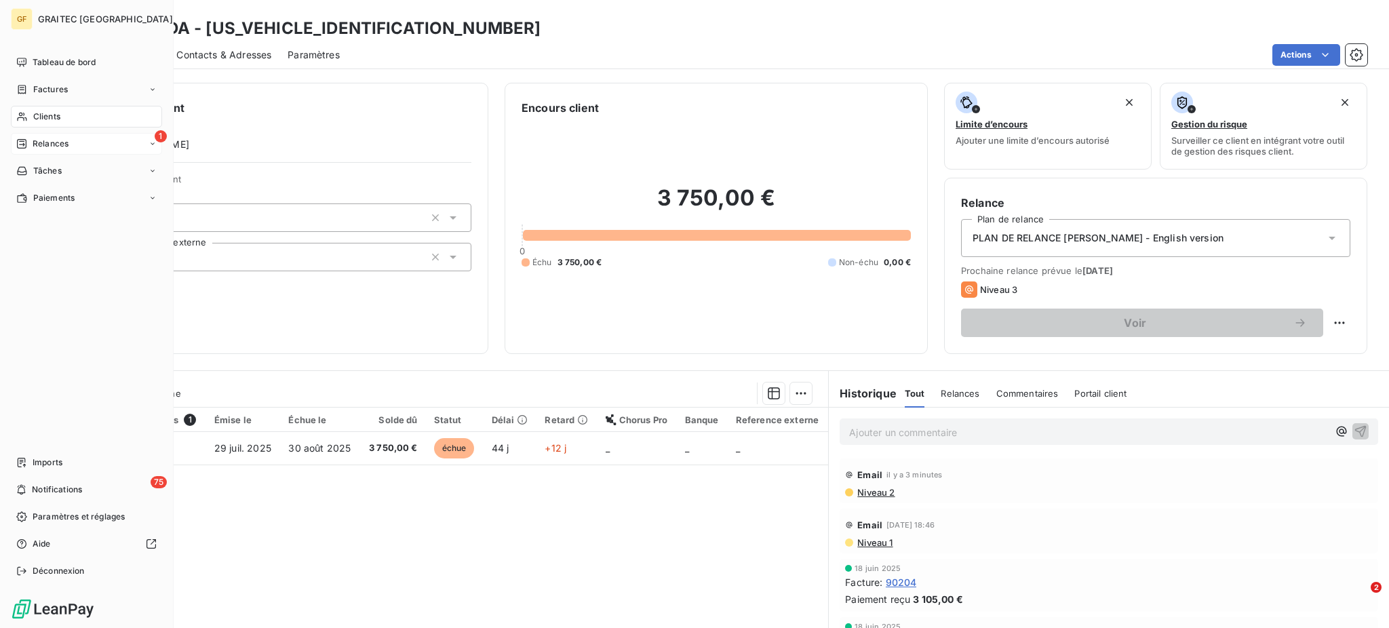
click at [48, 138] on span "Relances" at bounding box center [51, 144] width 36 height 12
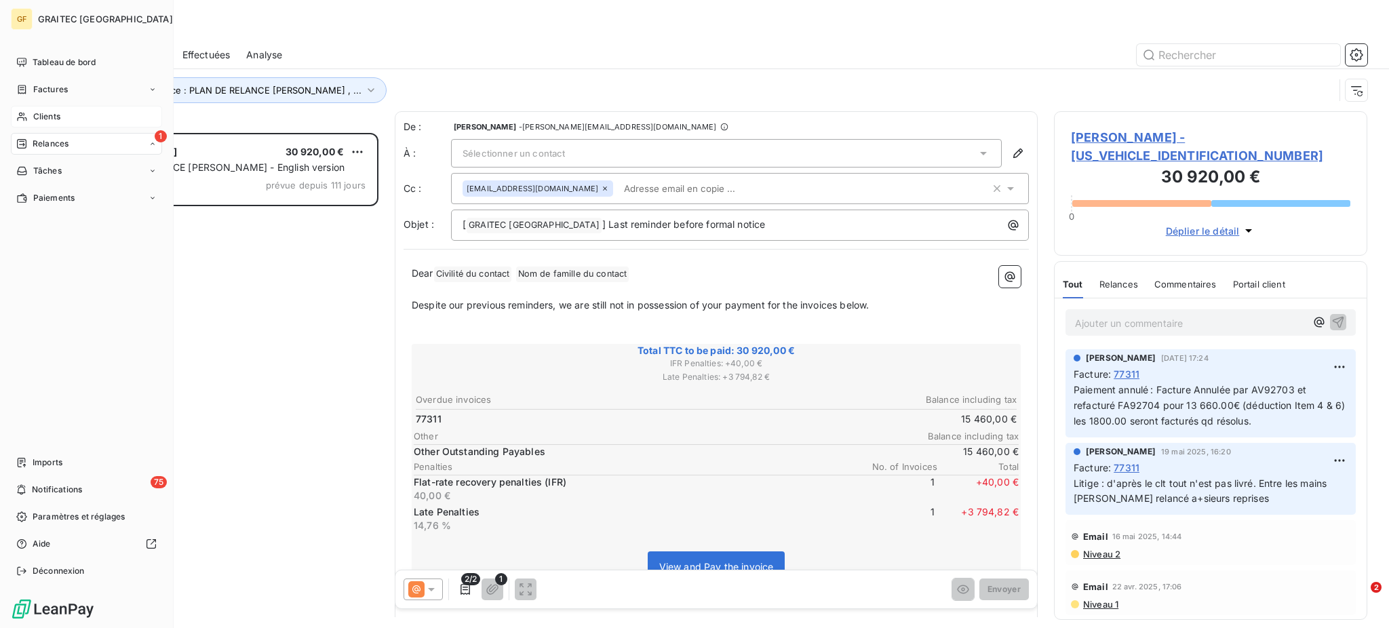
scroll to position [482, 299]
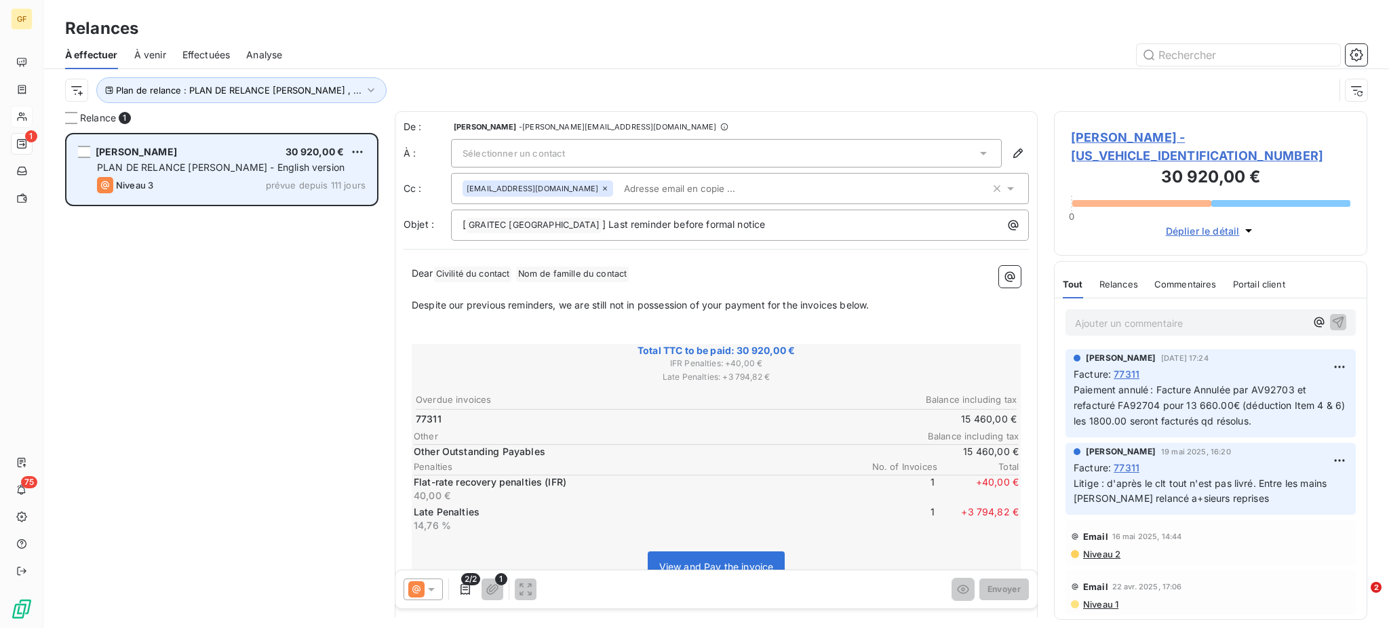
click at [253, 157] on div "[PERSON_NAME] 30 920,00 €" at bounding box center [231, 152] width 269 height 12
click at [182, 163] on span "PLAN DE RELANCE [PERSON_NAME] - English version" at bounding box center [221, 167] width 248 height 12
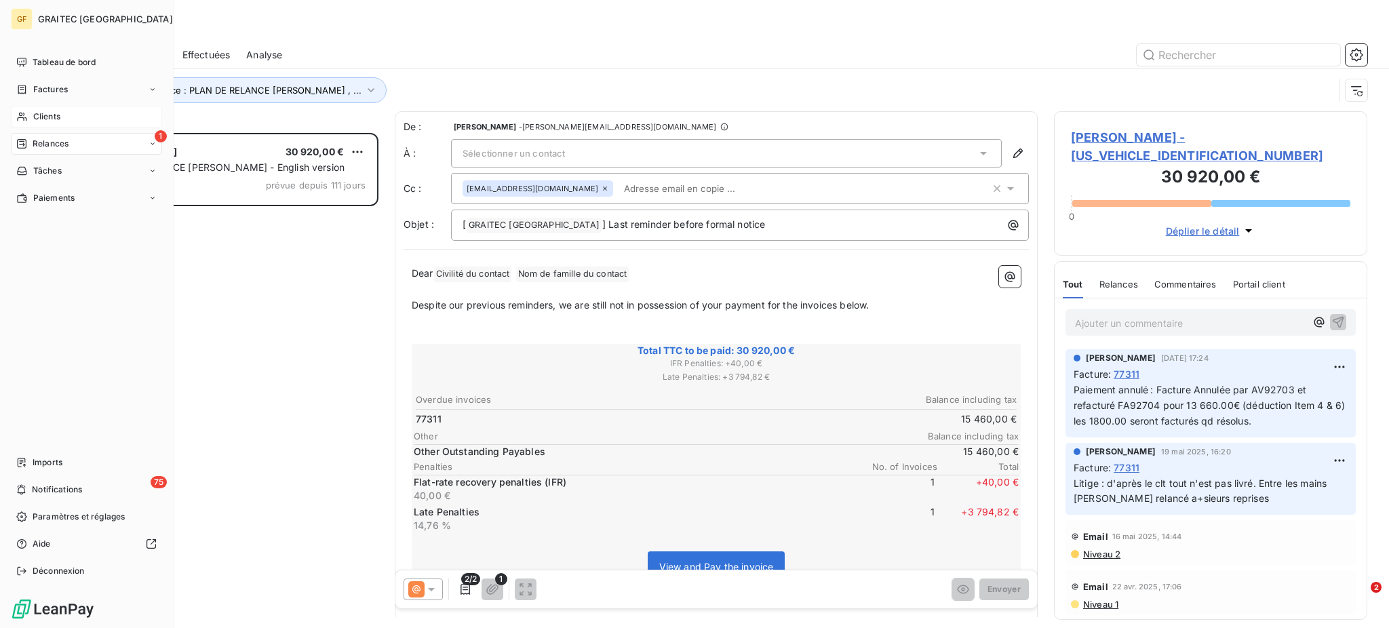
click at [52, 115] on span "Clients" at bounding box center [46, 117] width 27 height 12
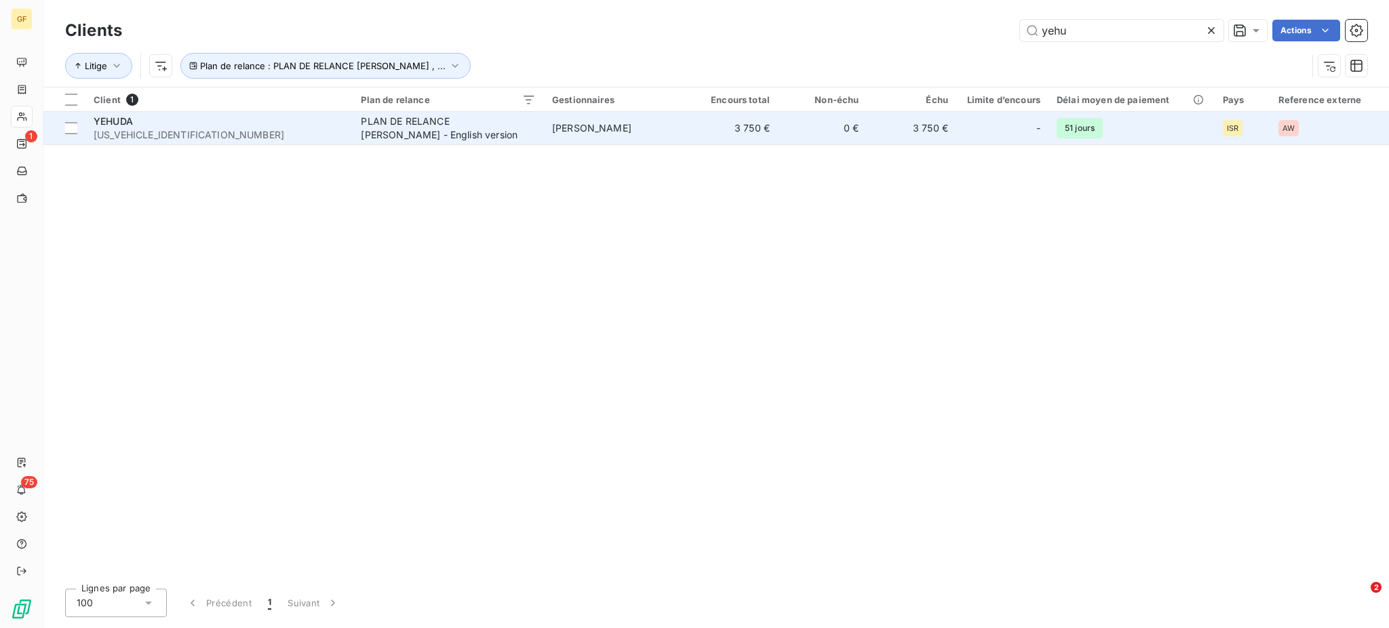
click at [317, 134] on span "[US_VEHICLE_IDENTIFICATION_NUMBER]" at bounding box center [219, 135] width 251 height 14
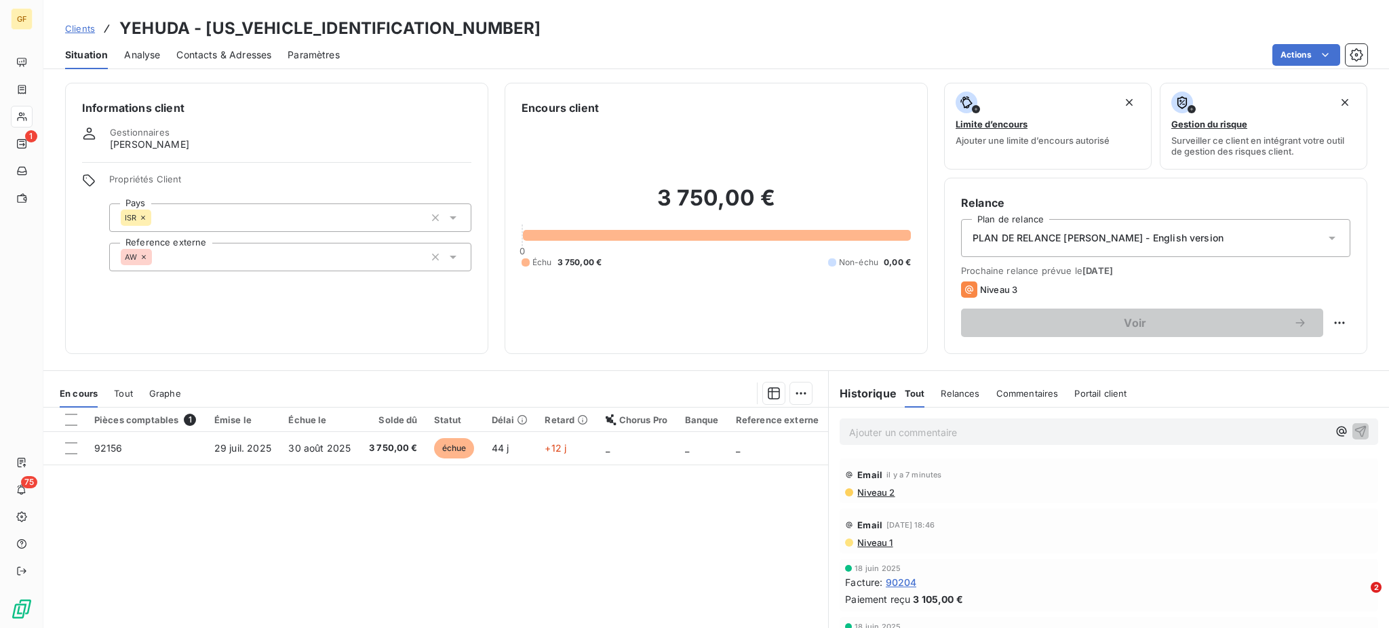
click at [235, 48] on span "Contacts & Adresses" at bounding box center [223, 55] width 95 height 14
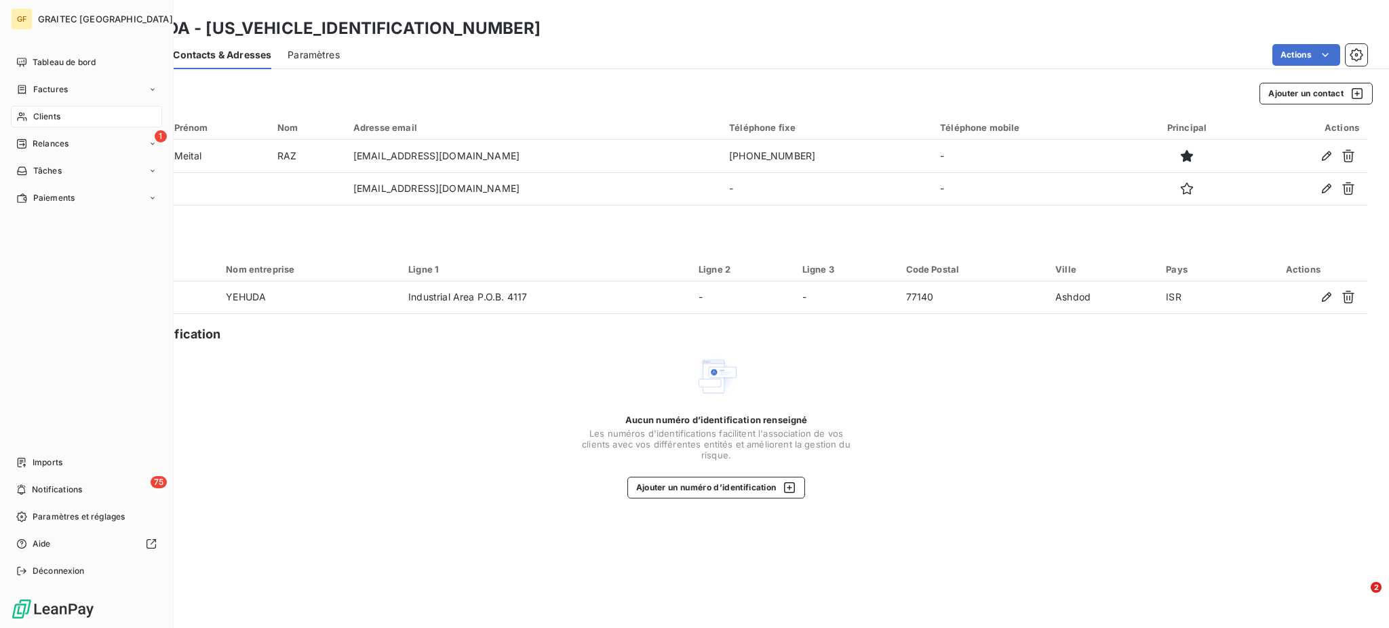
click at [45, 108] on div "Clients" at bounding box center [86, 117] width 151 height 22
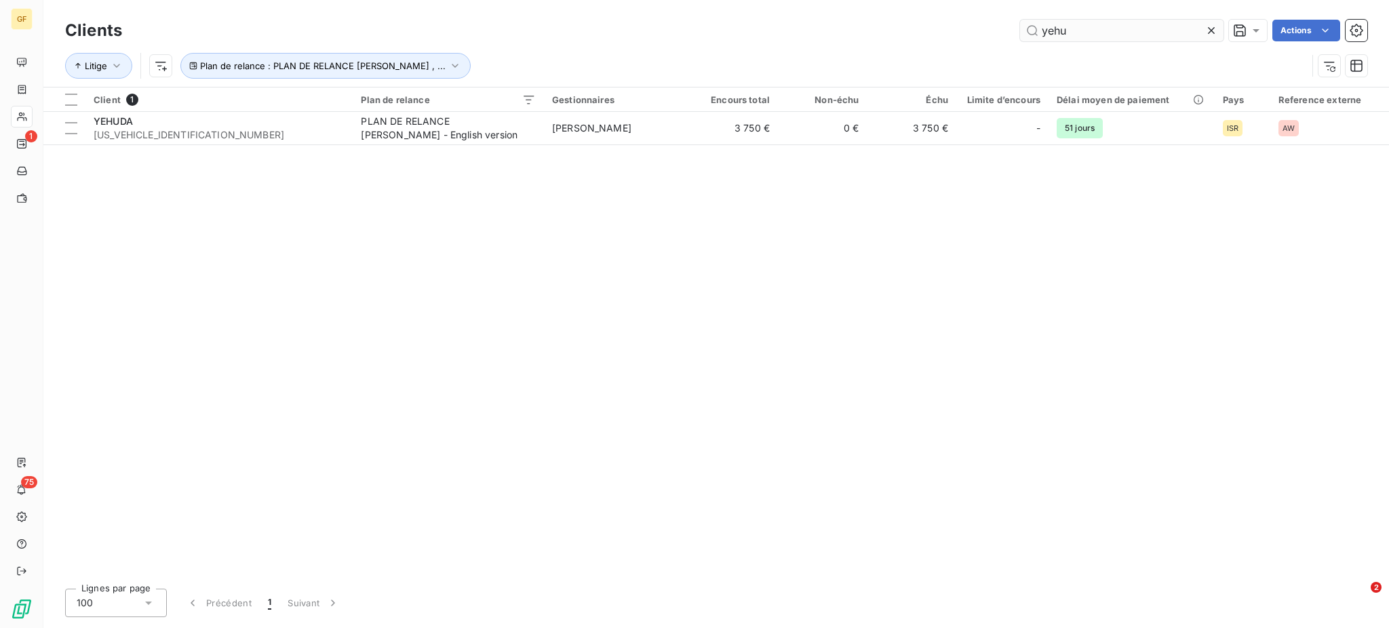
drag, startPoint x: 1095, startPoint y: 23, endPoint x: 1034, endPoint y: 35, distance: 61.6
click at [1034, 35] on input "yehu" at bounding box center [1121, 31] width 203 height 22
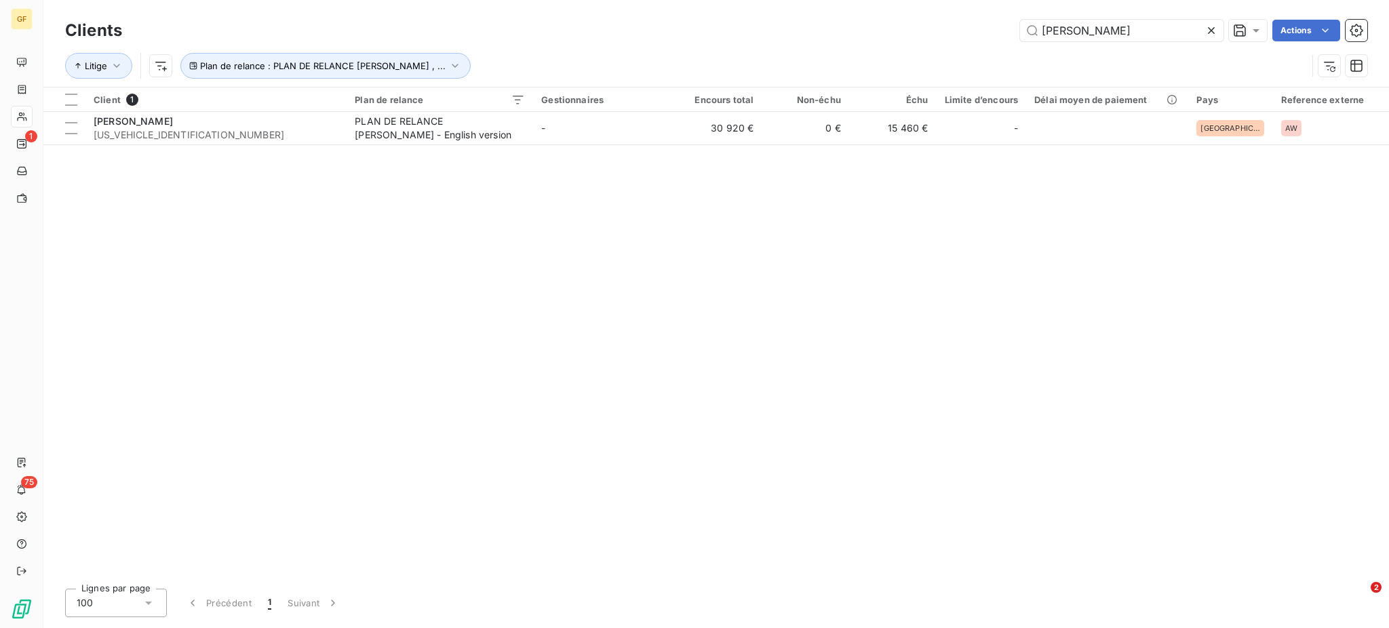
type input "[PERSON_NAME]"
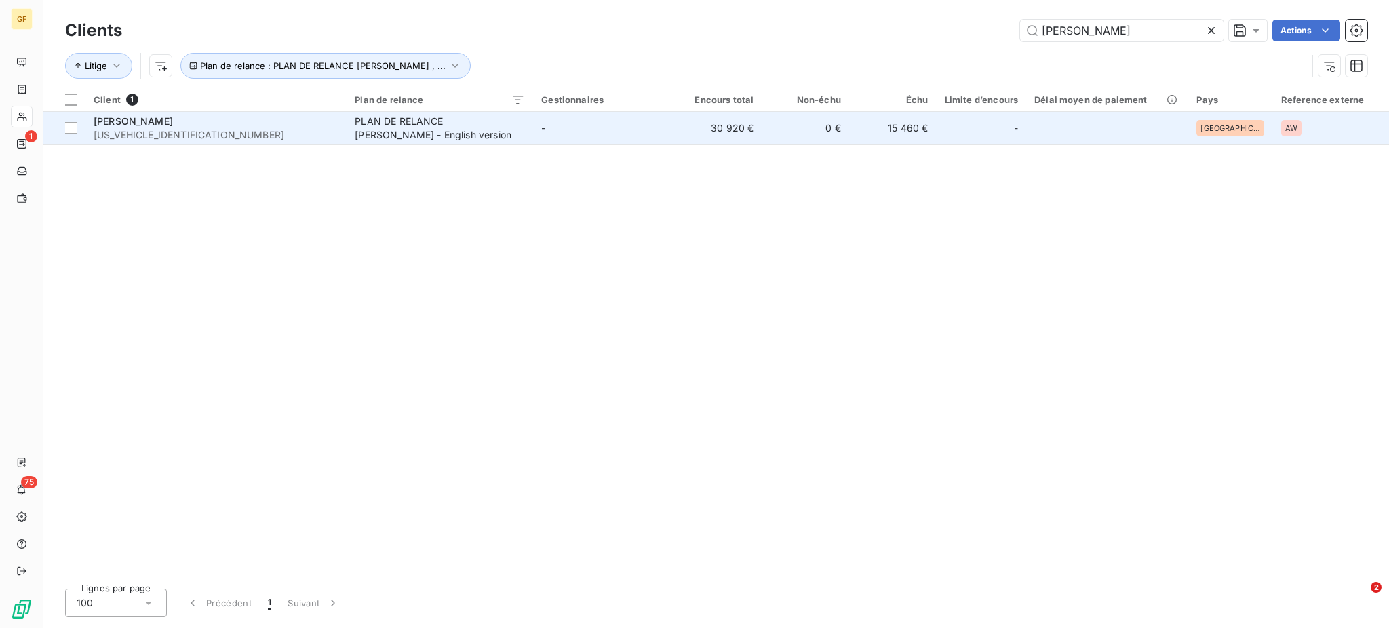
click at [402, 136] on div "PLAN DE RELANCE [PERSON_NAME] - English version" at bounding box center [440, 128] width 170 height 27
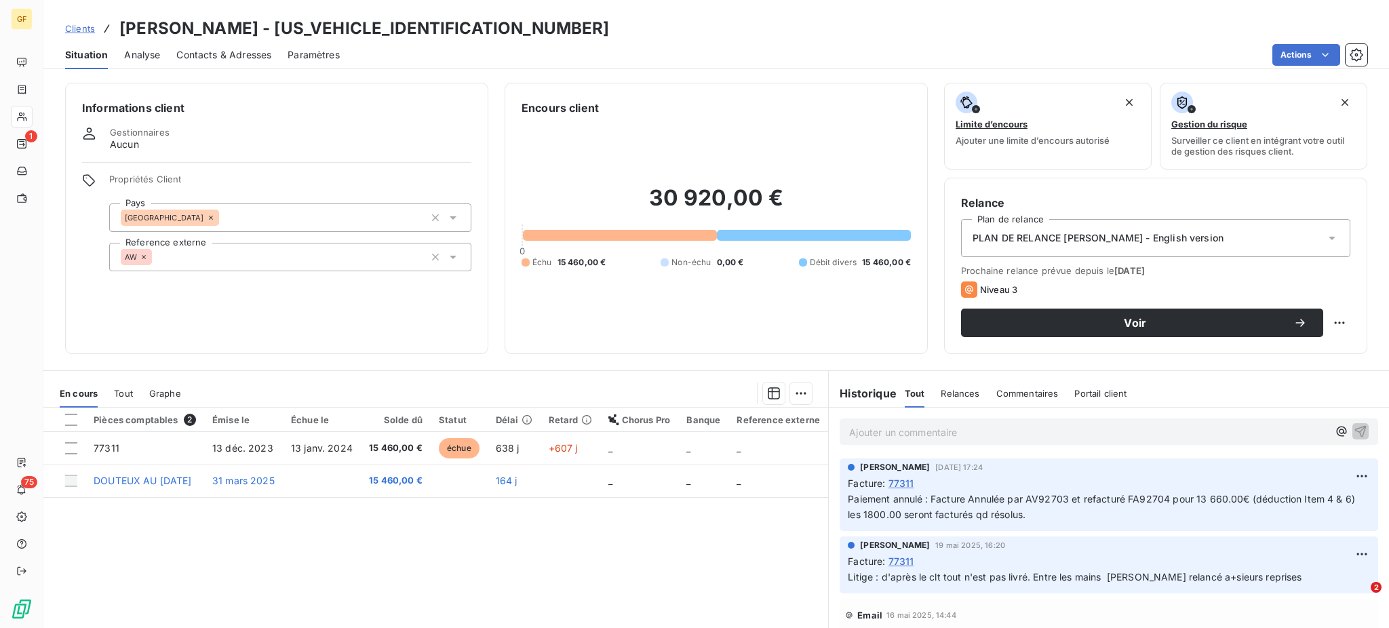
click at [245, 57] on span "Contacts & Adresses" at bounding box center [223, 55] width 95 height 14
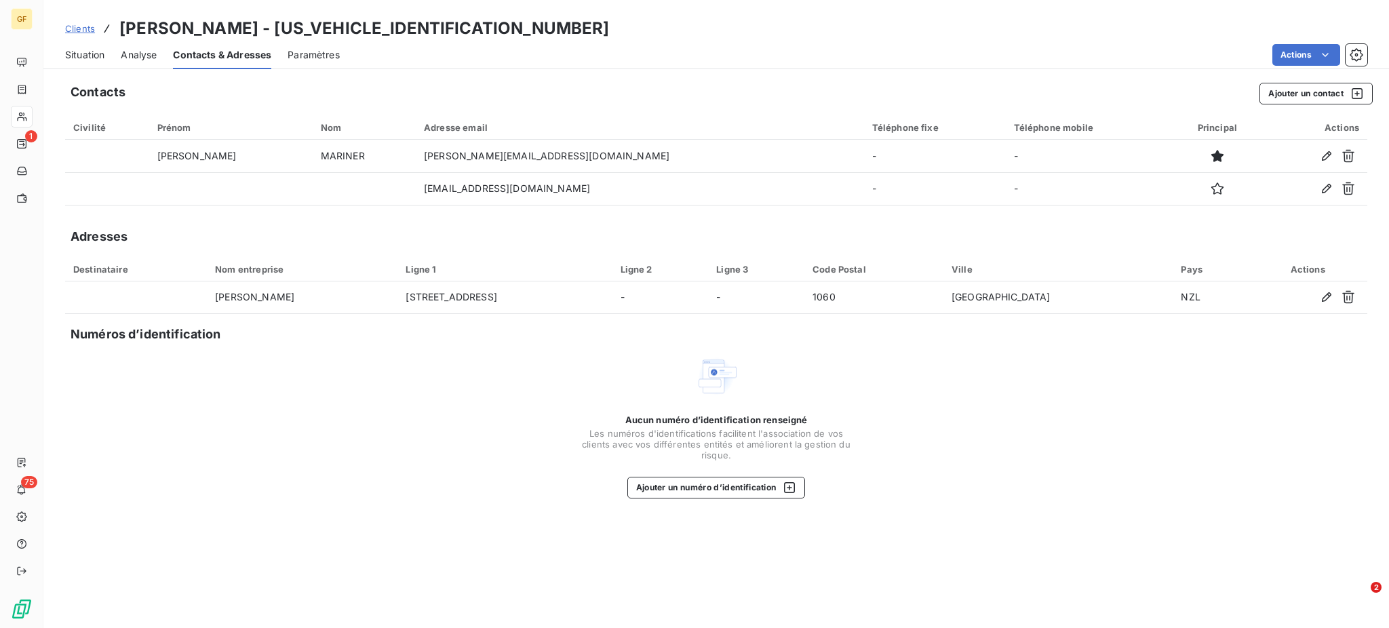
click at [79, 29] on span "Clients" at bounding box center [80, 28] width 30 height 11
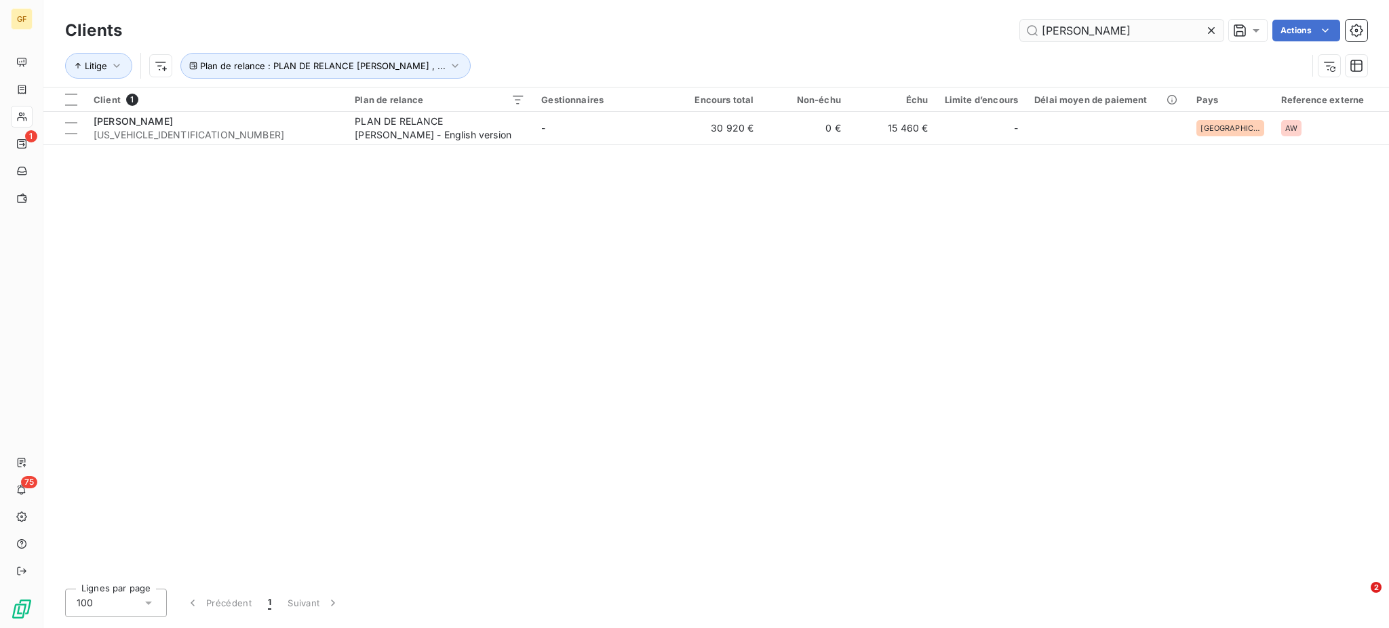
drag, startPoint x: 1093, startPoint y: 26, endPoint x: 1018, endPoint y: 32, distance: 75.5
click at [1020, 32] on input "[PERSON_NAME]" at bounding box center [1121, 31] width 203 height 22
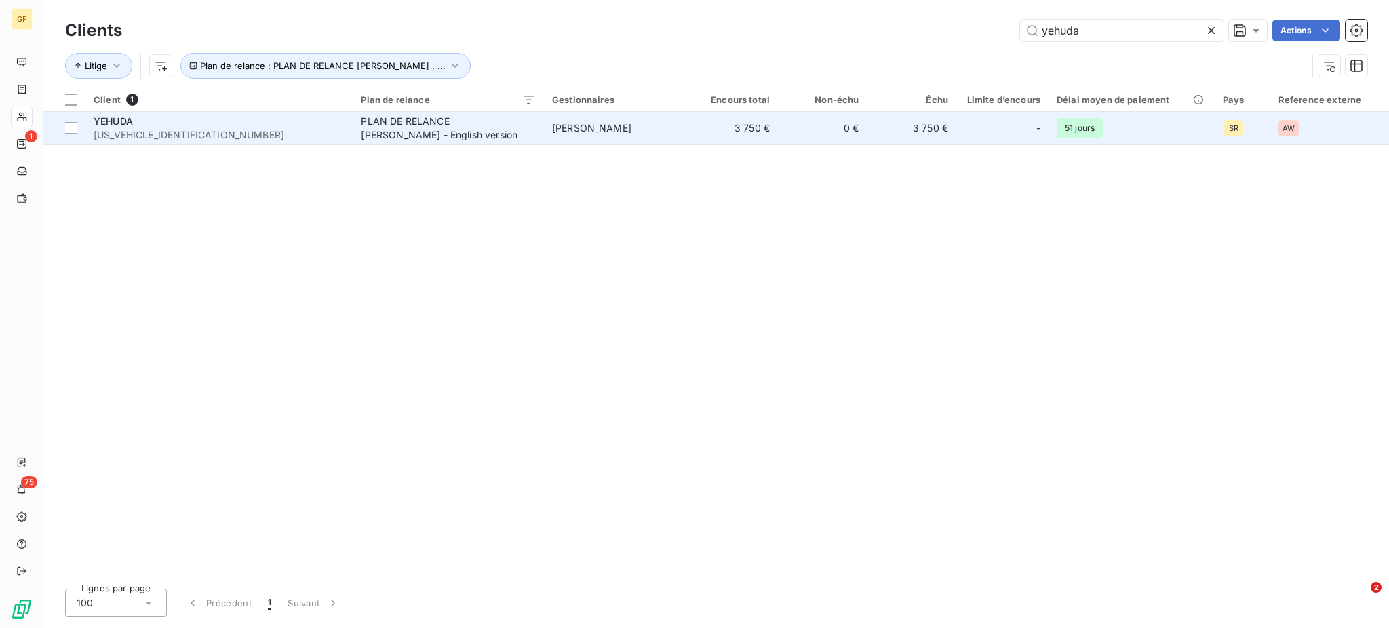
type input "yehuda"
click at [421, 140] on div "PLAN DE RELANCE [PERSON_NAME] - English version" at bounding box center [446, 128] width 170 height 27
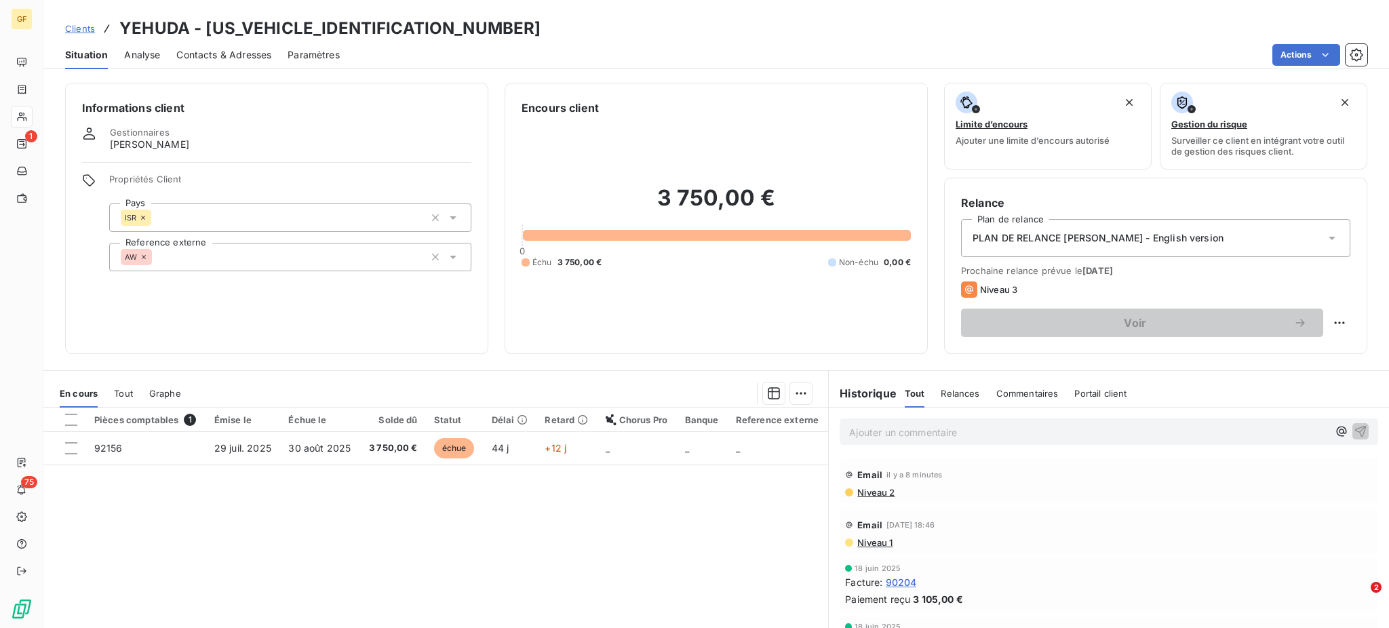
click at [240, 57] on span "Contacts & Adresses" at bounding box center [223, 55] width 95 height 14
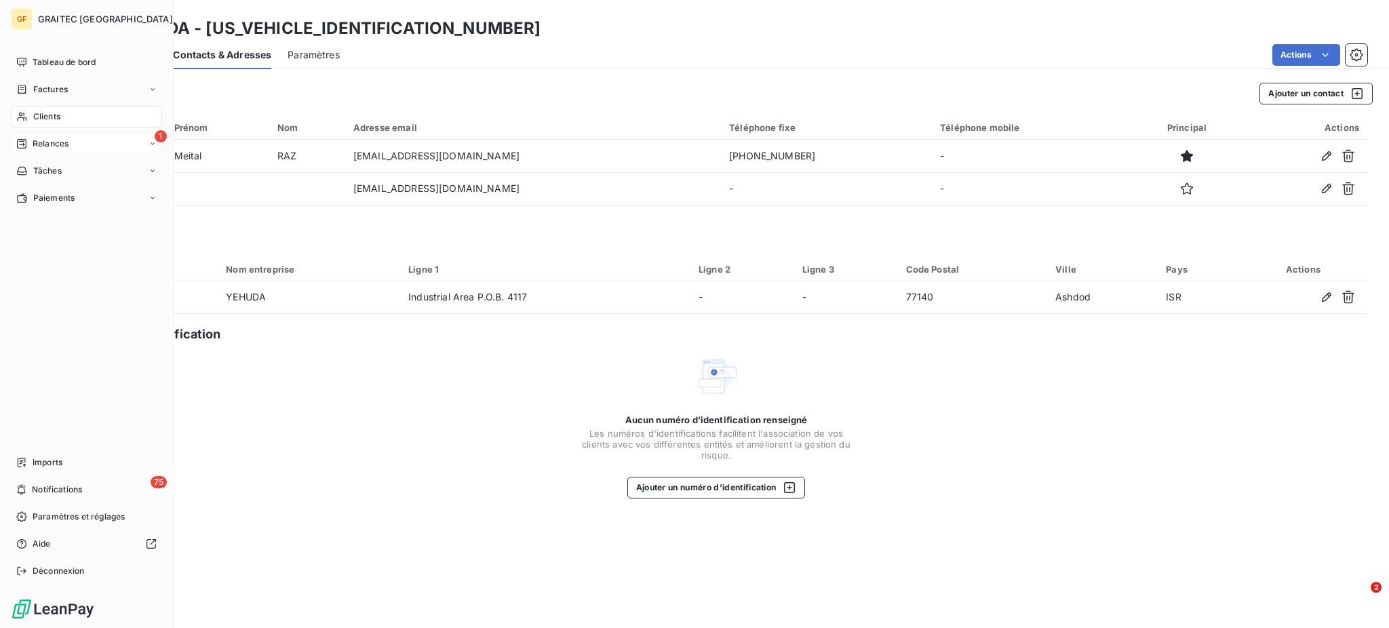
click at [50, 145] on span "Relances" at bounding box center [51, 144] width 36 height 12
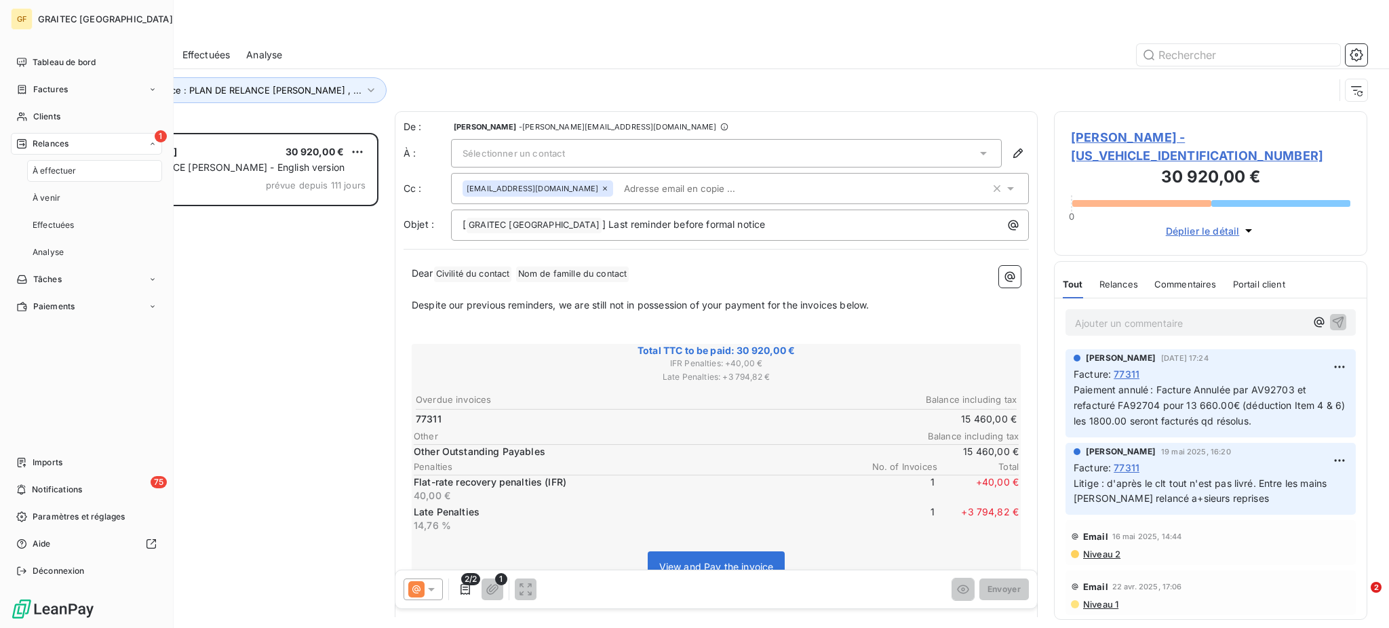
scroll to position [482, 299]
click at [34, 114] on span "Clients" at bounding box center [46, 117] width 27 height 12
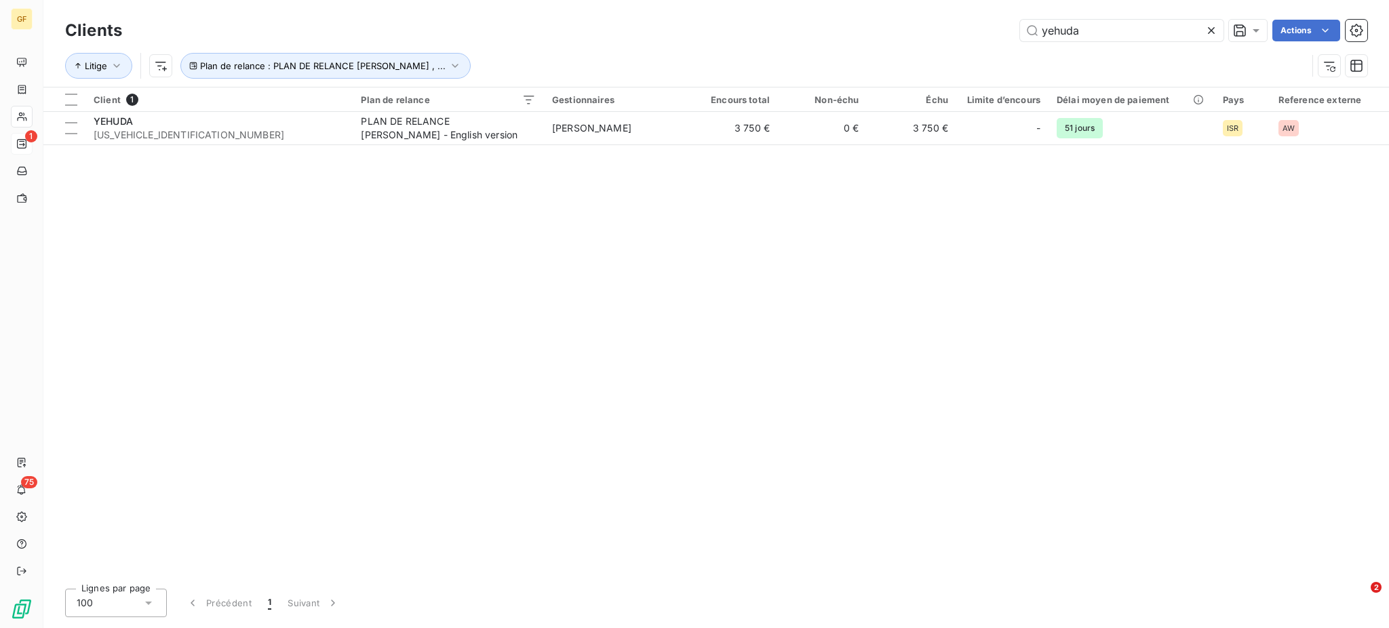
drag, startPoint x: 1117, startPoint y: 22, endPoint x: 1012, endPoint y: 37, distance: 105.6
click at [1012, 37] on div "yehuda Actions" at bounding box center [752, 31] width 1229 height 22
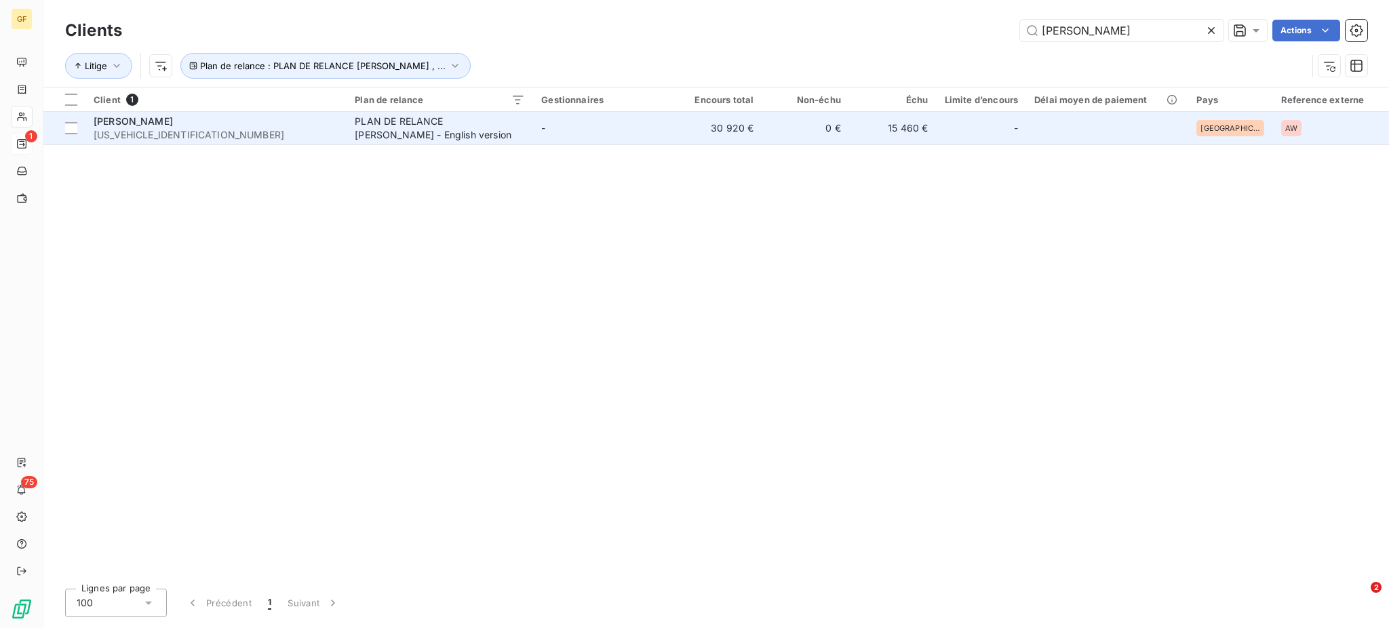
type input "[PERSON_NAME]"
click at [406, 125] on div "PLAN DE RELANCE [PERSON_NAME] - English version" at bounding box center [440, 128] width 170 height 27
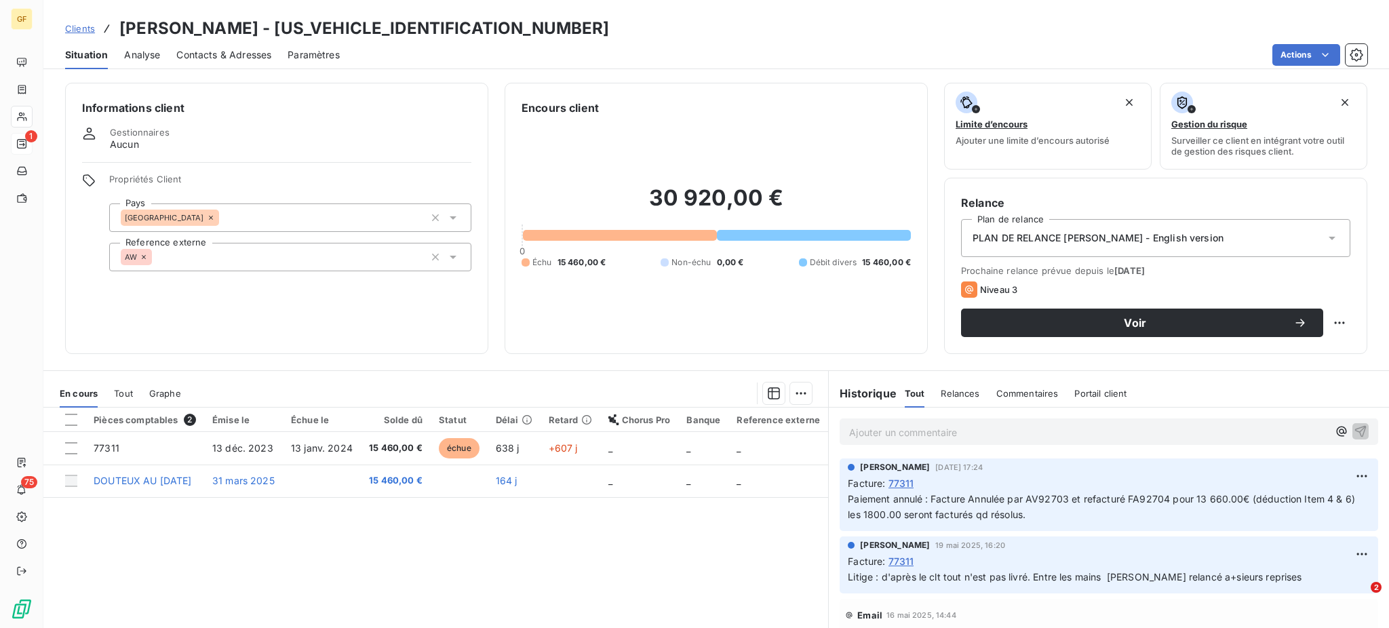
click at [244, 54] on span "Contacts & Adresses" at bounding box center [223, 55] width 95 height 14
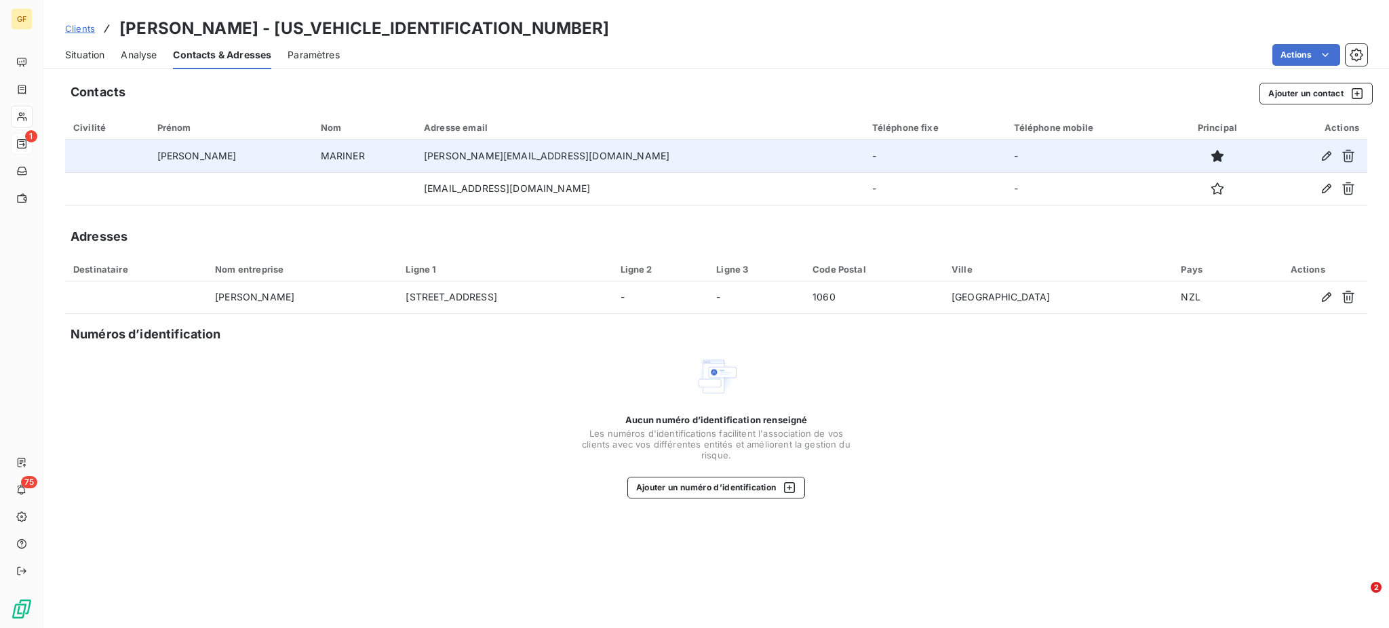
click at [76, 158] on td at bounding box center [107, 156] width 84 height 33
click at [1327, 157] on icon "button" at bounding box center [1326, 155] width 9 height 9
type input "[PERSON_NAME]"
type input "MARINER"
type input "[PERSON_NAME][EMAIL_ADDRESS][DOMAIN_NAME]"
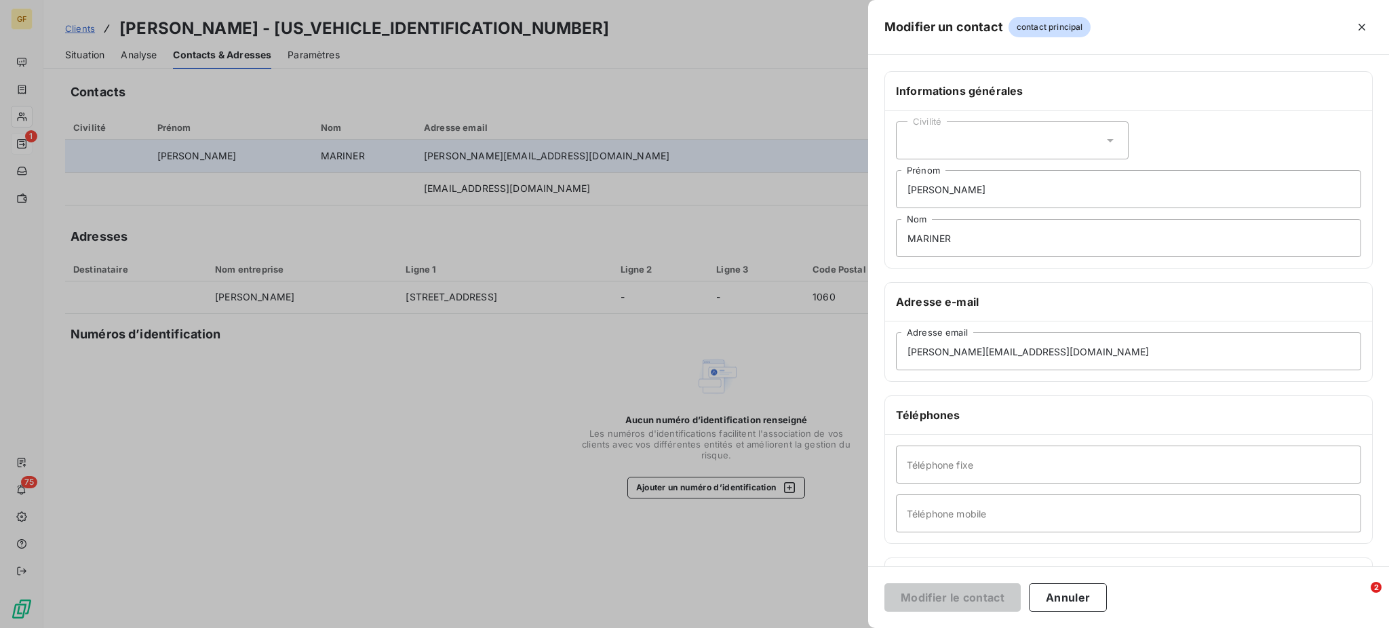
click at [1104, 138] on icon at bounding box center [1111, 141] width 14 height 14
click at [899, 199] on li "Monsieur" at bounding box center [1012, 199] width 233 height 24
click at [925, 586] on button "Modifier le contact" at bounding box center [953, 597] width 136 height 28
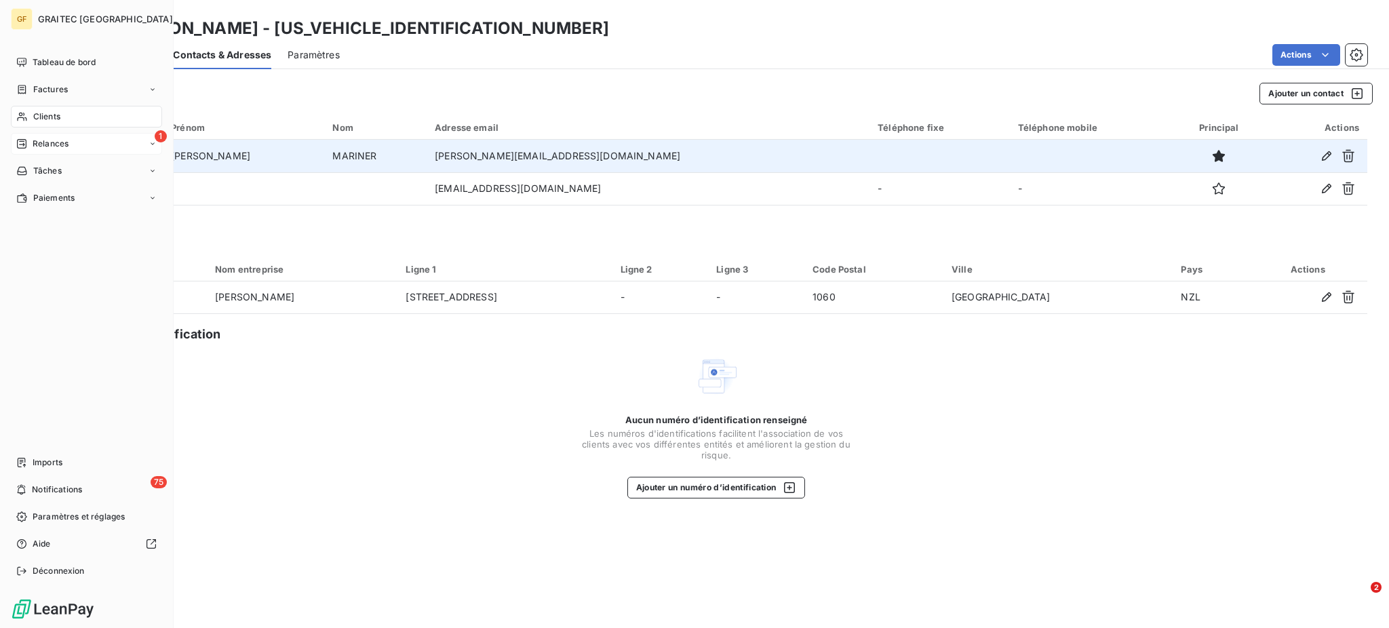
click at [47, 138] on span "Relances" at bounding box center [51, 144] width 36 height 12
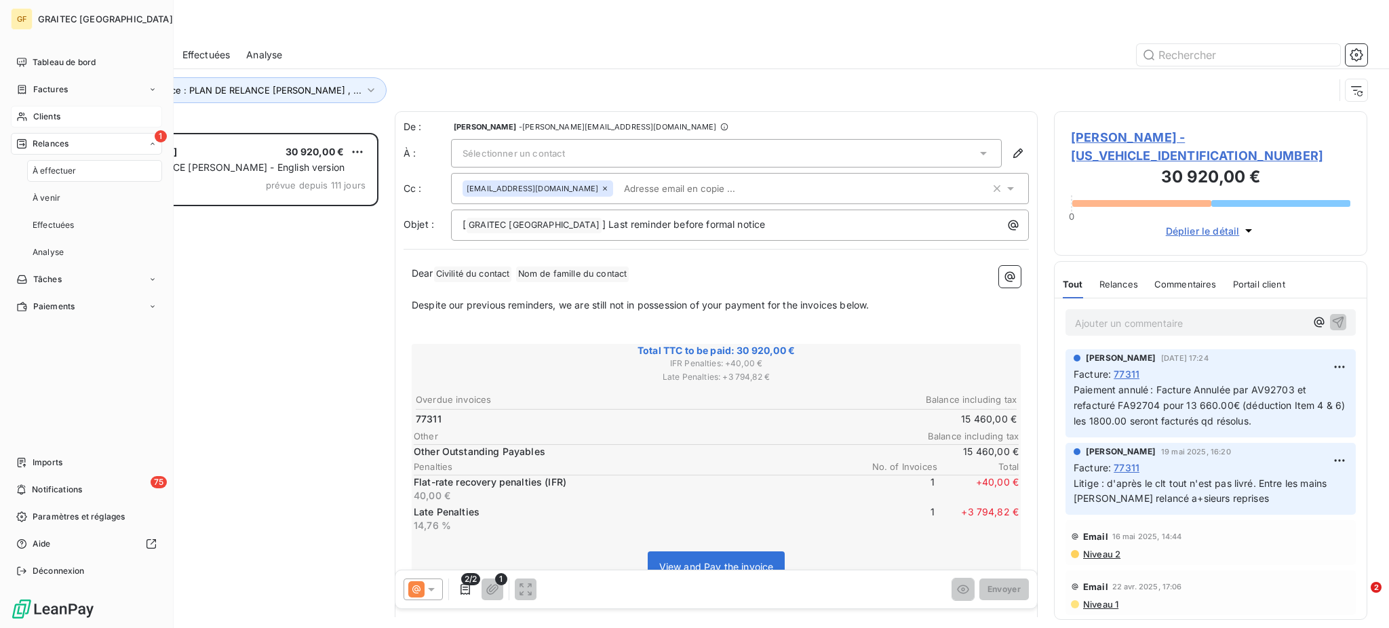
scroll to position [482, 299]
